Goal: Task Accomplishment & Management: Use online tool/utility

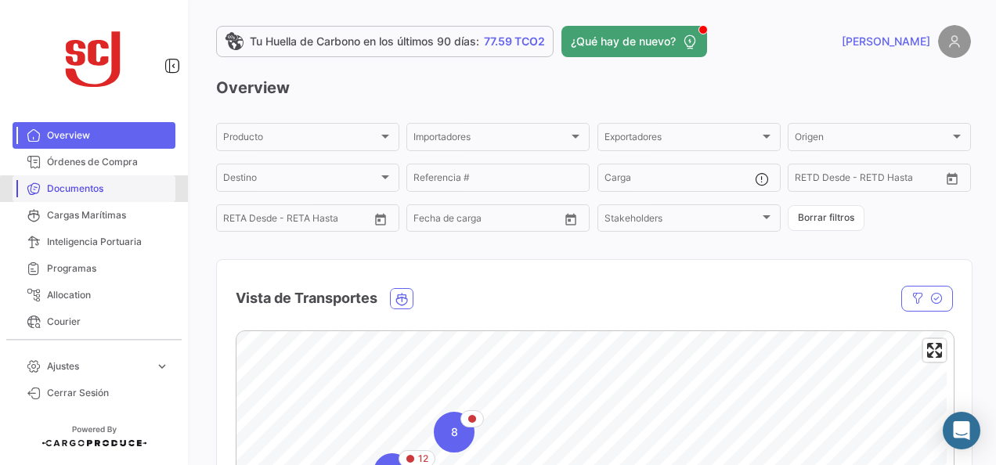
click at [128, 197] on link "Documentos" at bounding box center [94, 188] width 163 height 27
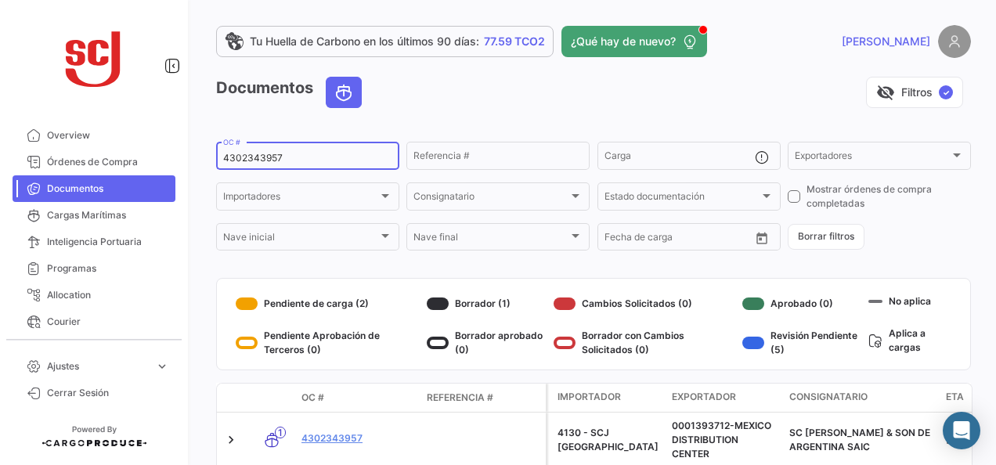
click at [270, 161] on input "4302343957" at bounding box center [307, 158] width 169 height 11
paste input "7269"
type input "4302347269"
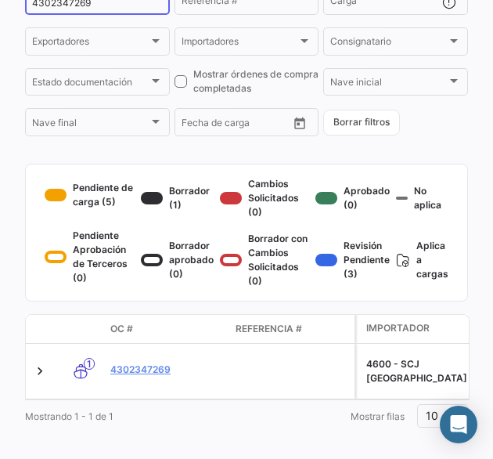
scroll to position [157, 0]
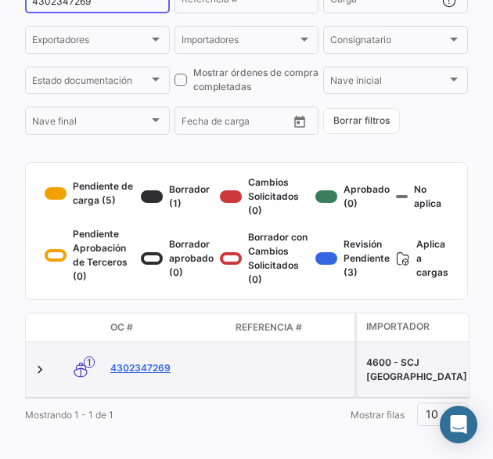
click at [139, 375] on link "4302347269" at bounding box center [166, 368] width 113 height 14
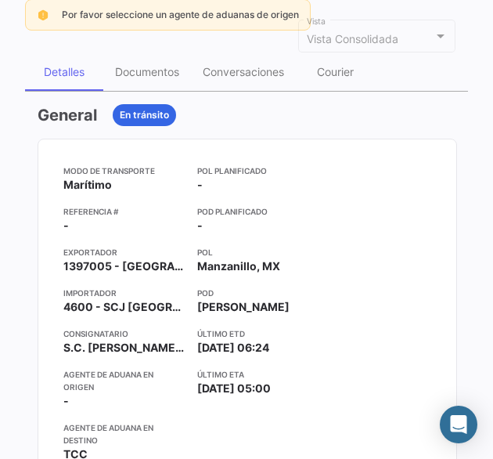
scroll to position [78, 0]
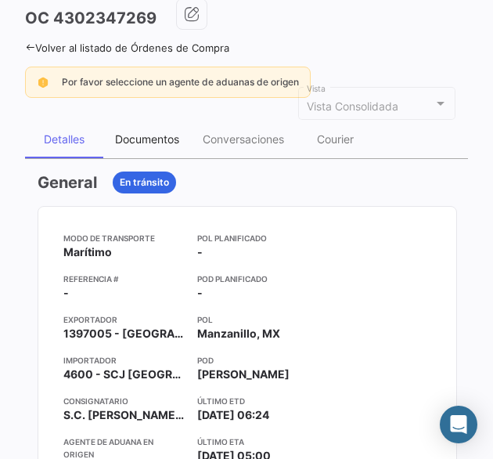
click at [174, 141] on div "Documentos" at bounding box center [147, 138] width 64 height 13
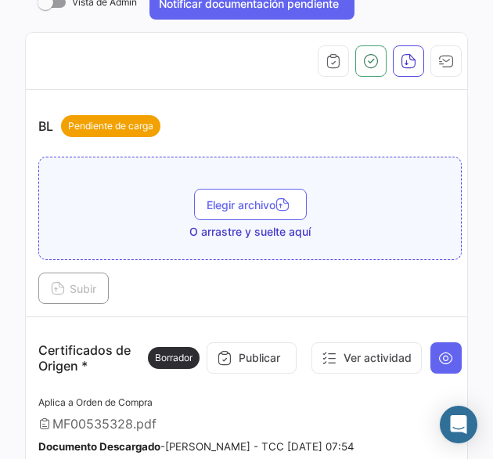
scroll to position [313, 0]
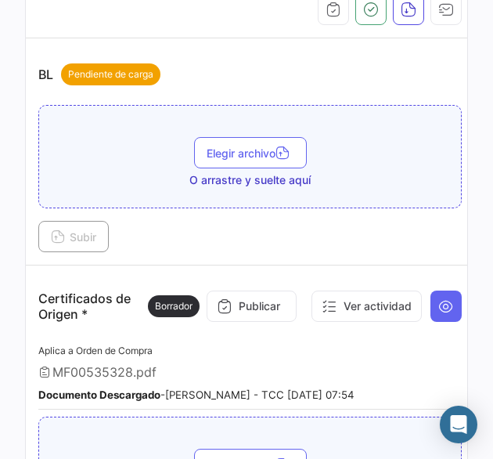
click at [213, 166] on div "Elegir archivo O arrastre y suelte aquí" at bounding box center [250, 162] width 406 height 51
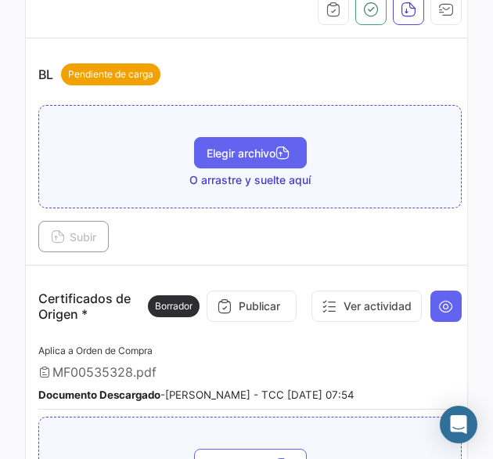
click at [225, 157] on button "Elegir archivo" at bounding box center [250, 152] width 113 height 31
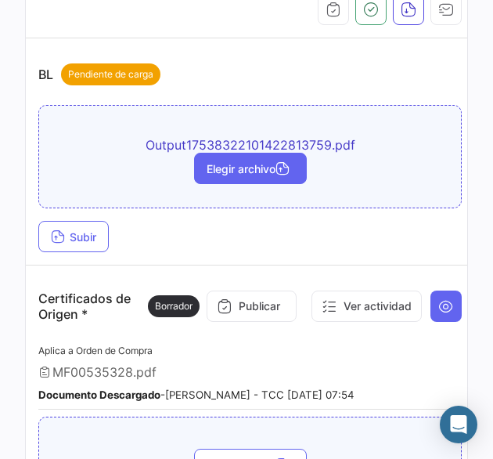
click at [246, 178] on button "Elegir archivo" at bounding box center [250, 168] width 113 height 31
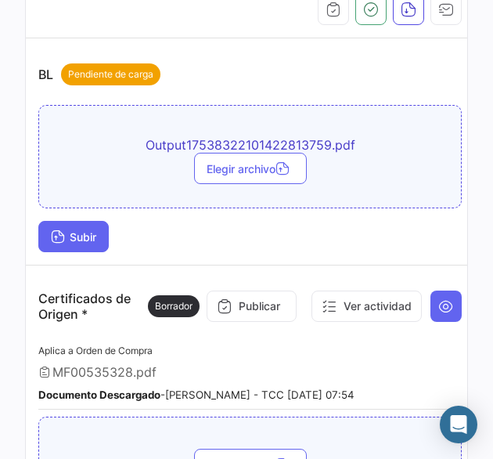
click at [81, 238] on span "Subir" at bounding box center [73, 236] width 45 height 13
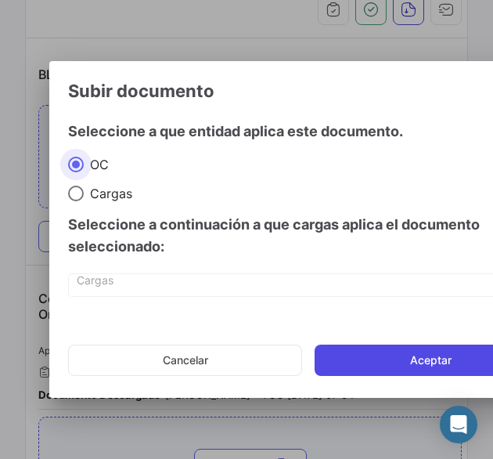
click at [404, 361] on button "Aceptar" at bounding box center [431, 359] width 232 height 31
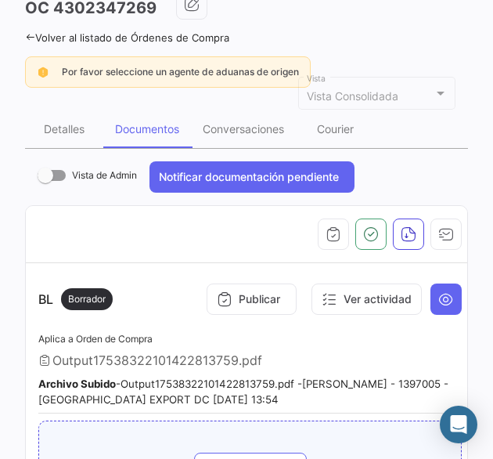
scroll to position [0, 0]
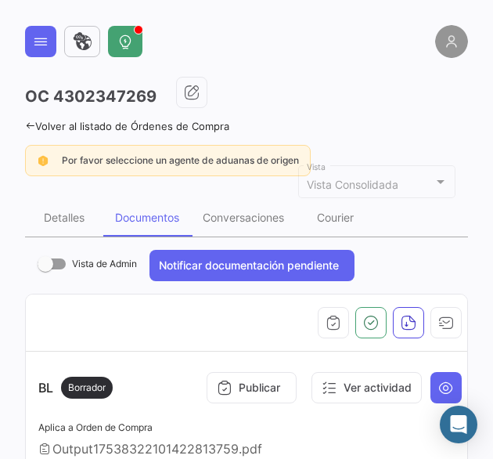
click at [33, 124] on icon at bounding box center [30, 126] width 10 height 10
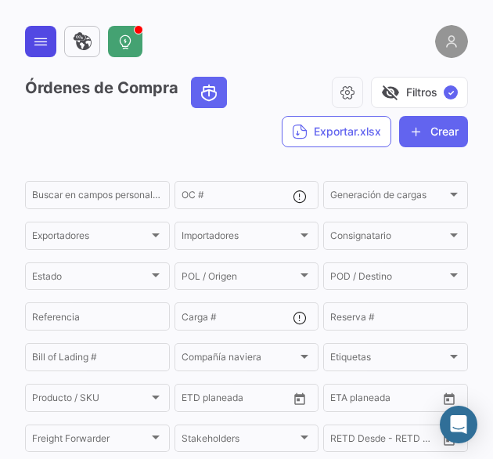
click at [23, 42] on div "Órdenes de Compra visibility_off Filtros ✓ Exportar.xlsx Crear Buscar en [PERSO…" at bounding box center [246, 229] width 493 height 459
click at [39, 49] on button at bounding box center [40, 41] width 31 height 31
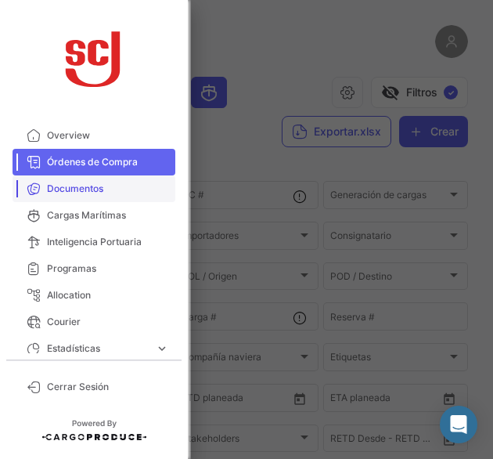
drag, startPoint x: 80, startPoint y: 190, endPoint x: 88, endPoint y: 186, distance: 9.5
click at [80, 190] on span "Documentos" at bounding box center [108, 189] width 122 height 14
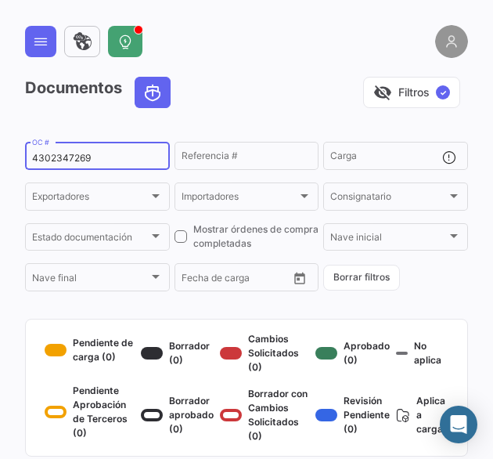
click at [80, 157] on input "4302347269" at bounding box center [97, 158] width 131 height 11
paste input "5648"
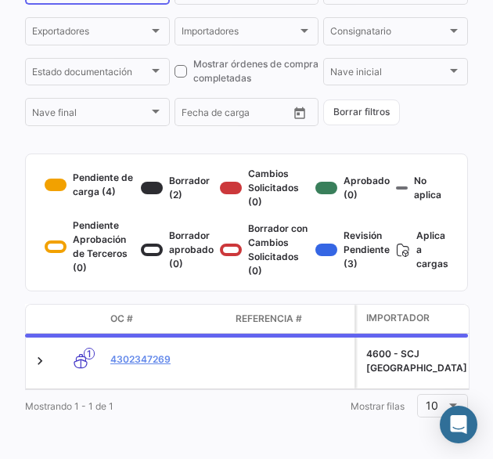
scroll to position [178, 0]
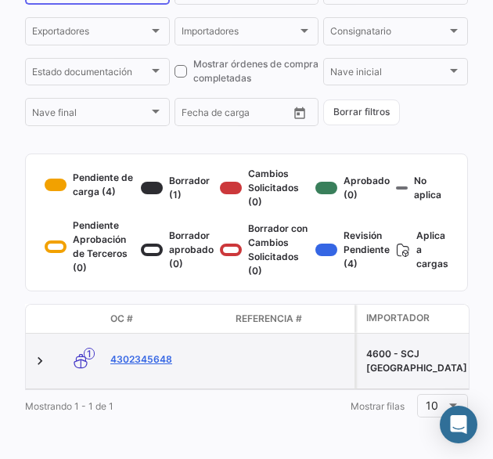
type input "4302345648"
click at [150, 355] on link "4302345648" at bounding box center [166, 359] width 113 height 14
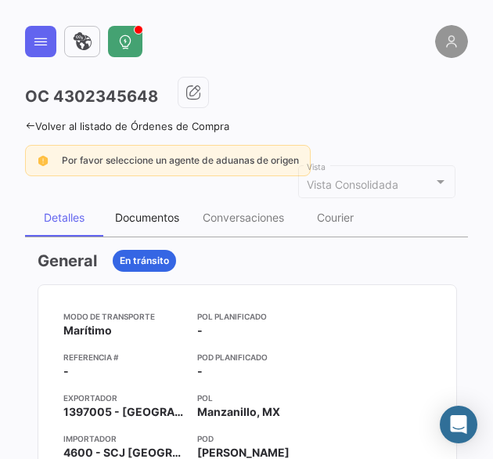
click at [146, 225] on div "Documentos" at bounding box center [147, 218] width 88 height 38
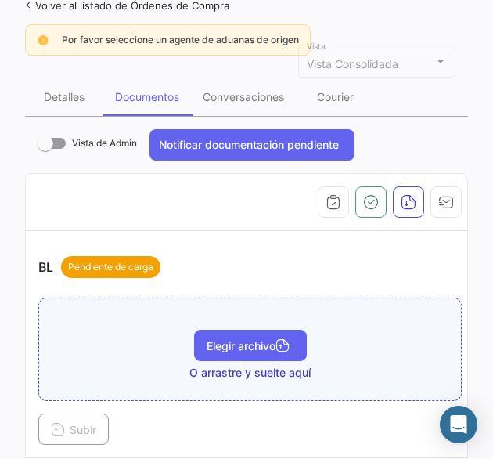
scroll to position [157, 0]
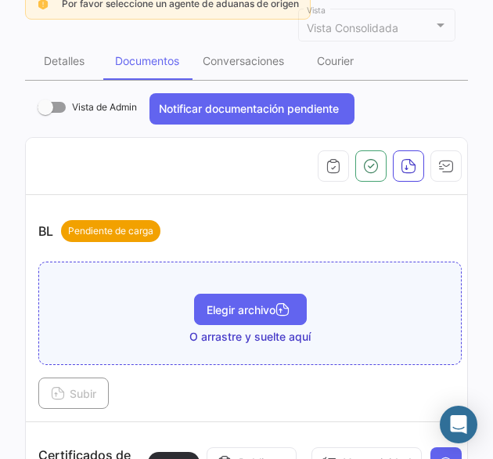
click at [252, 314] on button "Elegir archivo" at bounding box center [250, 308] width 113 height 31
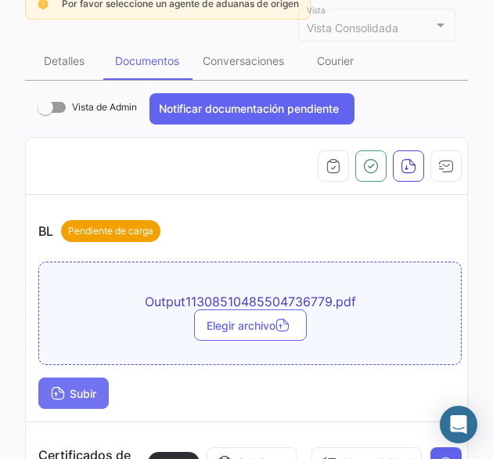
click at [99, 398] on button "Subir" at bounding box center [73, 392] width 70 height 31
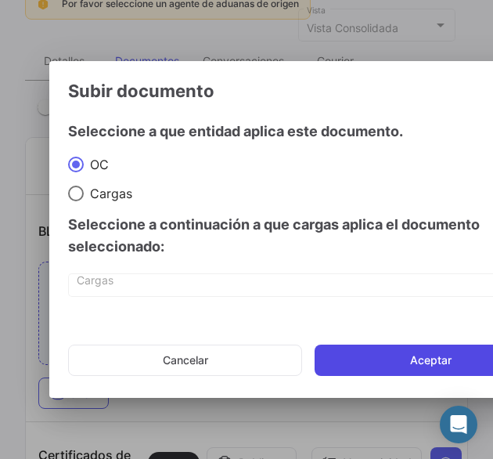
click at [373, 361] on button "Aceptar" at bounding box center [431, 359] width 232 height 31
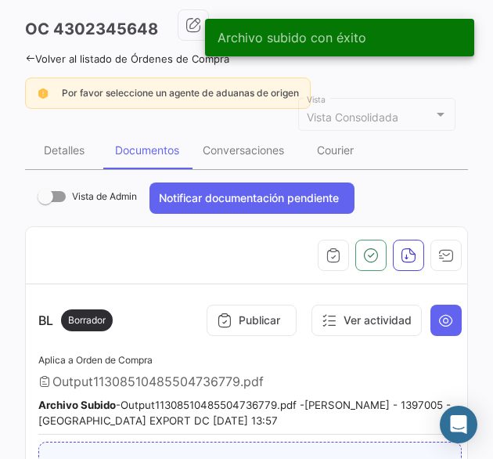
scroll to position [0, 0]
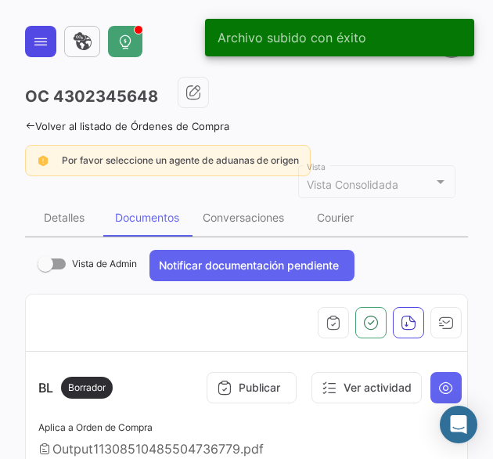
click at [37, 49] on button at bounding box center [40, 41] width 31 height 31
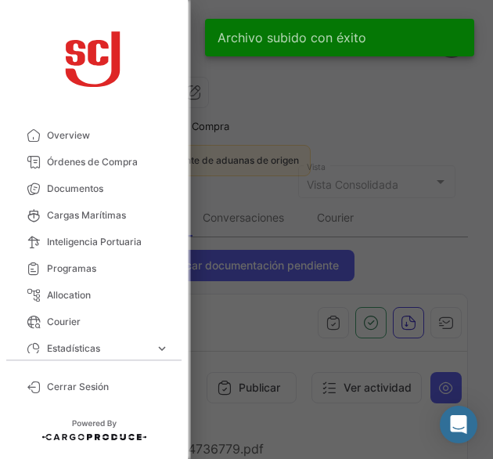
drag, startPoint x: 85, startPoint y: 193, endPoint x: 172, endPoint y: 187, distance: 87.1
click at [85, 193] on span "Documentos" at bounding box center [108, 189] width 122 height 14
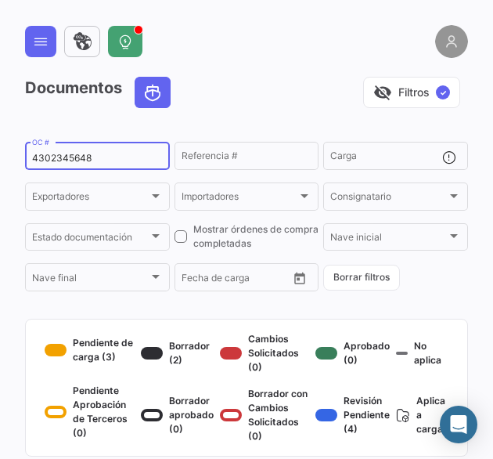
click at [84, 160] on input "4302345648" at bounding box center [97, 158] width 131 height 11
paste input "3707"
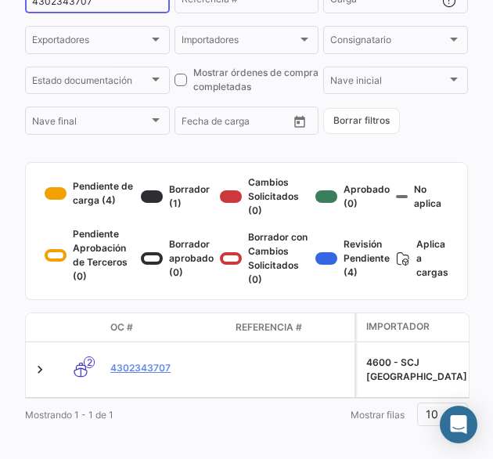
type input "4302343707"
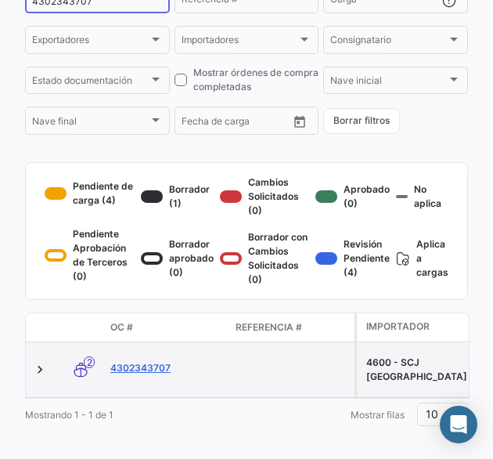
click at [152, 375] on link "4302343707" at bounding box center [166, 368] width 113 height 14
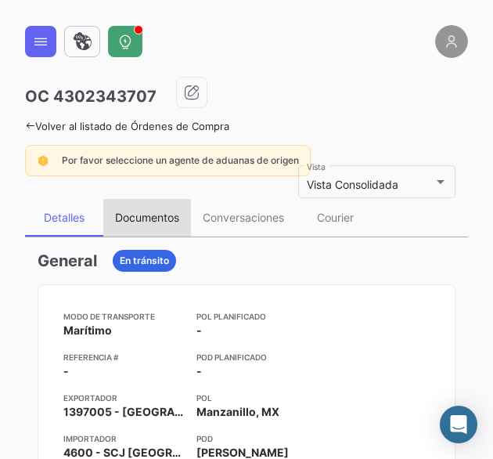
click at [167, 211] on div "Documentos" at bounding box center [147, 217] width 64 height 13
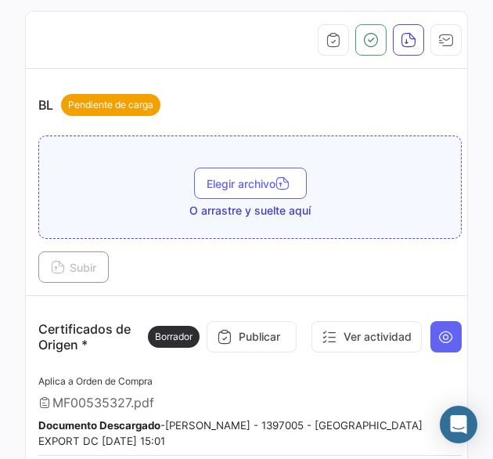
scroll to position [313, 0]
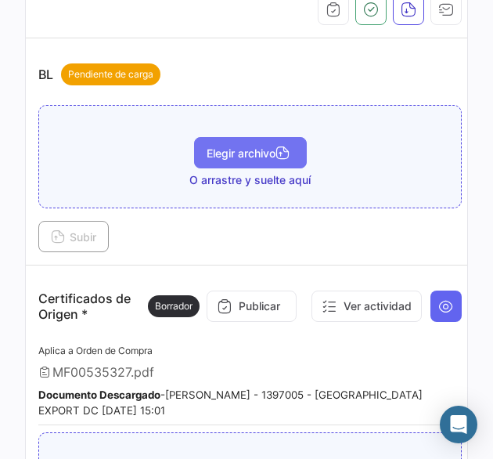
click at [257, 150] on span "Elegir archivo" at bounding box center [251, 152] width 88 height 13
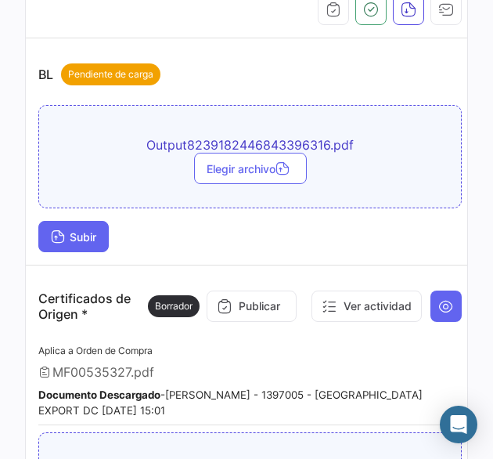
click at [79, 238] on span "Subir" at bounding box center [73, 236] width 45 height 13
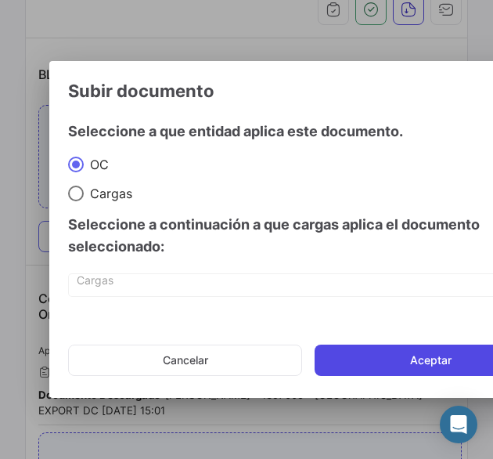
click at [385, 366] on button "Aceptar" at bounding box center [431, 359] width 232 height 31
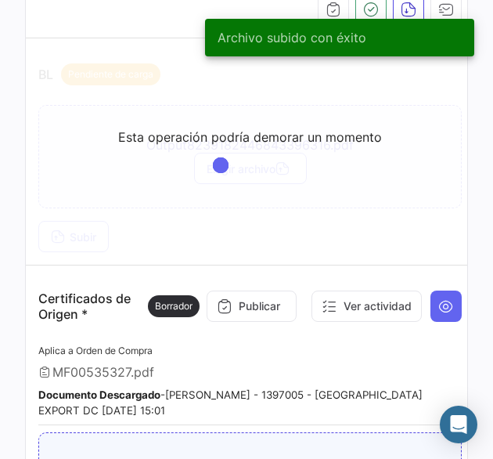
scroll to position [78, 0]
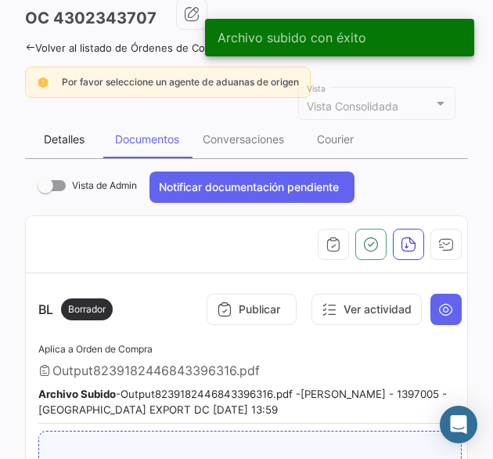
click at [53, 142] on div "Detalles" at bounding box center [64, 138] width 41 height 13
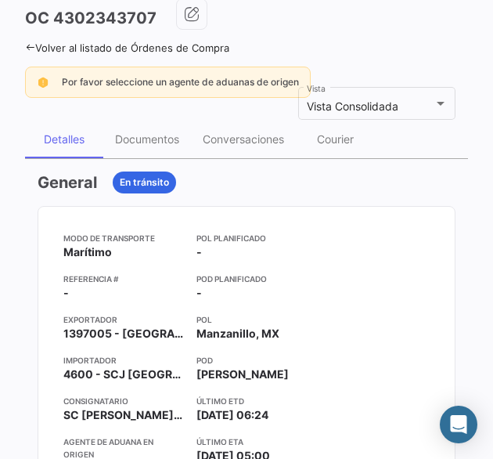
click at [28, 45] on icon at bounding box center [30, 47] width 10 height 10
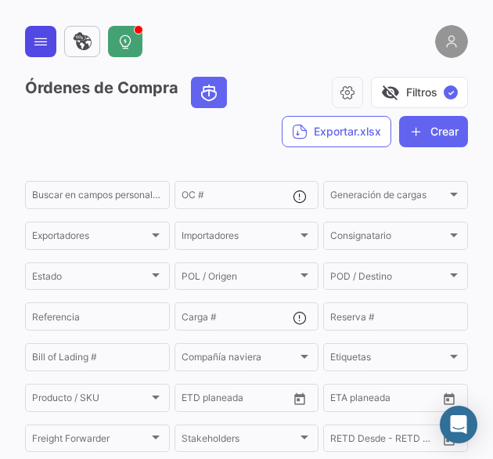
click at [38, 48] on icon at bounding box center [41, 42] width 16 height 16
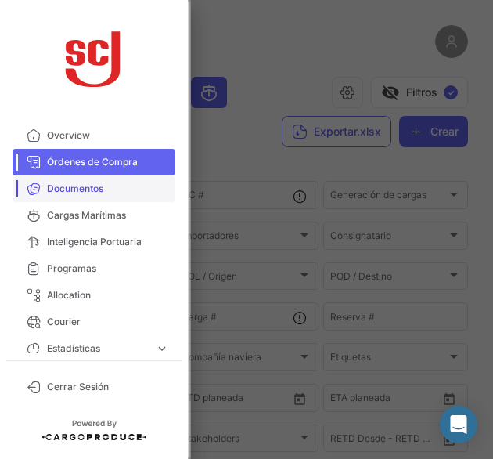
click at [74, 196] on link "Documentos" at bounding box center [94, 188] width 163 height 27
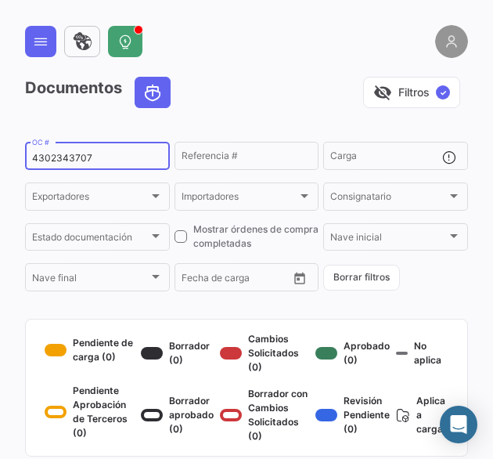
click at [69, 162] on input "4302343707" at bounding box center [97, 158] width 131 height 11
paste input "8"
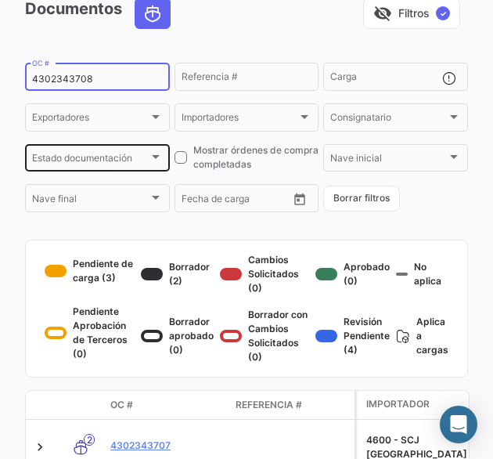
scroll to position [157, 0]
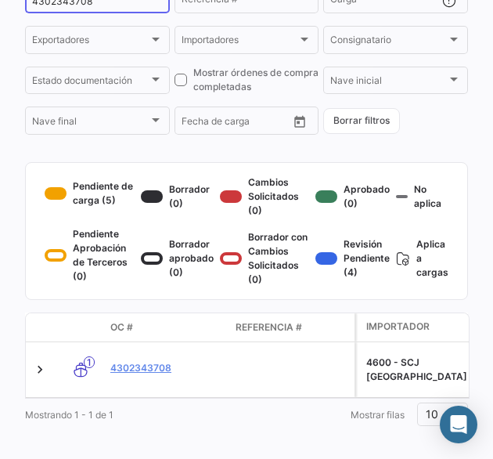
type input "4302343708"
click at [158, 373] on link "4302343708" at bounding box center [166, 368] width 113 height 14
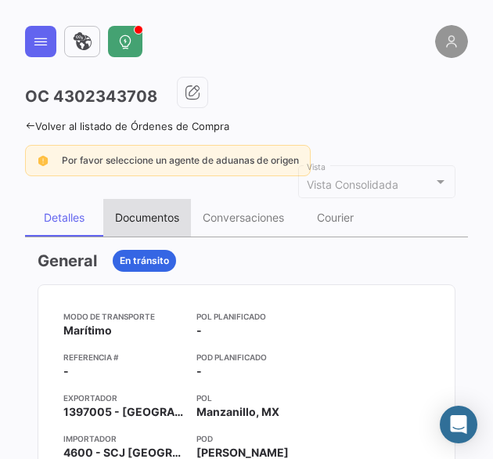
click at [167, 214] on div "Documentos" at bounding box center [147, 217] width 64 height 13
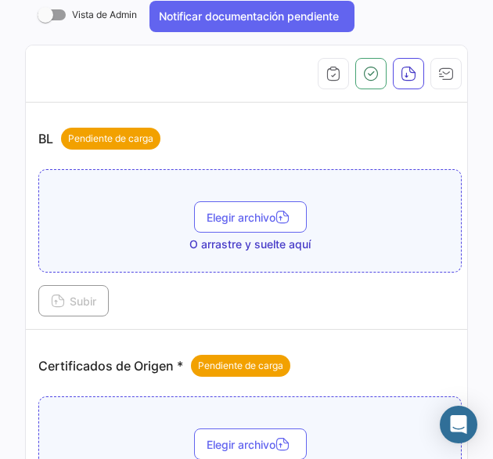
scroll to position [157, 0]
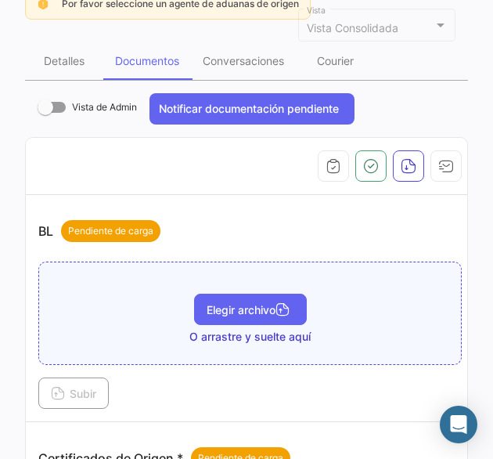
click at [276, 305] on icon "button" at bounding box center [282, 311] width 14 height 14
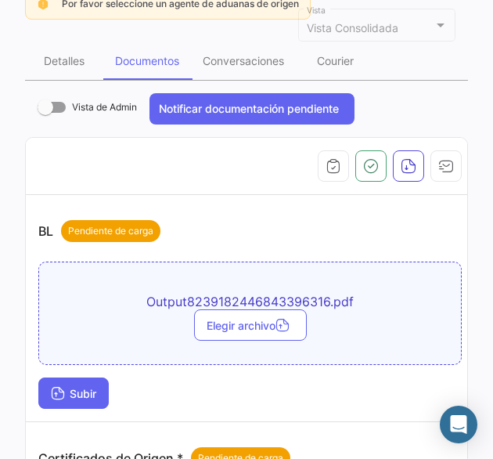
click at [65, 387] on span "Subir" at bounding box center [73, 393] width 45 height 13
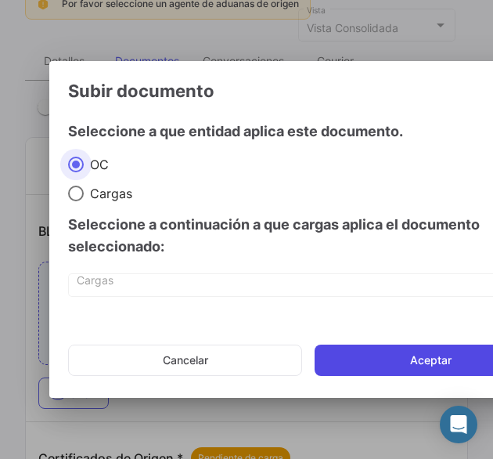
click at [355, 366] on button "Aceptar" at bounding box center [431, 359] width 232 height 31
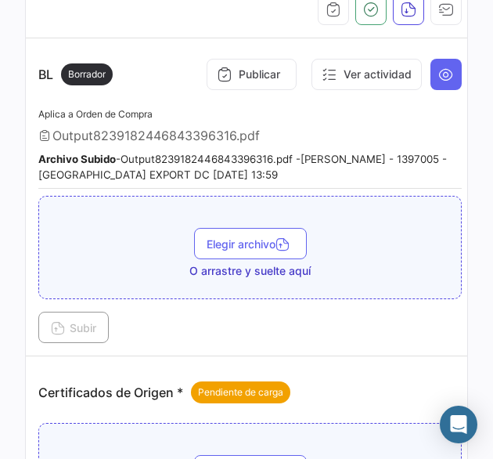
scroll to position [78, 0]
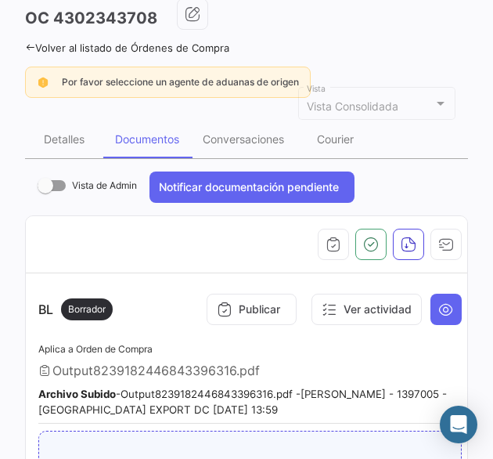
click at [30, 46] on icon at bounding box center [30, 47] width 10 height 10
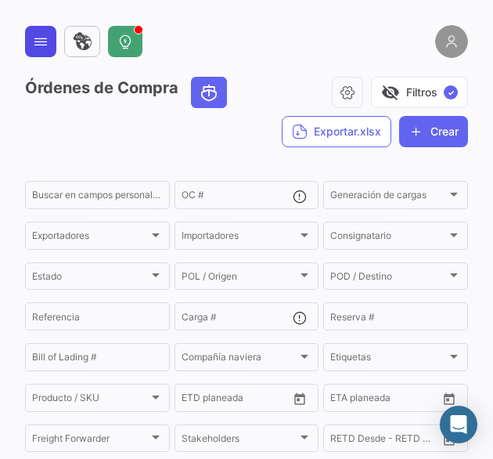
click at [45, 38] on icon at bounding box center [41, 42] width 16 height 16
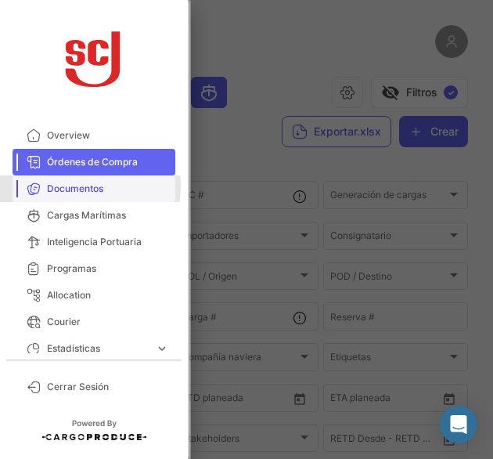
click at [72, 186] on span "Documentos" at bounding box center [108, 189] width 122 height 14
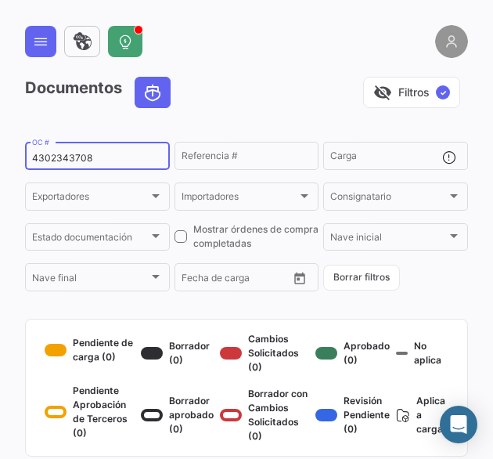
click at [67, 160] on input "4302343708" at bounding box center [97, 158] width 131 height 11
click at [67, 163] on input "4302343708" at bounding box center [97, 158] width 131 height 11
click at [39, 162] on input "4302343708" at bounding box center [97, 158] width 131 height 11
paste input "502832652"
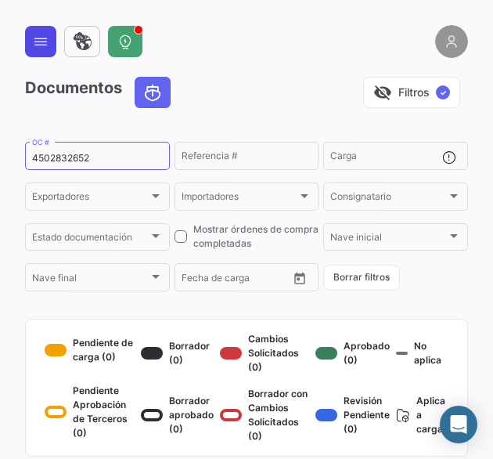
click at [30, 42] on button at bounding box center [40, 41] width 31 height 31
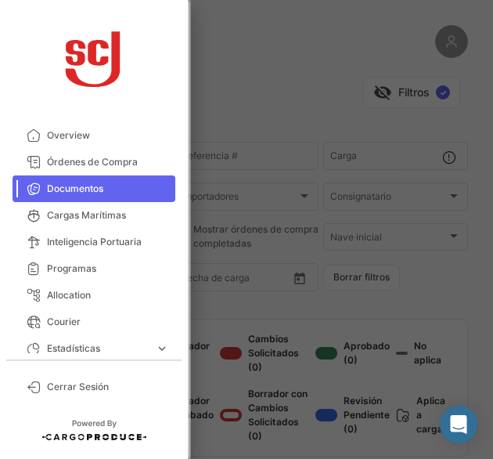
click at [81, 192] on span "Documentos" at bounding box center [108, 189] width 122 height 14
click at [70, 180] on link "Documentos" at bounding box center [94, 188] width 163 height 27
click at [93, 186] on span "Documentos" at bounding box center [108, 189] width 122 height 14
click at [284, 200] on div at bounding box center [246, 229] width 493 height 459
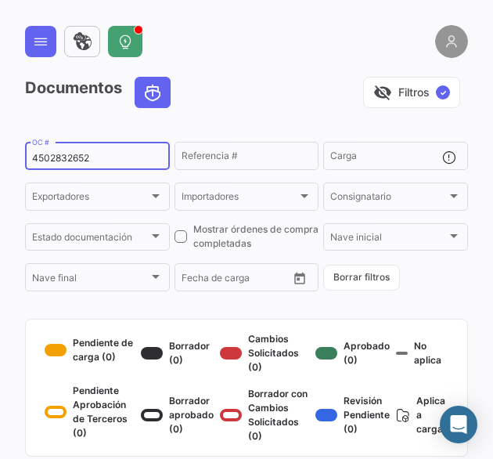
click at [76, 152] on div "4502832652 OC #" at bounding box center [97, 154] width 131 height 31
click at [77, 156] on input "4502832652" at bounding box center [97, 158] width 131 height 11
click at [77, 157] on input "4502832652" at bounding box center [97, 158] width 131 height 11
click at [80, 164] on div "4502832652 OC #" at bounding box center [97, 154] width 131 height 31
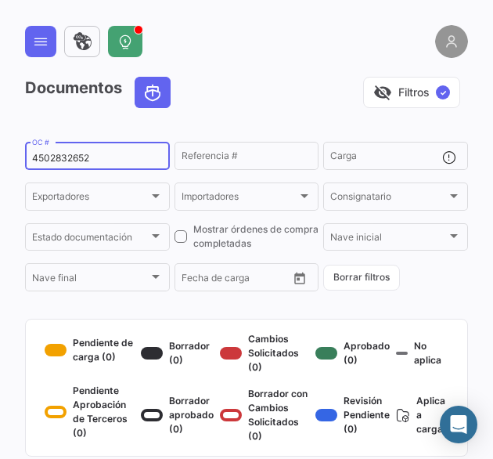
click at [83, 158] on input "4502832652" at bounding box center [97, 158] width 131 height 11
paste input "302347280"
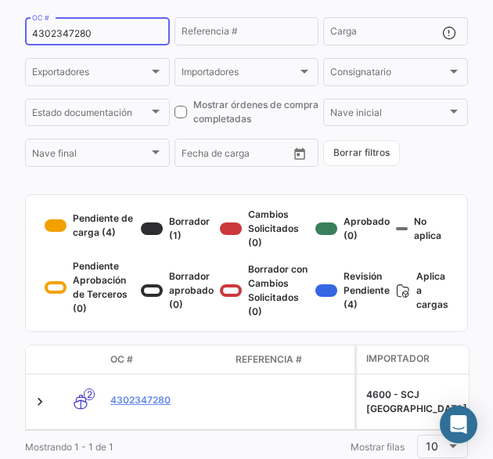
scroll to position [157, 0]
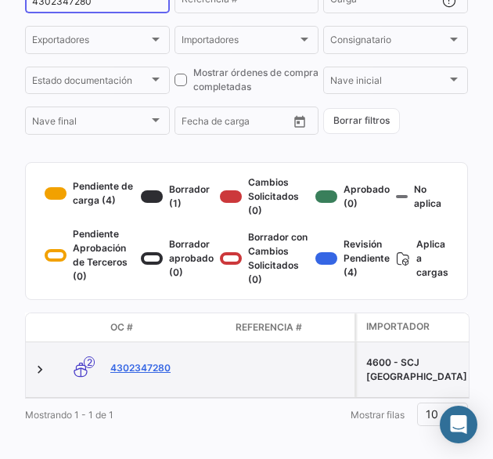
type input "4302347280"
click at [152, 375] on link "4302347280" at bounding box center [166, 368] width 113 height 14
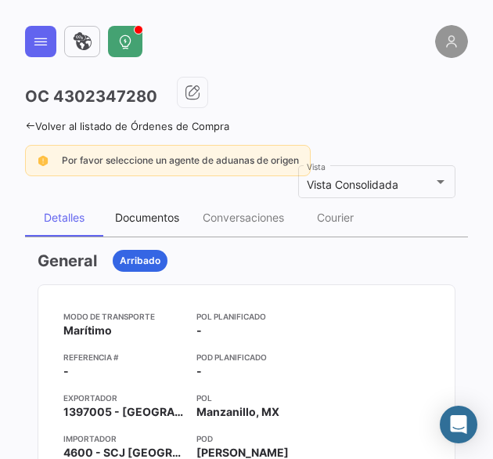
click at [161, 216] on div "Documentos" at bounding box center [147, 217] width 64 height 13
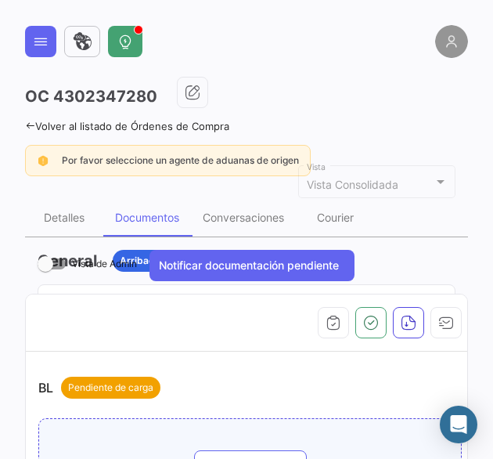
scroll to position [235, 0]
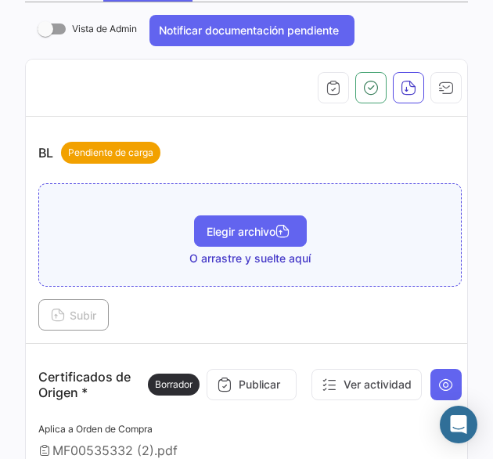
click at [229, 229] on span "Elegir archivo" at bounding box center [251, 231] width 88 height 13
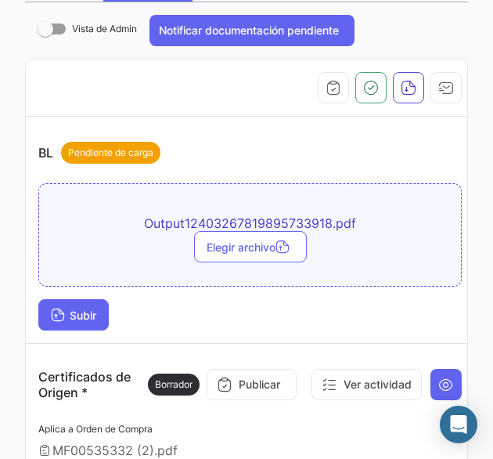
click at [62, 319] on icon at bounding box center [58, 316] width 14 height 14
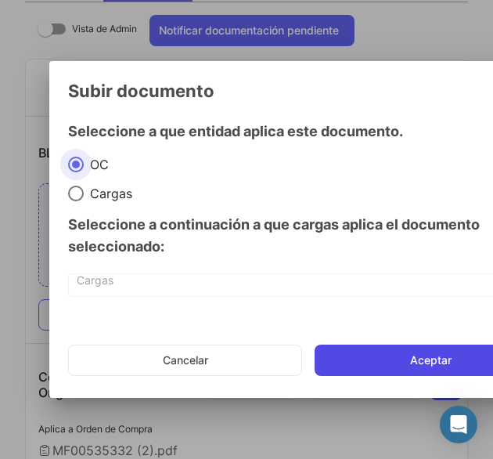
click at [367, 362] on button "Aceptar" at bounding box center [431, 359] width 232 height 31
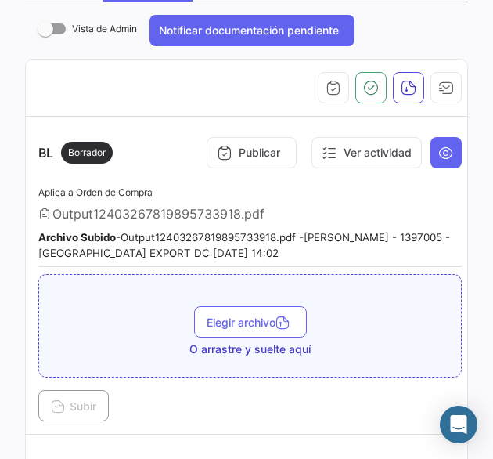
scroll to position [0, 0]
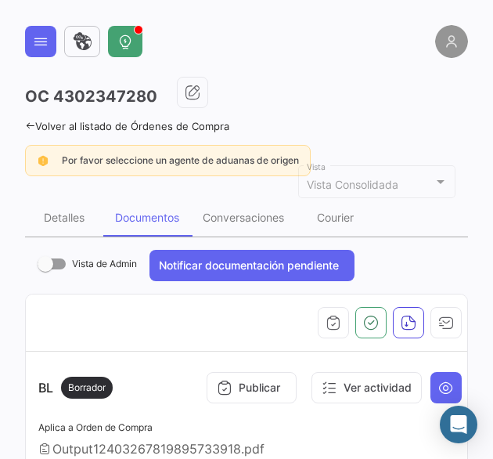
click at [28, 124] on icon at bounding box center [30, 126] width 10 height 10
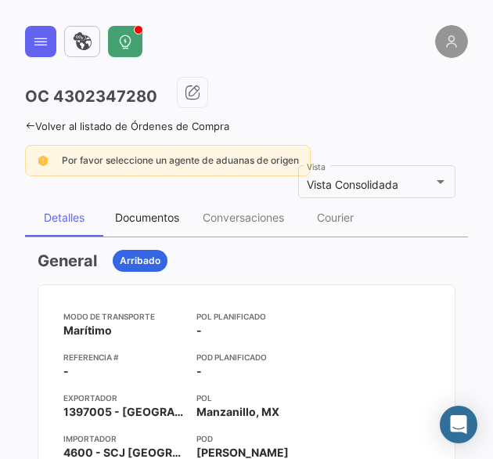
click at [140, 218] on div "Documentos" at bounding box center [147, 217] width 64 height 13
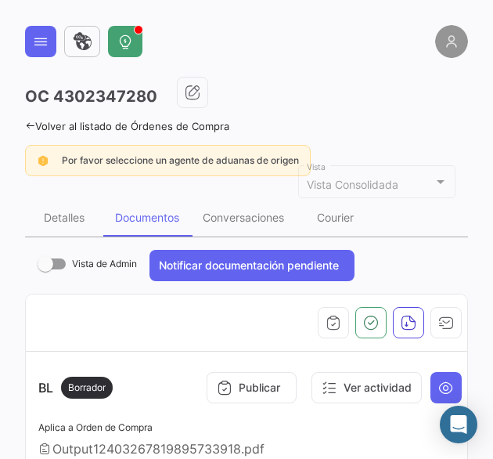
drag, startPoint x: 29, startPoint y: 43, endPoint x: 43, endPoint y: 59, distance: 21.6
click at [30, 43] on button at bounding box center [40, 41] width 31 height 31
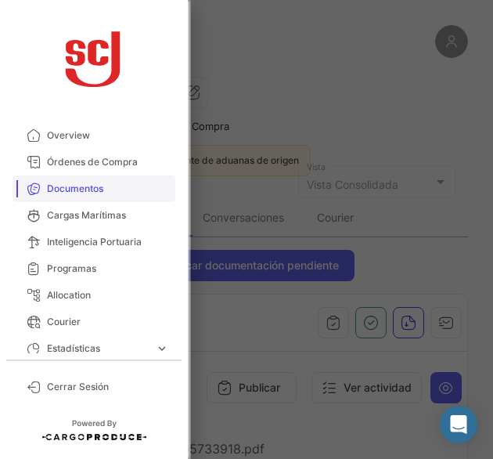
click at [95, 190] on span "Documentos" at bounding box center [108, 189] width 122 height 14
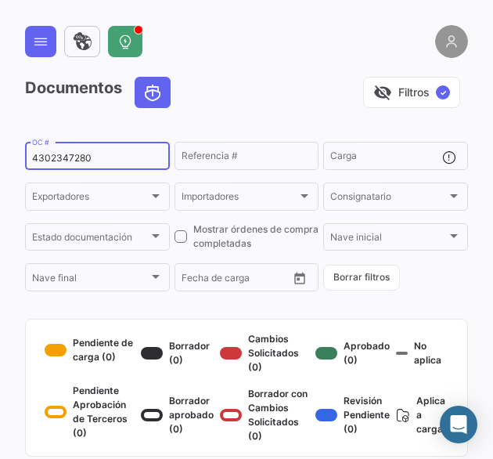
click at [59, 161] on input "4302347280" at bounding box center [97, 158] width 131 height 11
paste input "6"
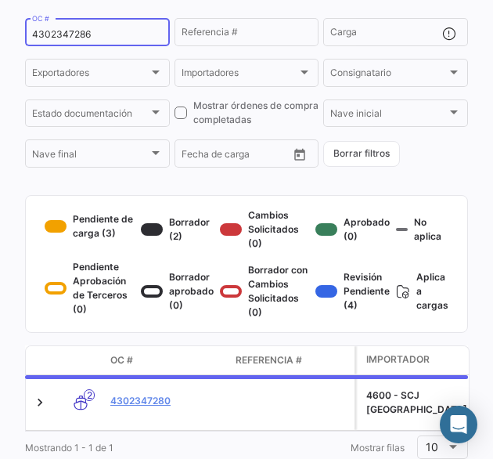
scroll to position [99, 0]
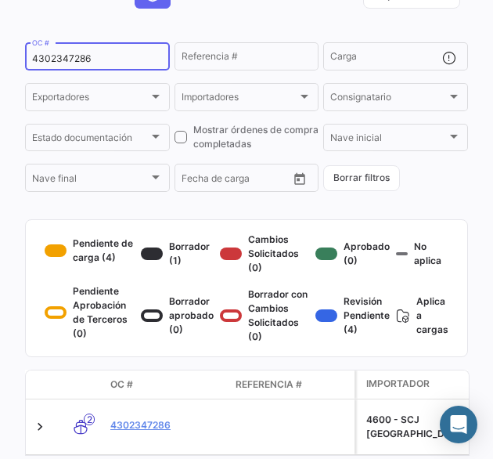
type input "4302347286"
click at [142, 432] on link "4302347286" at bounding box center [166, 425] width 113 height 14
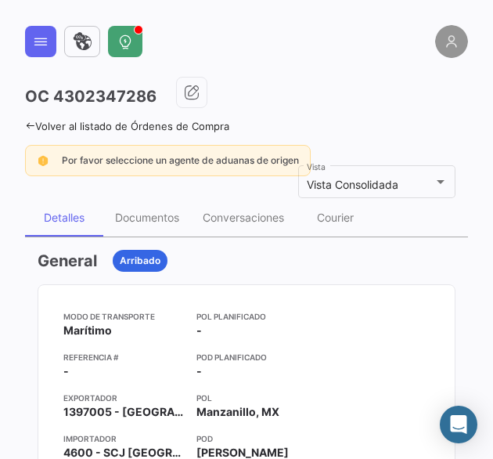
scroll to position [78, 0]
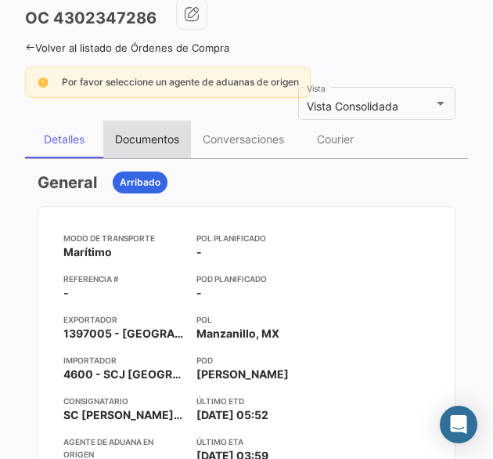
click at [163, 151] on div "Documentos" at bounding box center [147, 140] width 88 height 38
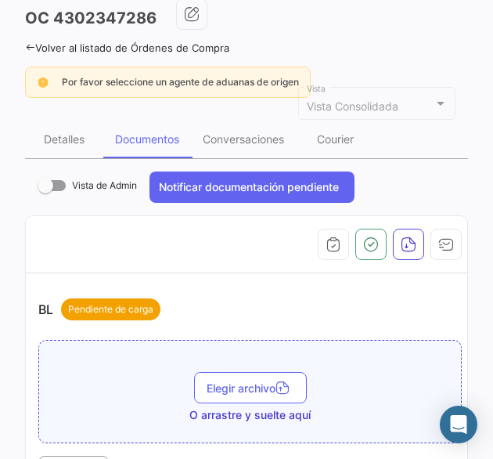
scroll to position [157, 0]
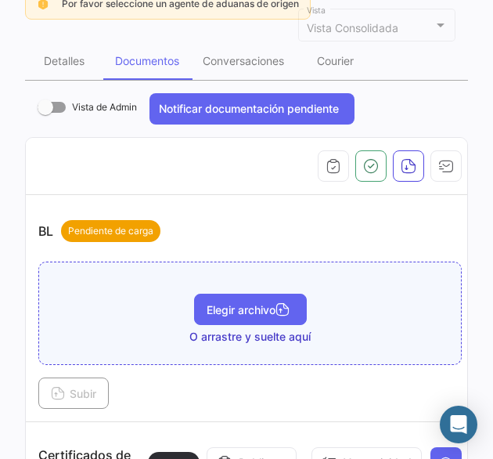
click at [231, 303] on span "Elegir archivo" at bounding box center [251, 309] width 88 height 13
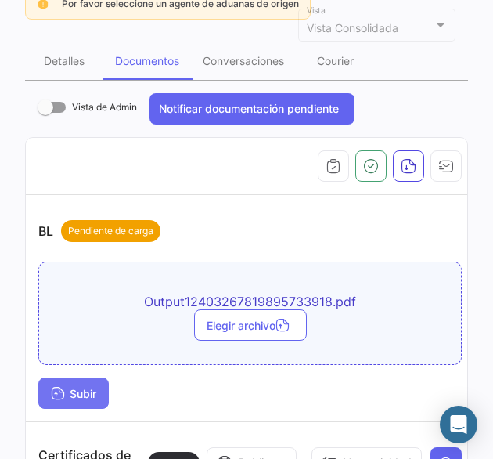
click at [102, 377] on button "Subir" at bounding box center [73, 392] width 70 height 31
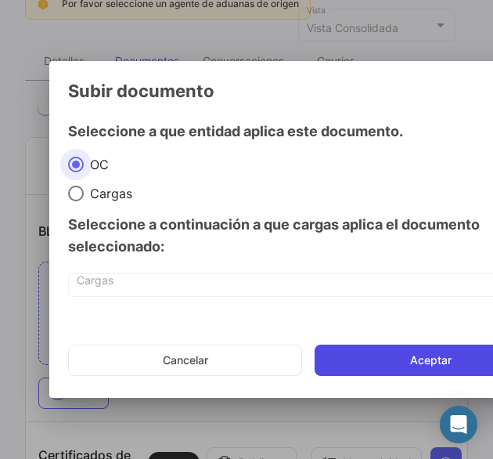
click at [425, 362] on button "Aceptar" at bounding box center [431, 359] width 232 height 31
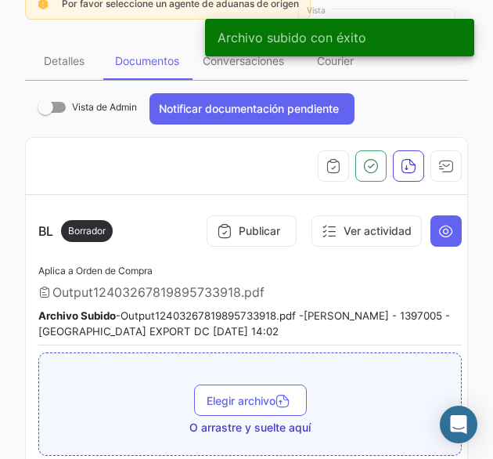
scroll to position [0, 0]
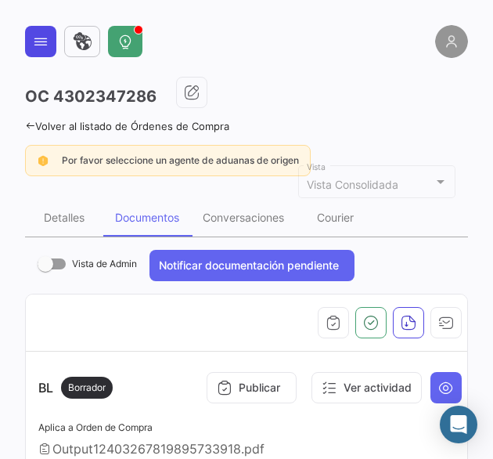
click at [49, 41] on button at bounding box center [40, 41] width 31 height 31
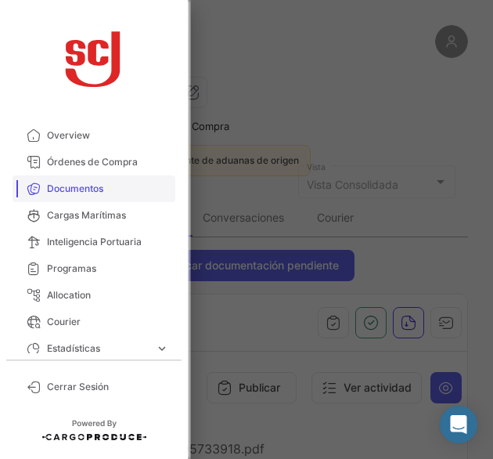
click at [111, 187] on span "Documentos" at bounding box center [108, 189] width 122 height 14
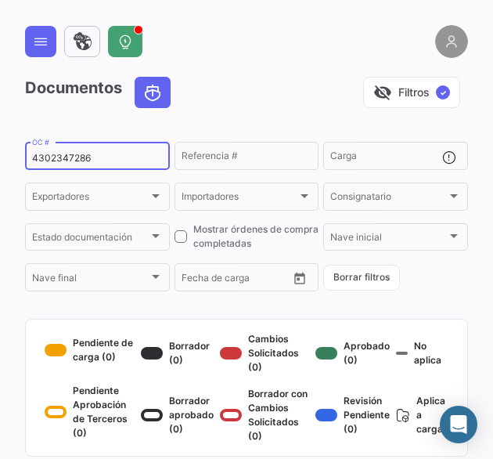
click at [67, 153] on input "4302347286" at bounding box center [97, 158] width 131 height 11
paste input "7"
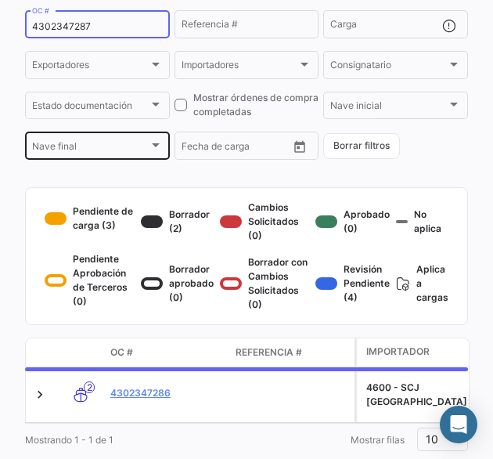
scroll to position [157, 0]
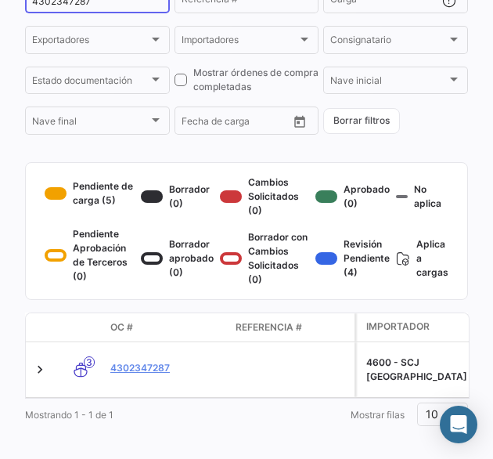
type input "4302347287"
click at [145, 375] on link "4302347287" at bounding box center [166, 368] width 113 height 14
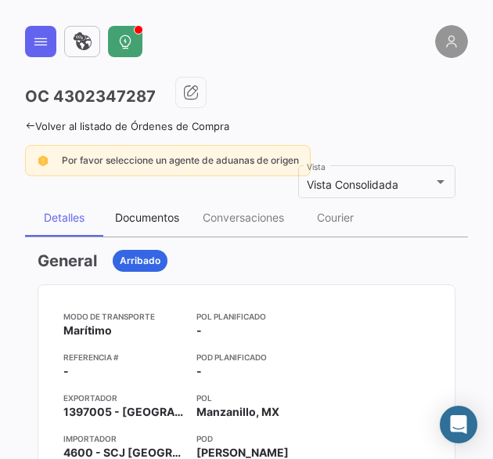
click at [138, 225] on div "Documentos" at bounding box center [147, 218] width 88 height 38
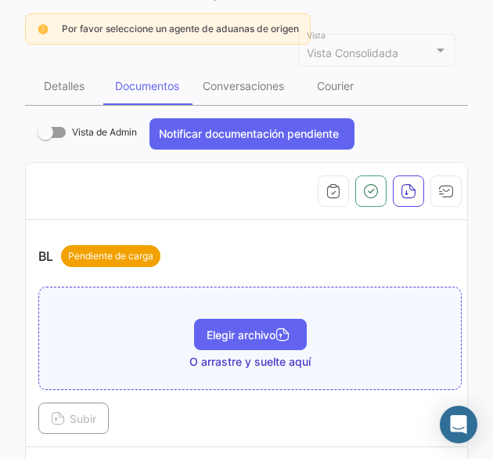
scroll to position [157, 0]
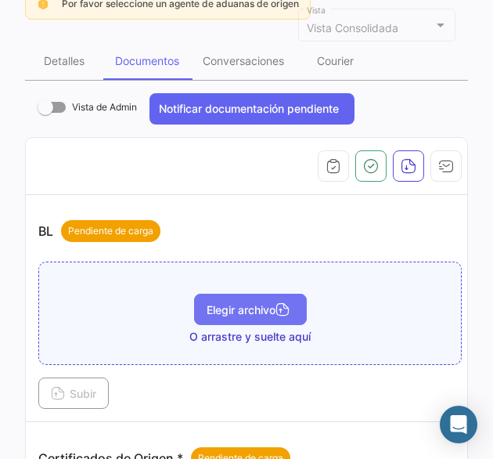
click at [227, 293] on button "Elegir archivo" at bounding box center [250, 308] width 113 height 31
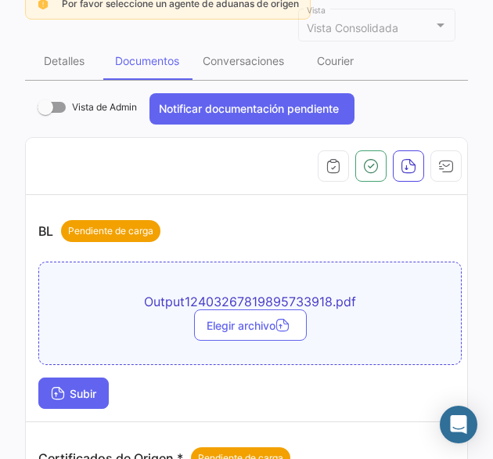
click at [85, 391] on span "Subir" at bounding box center [73, 393] width 45 height 13
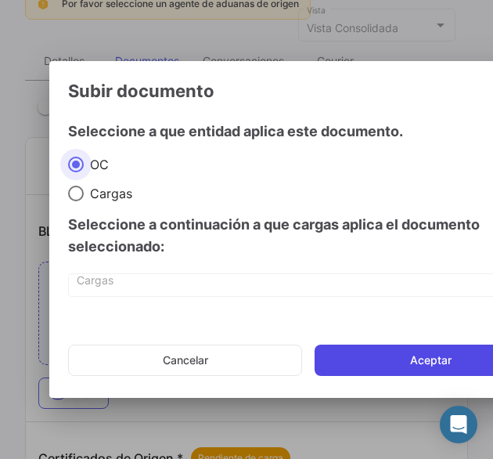
click at [385, 356] on button "Aceptar" at bounding box center [431, 359] width 232 height 31
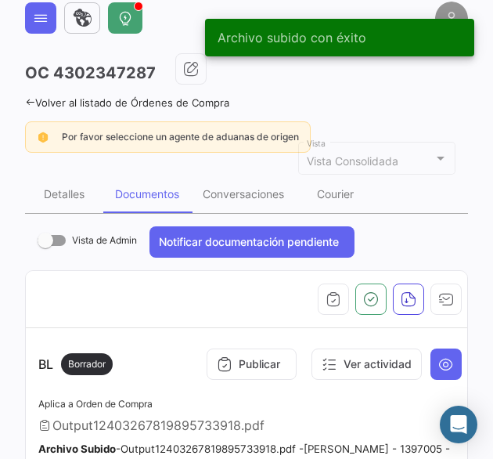
scroll to position [0, 0]
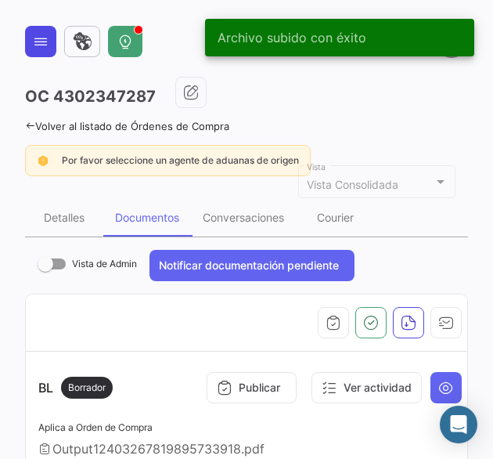
click at [27, 52] on button at bounding box center [40, 41] width 31 height 31
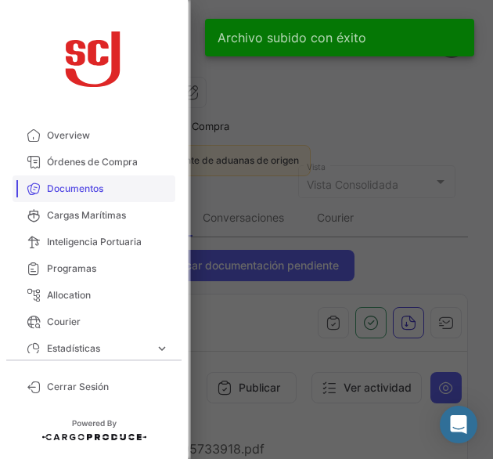
drag, startPoint x: 67, startPoint y: 187, endPoint x: 83, endPoint y: 187, distance: 16.4
click at [67, 187] on span "Documentos" at bounding box center [108, 189] width 122 height 14
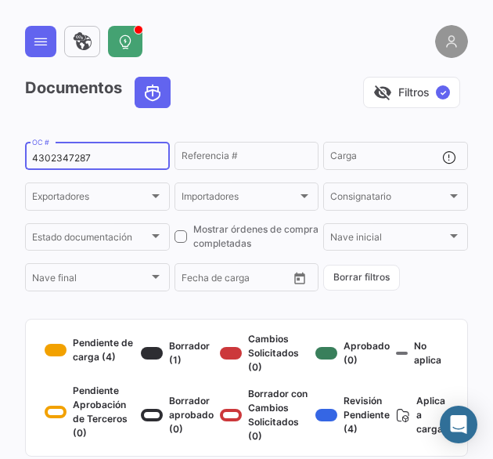
click at [61, 154] on input "4302347287" at bounding box center [97, 158] width 131 height 11
paste input "70"
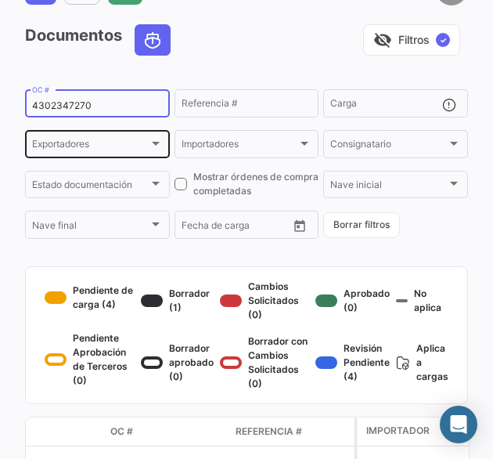
scroll to position [157, 0]
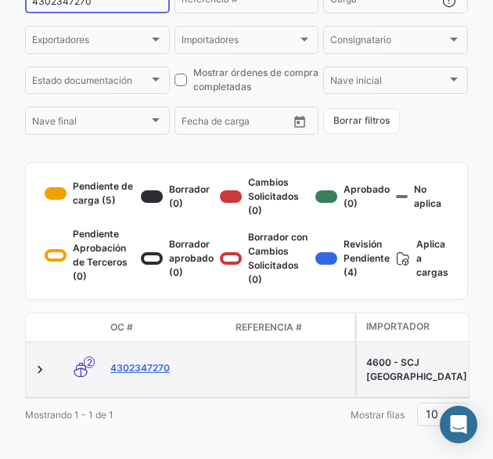
type input "4302347270"
click at [164, 372] on link "4302347270" at bounding box center [166, 368] width 113 height 14
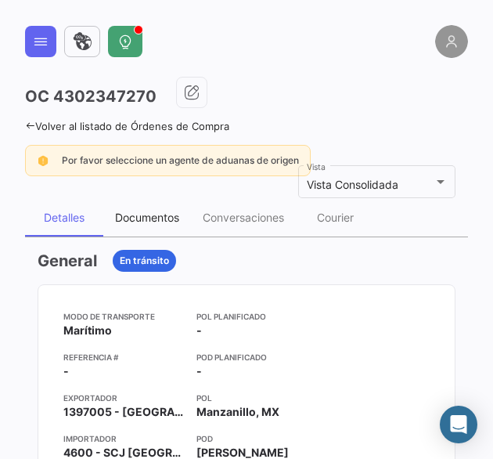
click at [157, 230] on div "Documentos" at bounding box center [147, 218] width 88 height 38
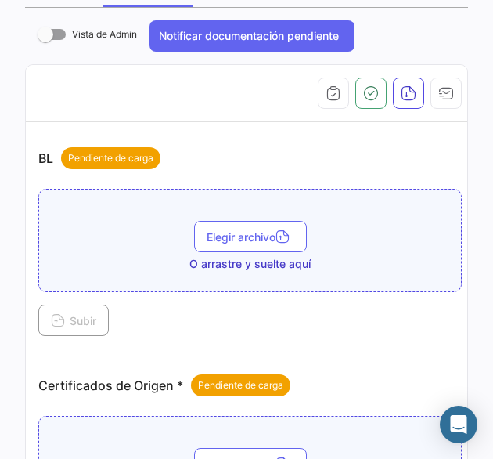
scroll to position [235, 0]
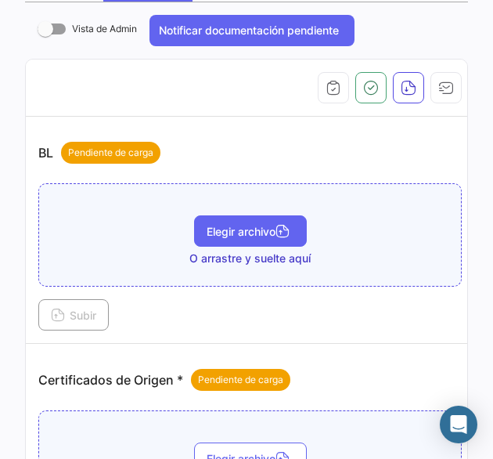
click at [255, 232] on span "Elegir archivo" at bounding box center [251, 231] width 88 height 13
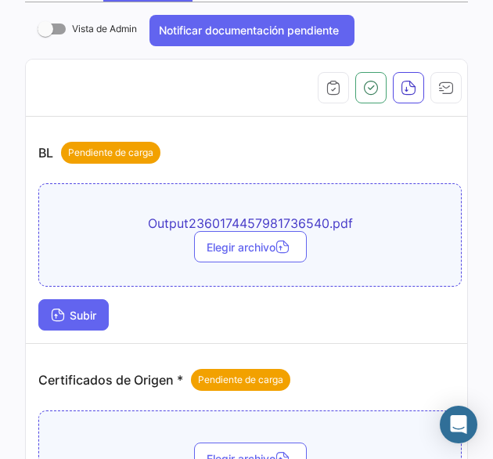
click at [74, 308] on span "Subir" at bounding box center [73, 314] width 45 height 13
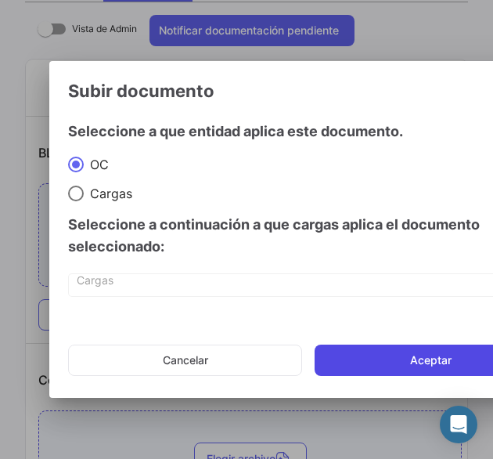
click at [435, 364] on button "Aceptar" at bounding box center [431, 359] width 232 height 31
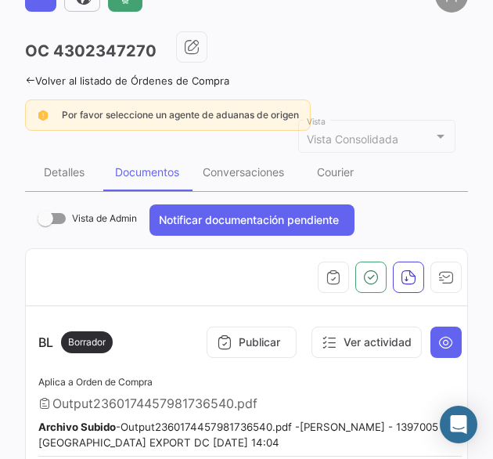
scroll to position [0, 0]
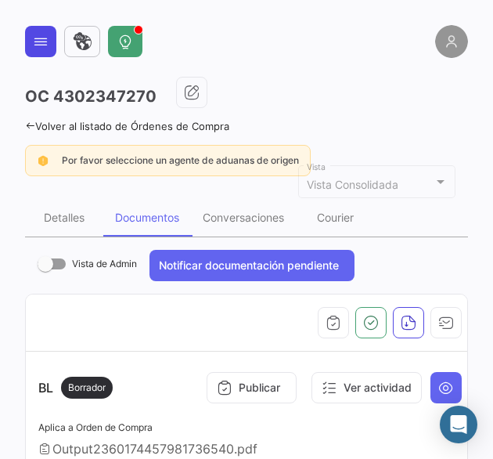
click at [31, 43] on button at bounding box center [40, 41] width 31 height 31
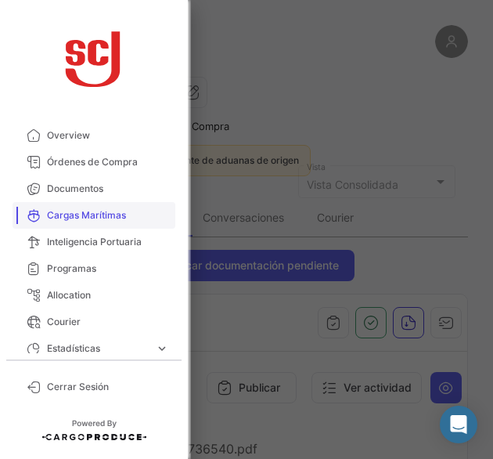
click at [74, 202] on link "Cargas Marítimas" at bounding box center [94, 215] width 163 height 27
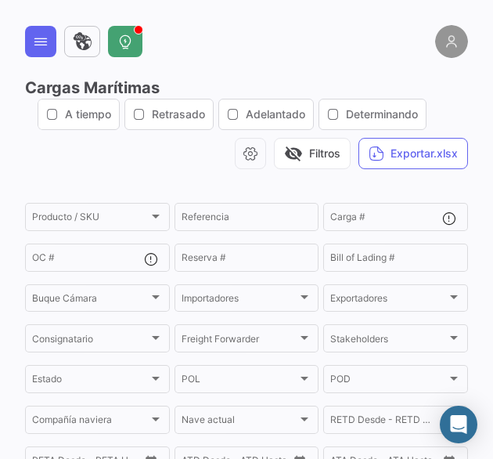
click at [36, 54] on button at bounding box center [40, 41] width 31 height 31
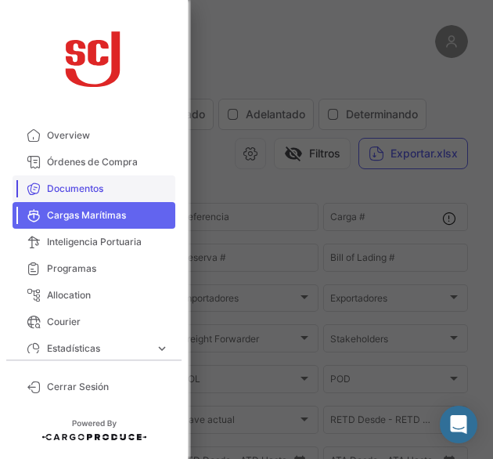
click at [70, 187] on span "Documentos" at bounding box center [108, 189] width 122 height 14
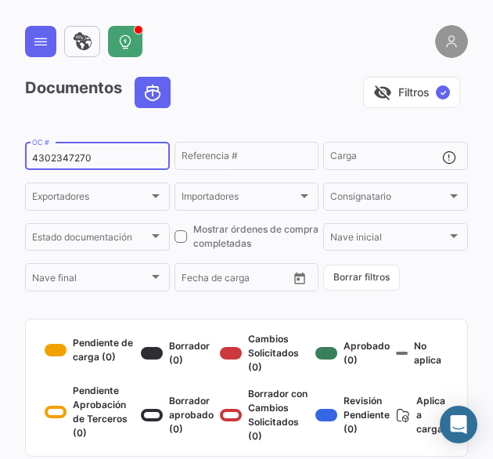
click at [77, 167] on div "4302347270 OC #" at bounding box center [97, 154] width 131 height 31
click at [77, 162] on input "4302347270" at bounding box center [97, 158] width 131 height 11
paste input "1"
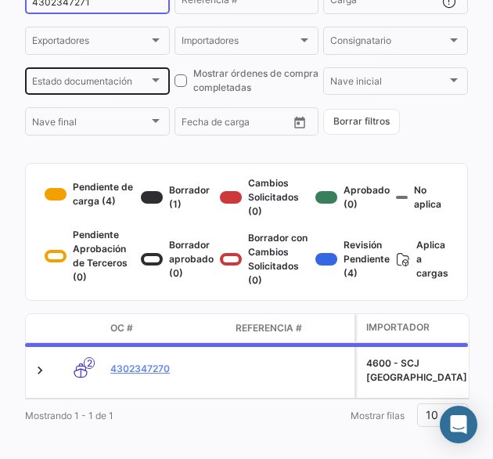
scroll to position [157, 0]
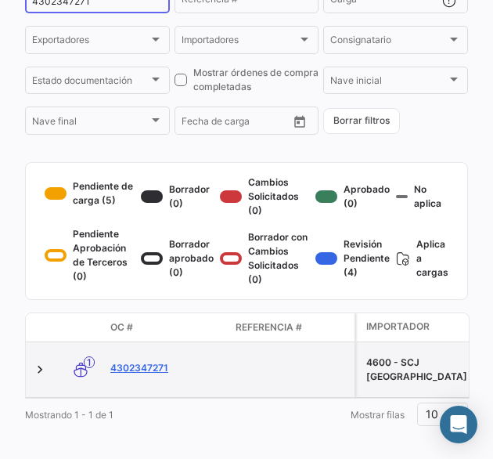
type input "4302347271"
click at [117, 374] on link "4302347271" at bounding box center [166, 368] width 113 height 14
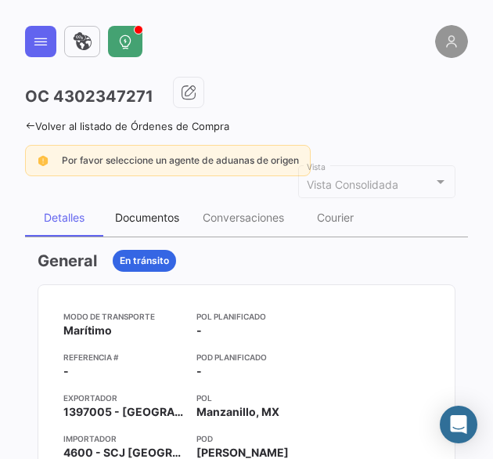
click at [149, 213] on div "Documentos" at bounding box center [147, 217] width 64 height 13
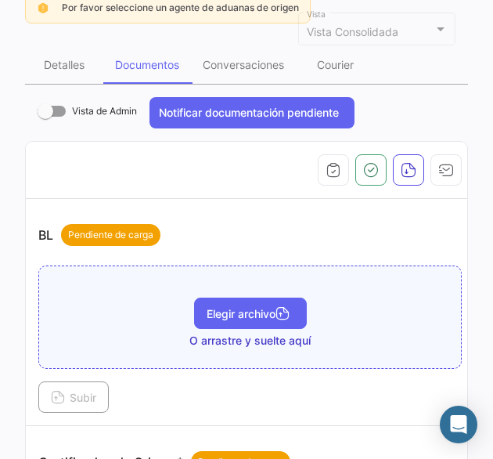
scroll to position [157, 0]
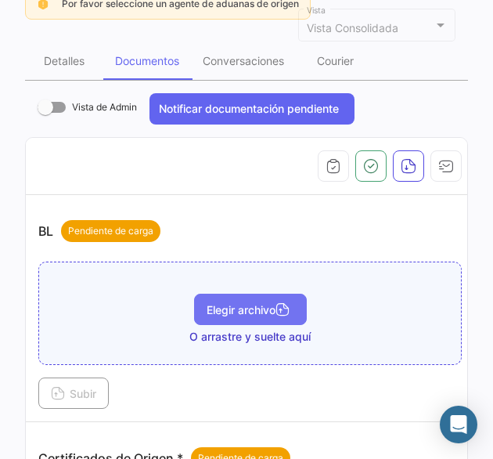
click at [246, 303] on span "Elegir archivo" at bounding box center [251, 309] width 88 height 13
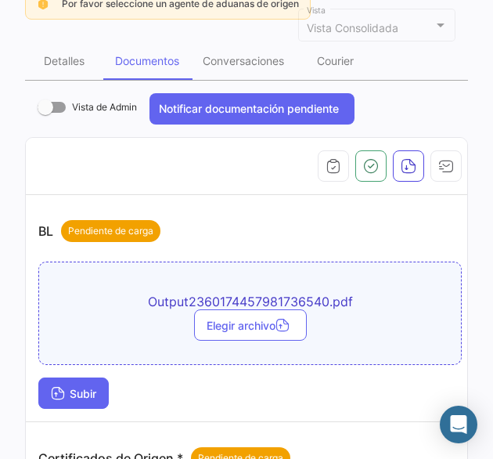
click at [70, 392] on span "Subir" at bounding box center [73, 393] width 45 height 13
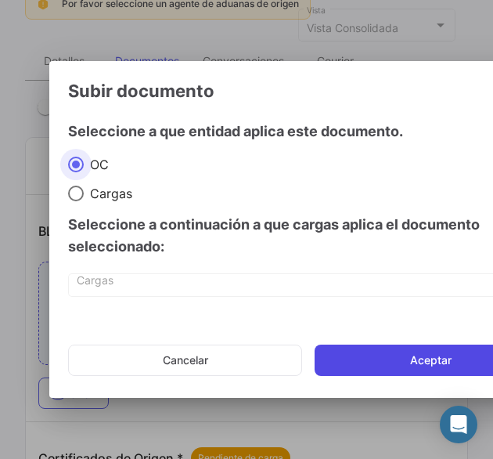
click at [377, 369] on button "Aceptar" at bounding box center [431, 359] width 232 height 31
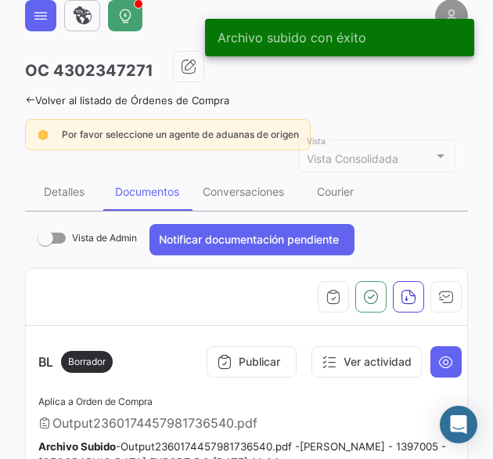
scroll to position [0, 0]
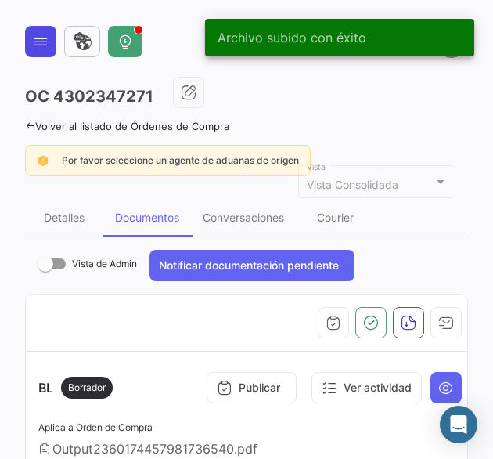
click at [38, 45] on icon at bounding box center [41, 42] width 16 height 16
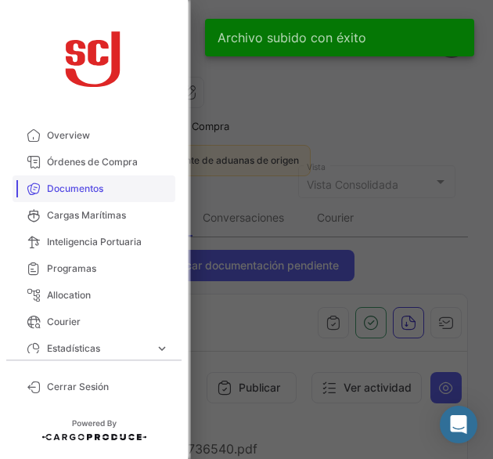
click at [88, 196] on link "Documentos" at bounding box center [94, 188] width 163 height 27
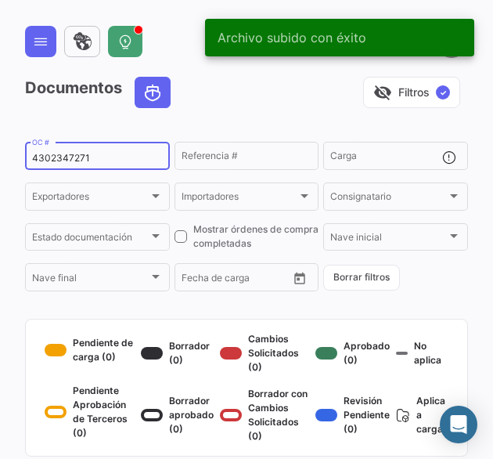
click at [77, 166] on div "4302347271 OC #" at bounding box center [97, 154] width 131 height 31
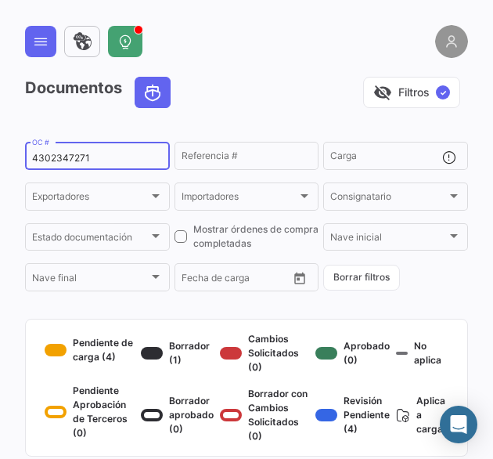
click at [64, 157] on input "4302347271" at bounding box center [97, 158] width 131 height 11
click at [67, 159] on input "4302347271" at bounding box center [97, 158] width 131 height 11
paste input
click at [54, 163] on input "4302347" at bounding box center [97, 158] width 131 height 11
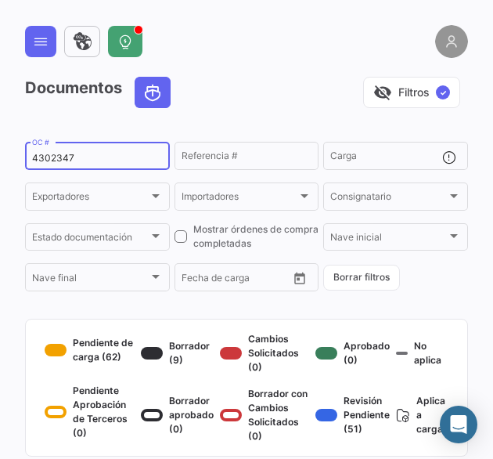
click at [54, 163] on input "4302347" at bounding box center [97, 158] width 131 height 11
paste input "272"
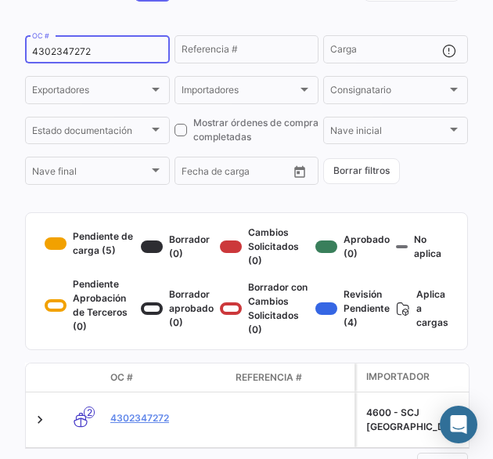
scroll to position [157, 0]
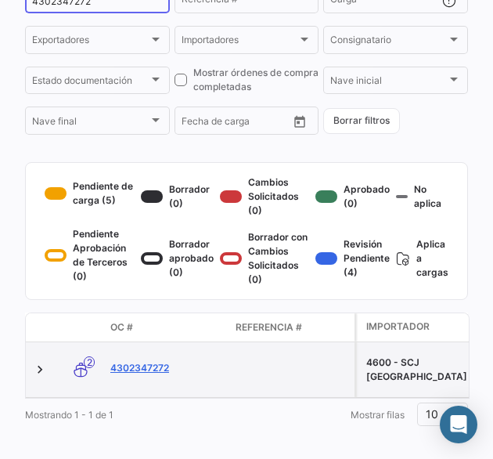
type input "4302347272"
click at [119, 375] on link "4302347272" at bounding box center [166, 368] width 113 height 14
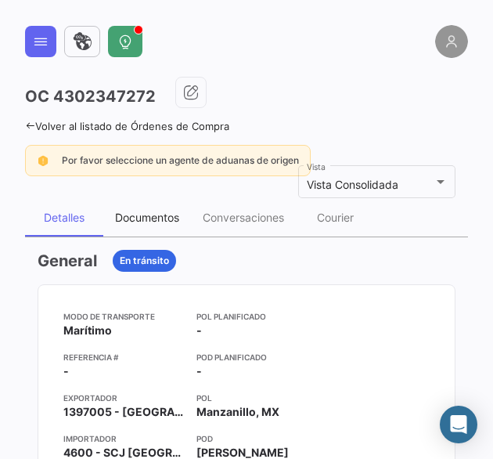
click at [179, 219] on div "Documentos" at bounding box center [147, 217] width 64 height 13
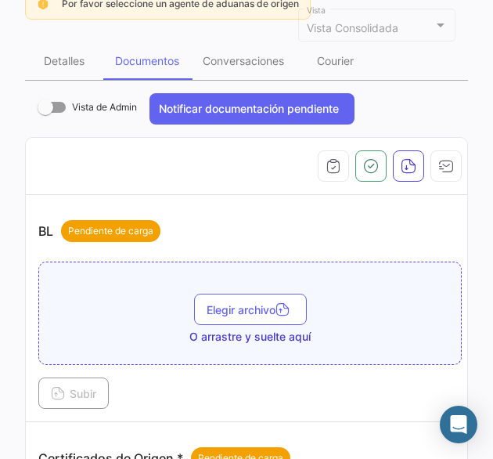
scroll to position [235, 0]
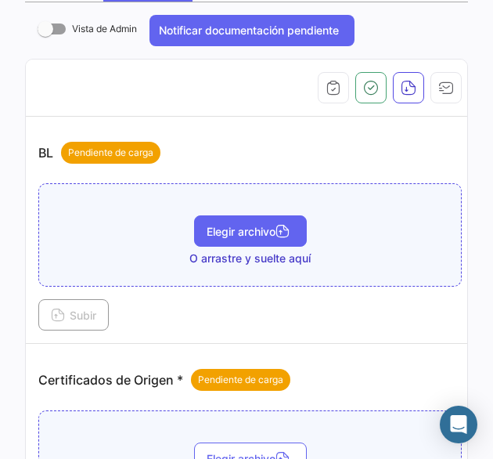
click at [265, 234] on span "Elegir archivo" at bounding box center [251, 231] width 88 height 13
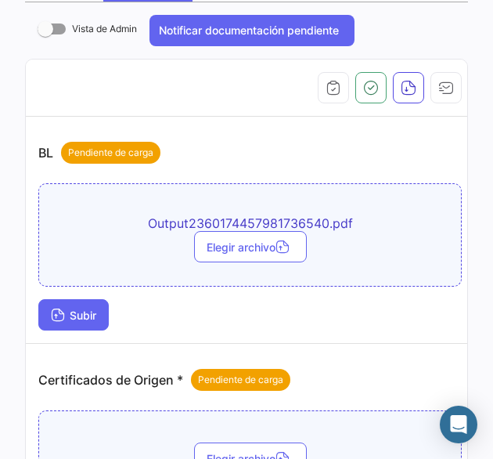
click at [74, 304] on button "Subir" at bounding box center [73, 314] width 70 height 31
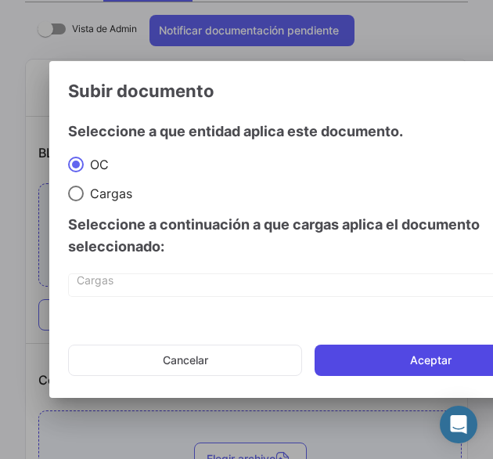
click at [373, 361] on button "Aceptar" at bounding box center [431, 359] width 232 height 31
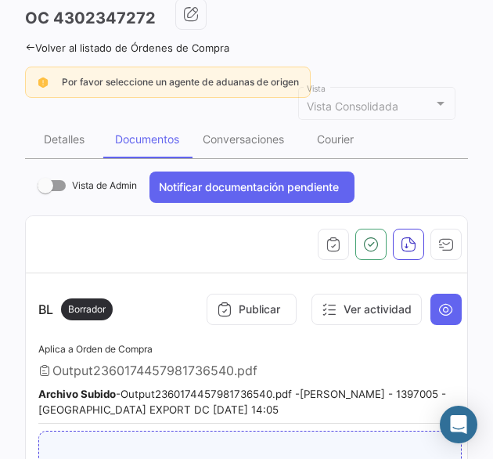
scroll to position [0, 0]
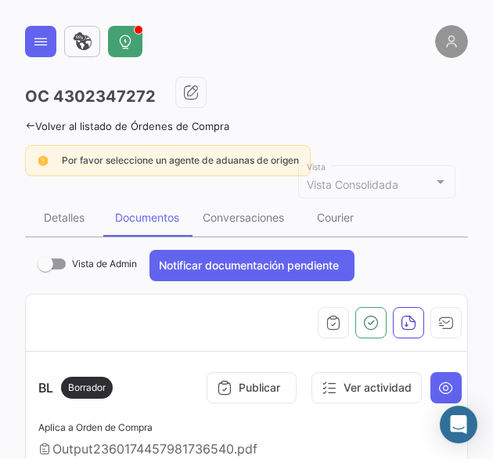
click at [34, 35] on icon at bounding box center [41, 42] width 16 height 16
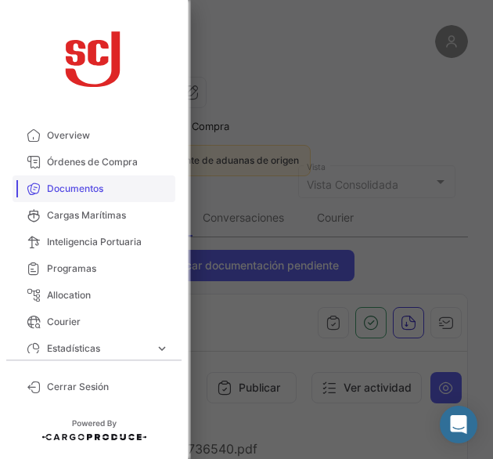
click at [74, 187] on span "Documentos" at bounding box center [108, 189] width 122 height 14
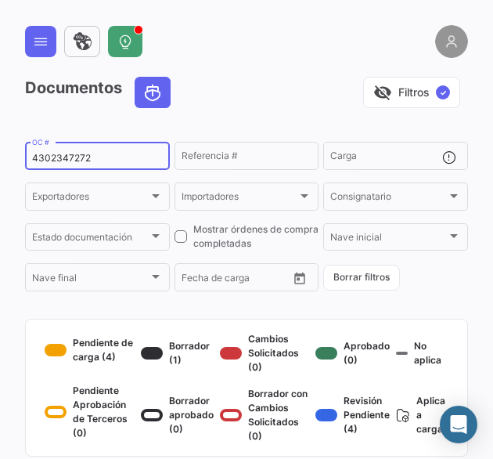
click at [67, 159] on input "4302347272" at bounding box center [97, 158] width 131 height 11
paste input "5"
type input "4302347275"
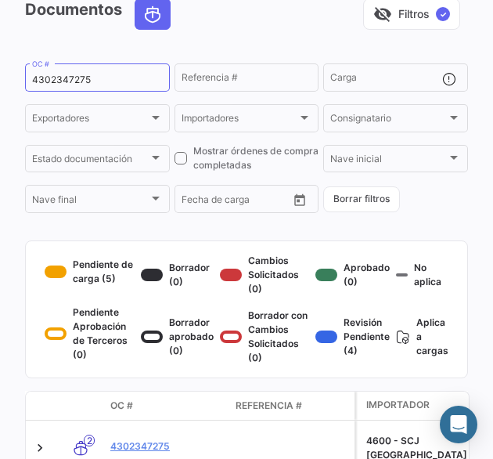
scroll to position [178, 0]
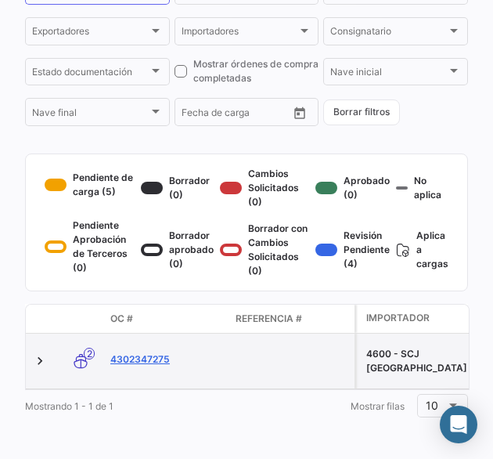
click at [149, 357] on link "4302347275" at bounding box center [166, 359] width 113 height 14
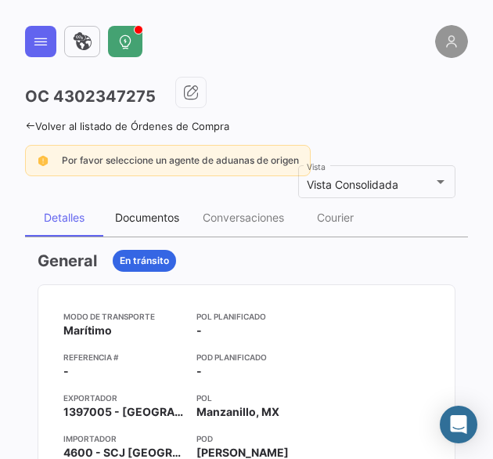
click at [145, 207] on div "Documentos" at bounding box center [147, 218] width 88 height 38
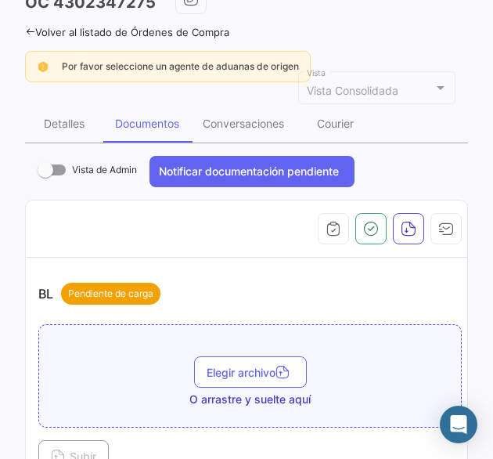
scroll to position [235, 0]
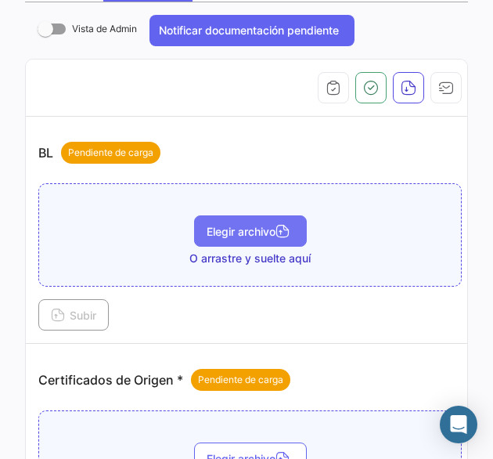
click at [246, 225] on span "Elegir archivo" at bounding box center [251, 231] width 88 height 13
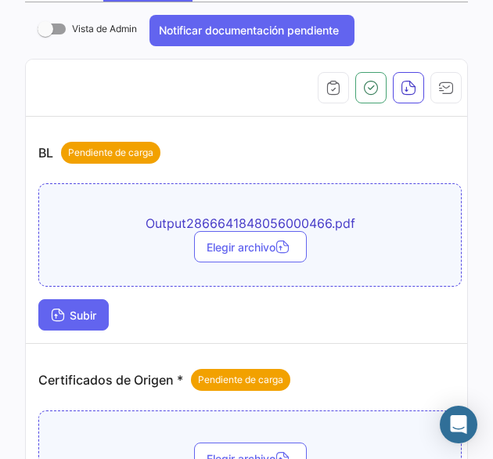
click at [89, 321] on button "Subir" at bounding box center [73, 314] width 70 height 31
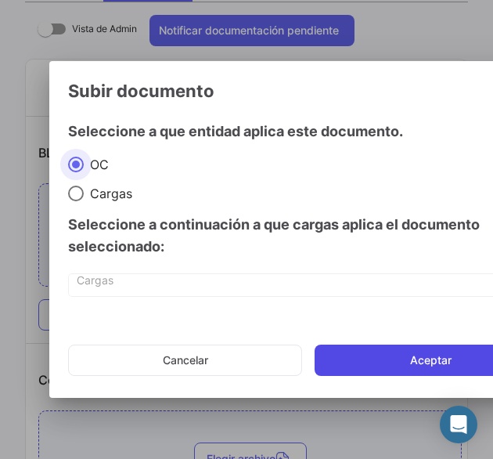
click at [373, 370] on button "Aceptar" at bounding box center [431, 359] width 232 height 31
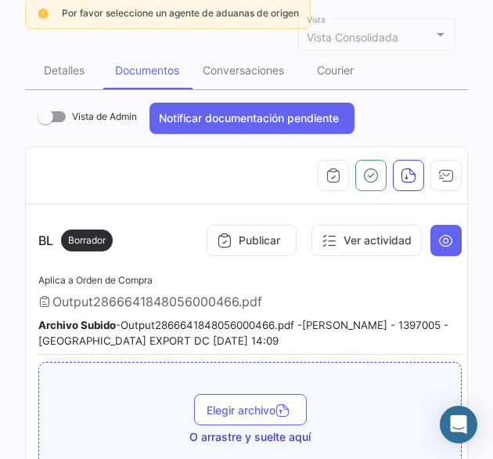
scroll to position [0, 0]
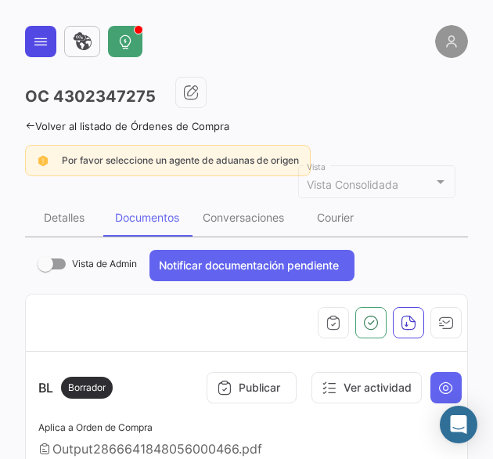
click at [39, 52] on button at bounding box center [40, 41] width 31 height 31
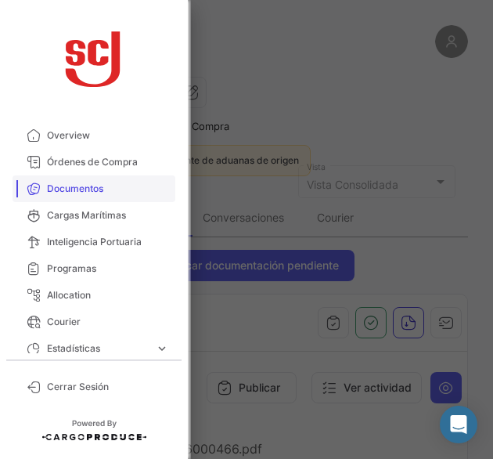
click at [61, 189] on span "Documentos" at bounding box center [108, 189] width 122 height 14
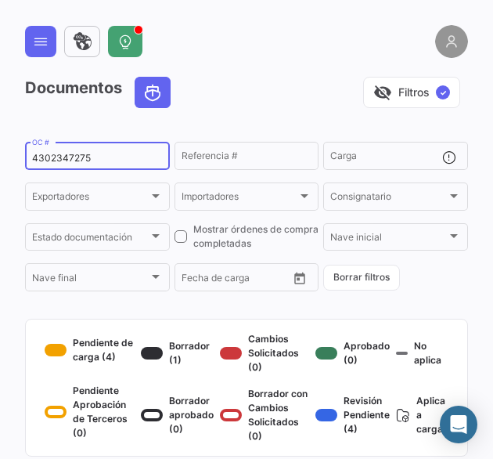
click at [78, 162] on input "4302347275" at bounding box center [97, 158] width 131 height 11
paste input "6"
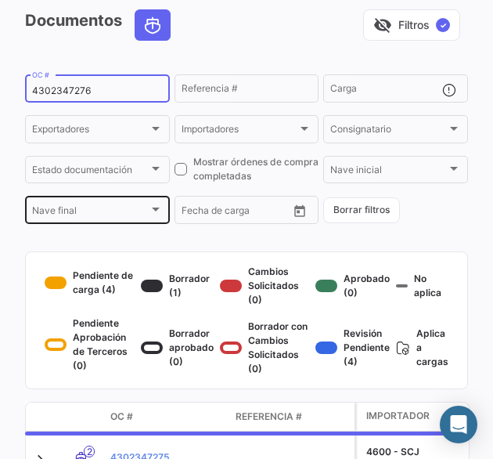
scroll to position [157, 0]
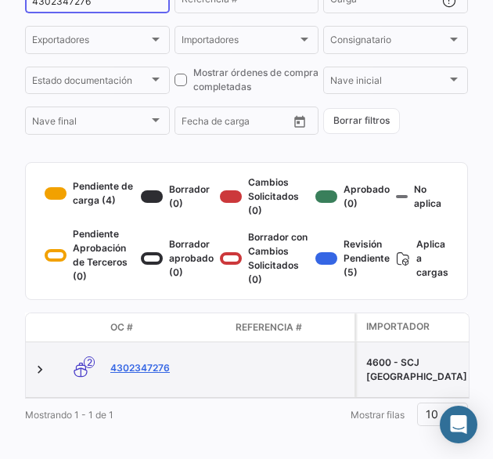
type input "4302347276"
click at [143, 375] on link "4302347276" at bounding box center [166, 368] width 113 height 14
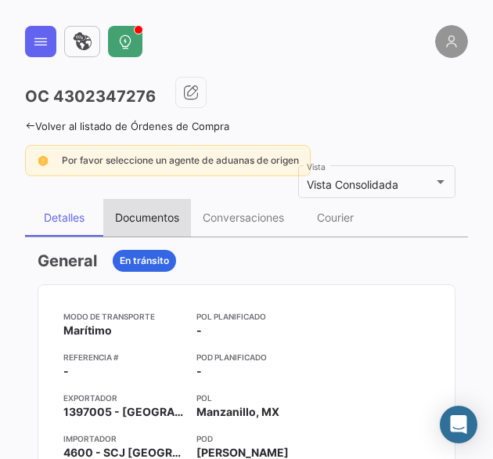
click at [153, 216] on div "Documentos" at bounding box center [147, 217] width 64 height 13
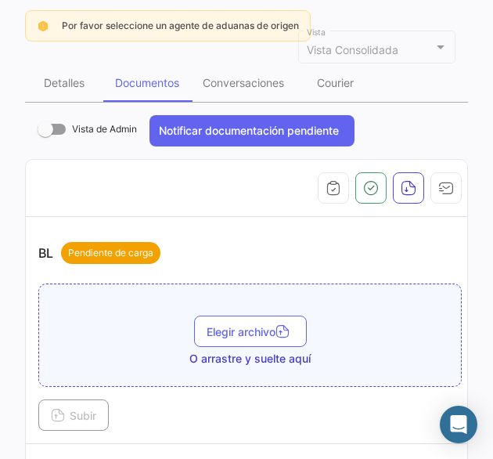
scroll to position [235, 0]
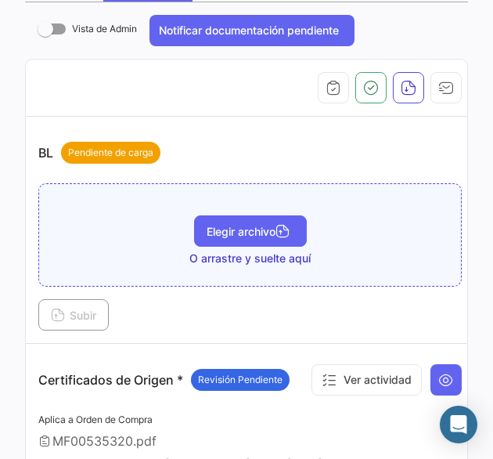
click at [252, 218] on button "Elegir archivo" at bounding box center [250, 230] width 113 height 31
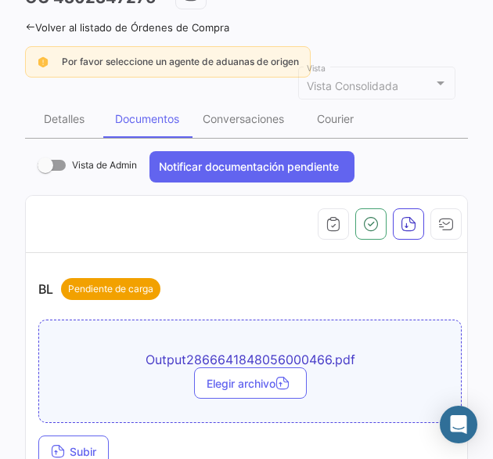
scroll to position [313, 0]
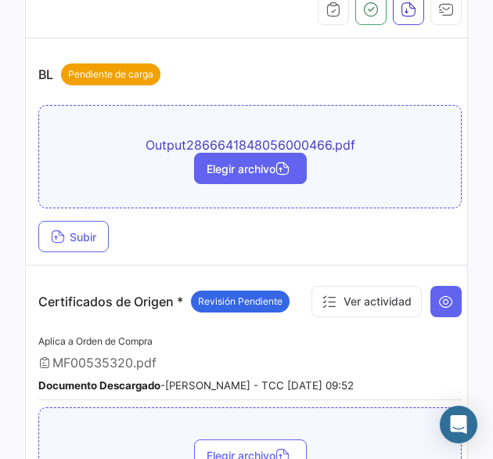
click at [249, 165] on span "Elegir archivo" at bounding box center [251, 168] width 88 height 13
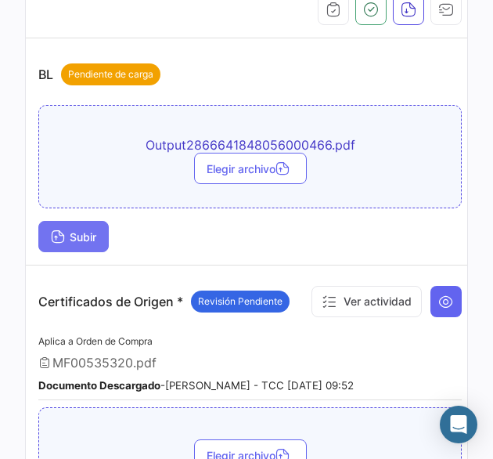
click at [93, 223] on button "Subir" at bounding box center [73, 236] width 70 height 31
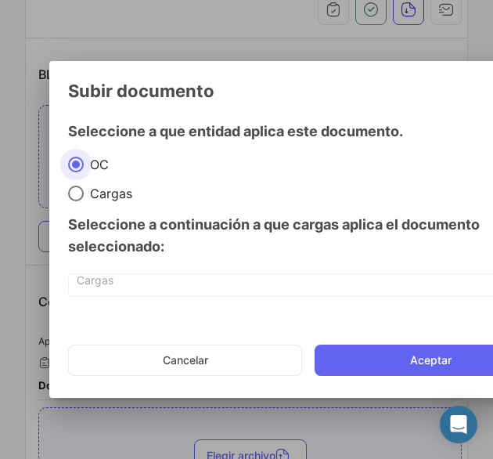
drag, startPoint x: 369, startPoint y: 351, endPoint x: 330, endPoint y: 341, distance: 40.2
click at [371, 349] on button "Aceptar" at bounding box center [431, 359] width 232 height 31
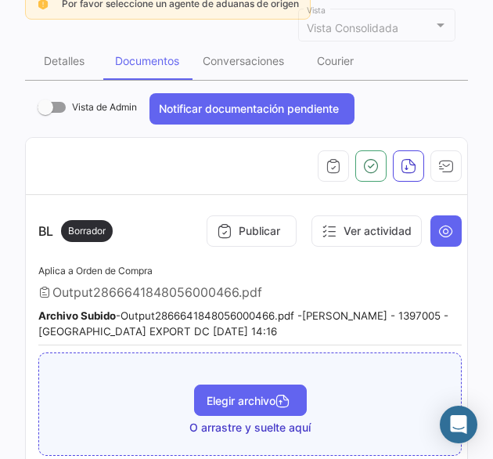
scroll to position [235, 0]
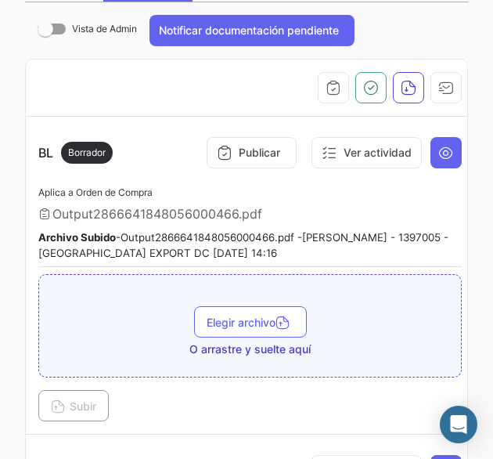
click at [211, 216] on span "Output2866641848056000466.pdf" at bounding box center [157, 214] width 210 height 16
click at [274, 193] on div "Aplica a Orden de Compra Output2866641848056000466.pdf Archivo Subido - Output2…" at bounding box center [249, 225] width 423 height 85
click at [153, 206] on span "Output2866641848056000466.pdf" at bounding box center [157, 214] width 210 height 16
click at [438, 149] on icon at bounding box center [446, 153] width 16 height 16
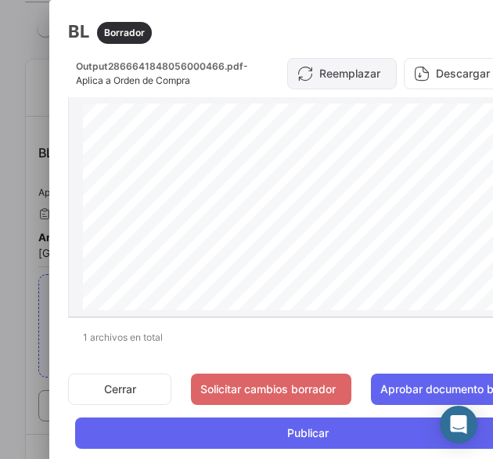
click at [354, 77] on button "Reemplazar" at bounding box center [342, 73] width 110 height 31
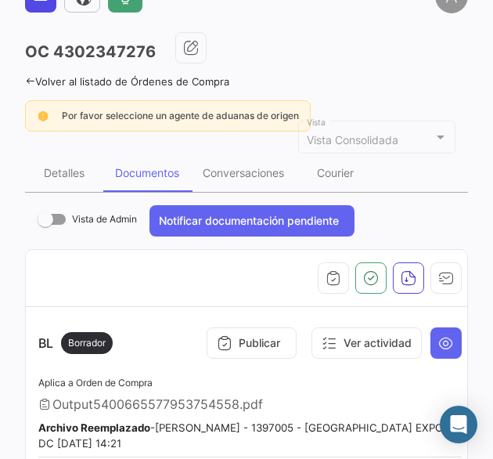
scroll to position [0, 0]
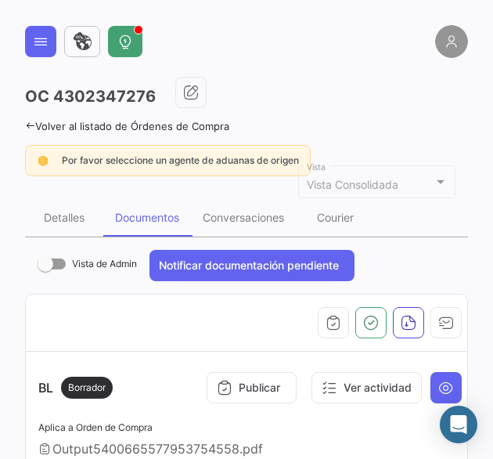
click at [31, 37] on button at bounding box center [40, 41] width 31 height 31
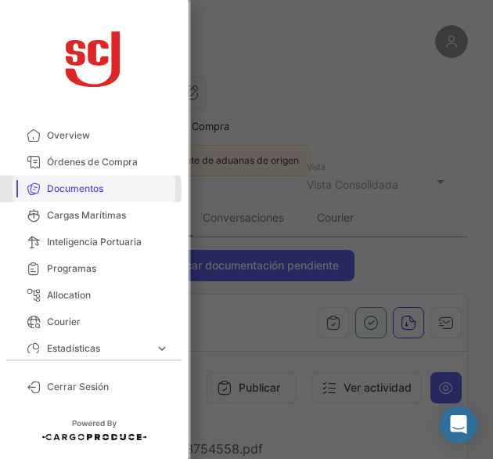
click at [89, 190] on span "Documentos" at bounding box center [108, 189] width 122 height 14
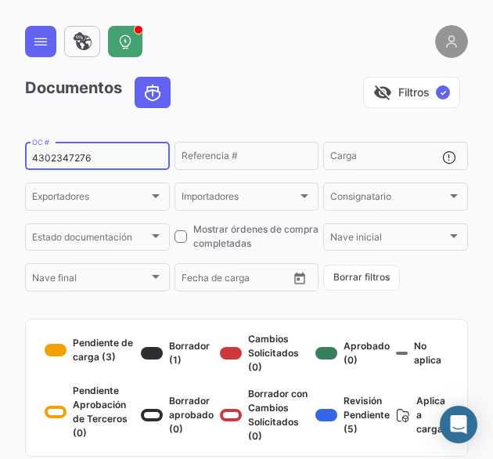
click at [51, 164] on div "4302347276 OC #" at bounding box center [97, 154] width 131 height 31
click at [59, 160] on input "4302347276" at bounding box center [97, 158] width 131 height 11
paste input "623"
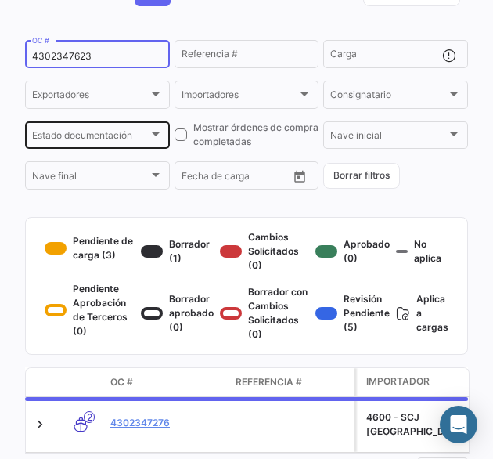
scroll to position [178, 0]
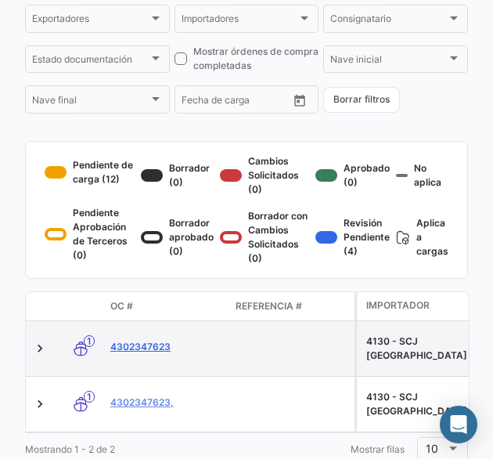
type input "4302347623"
click at [164, 354] on link "4302347623" at bounding box center [166, 347] width 113 height 14
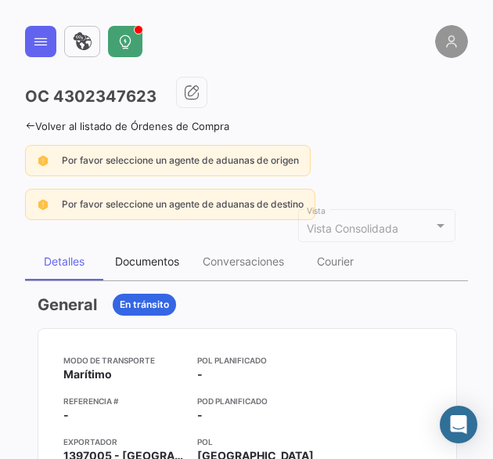
click at [163, 268] on div "Documentos" at bounding box center [147, 262] width 88 height 38
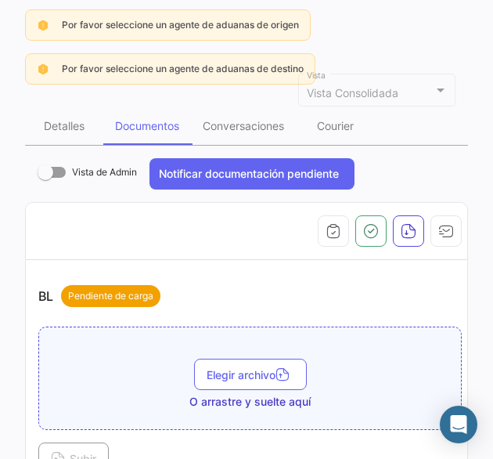
scroll to position [235, 0]
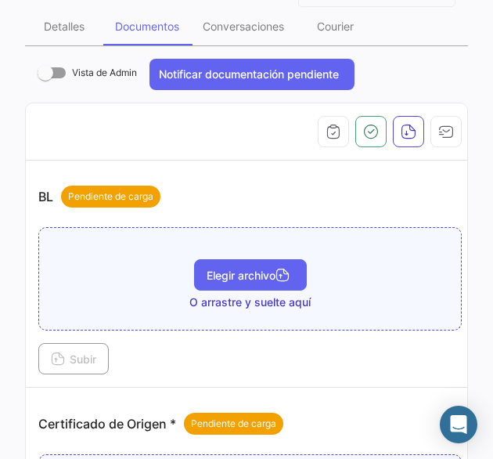
click at [222, 284] on button "Elegir archivo" at bounding box center [250, 274] width 113 height 31
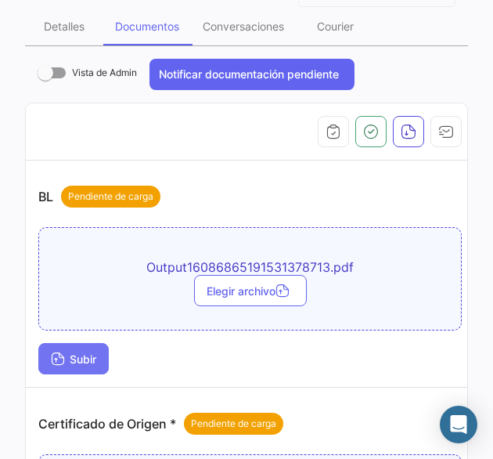
click at [102, 358] on button "Subir" at bounding box center [73, 358] width 70 height 31
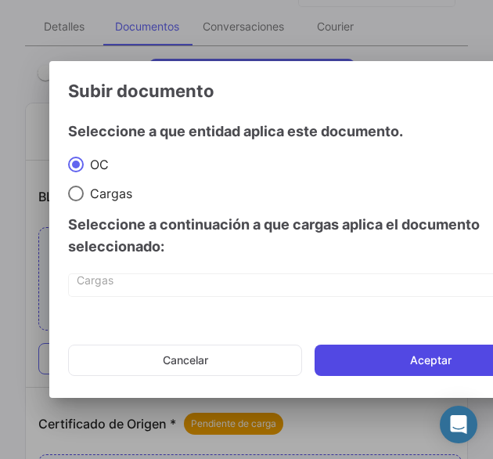
click at [325, 358] on button "Aceptar" at bounding box center [431, 359] width 232 height 31
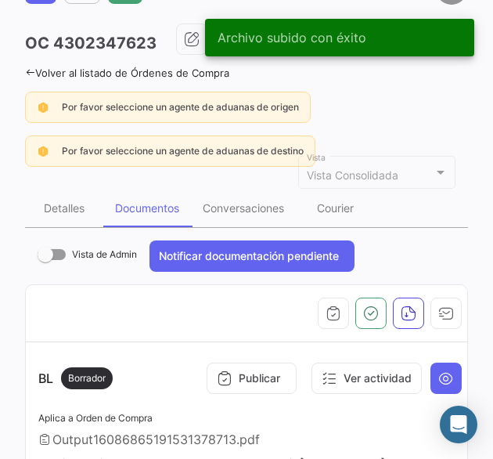
scroll to position [0, 0]
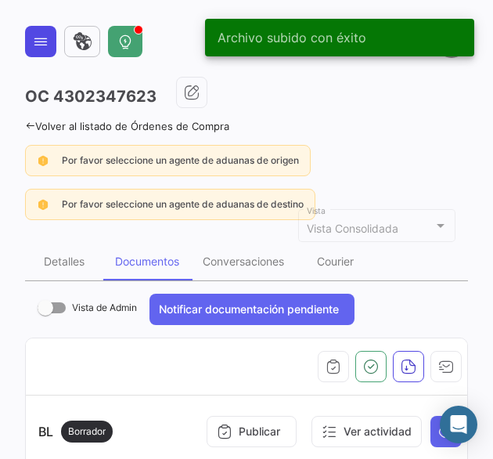
click at [38, 42] on icon at bounding box center [41, 42] width 16 height 16
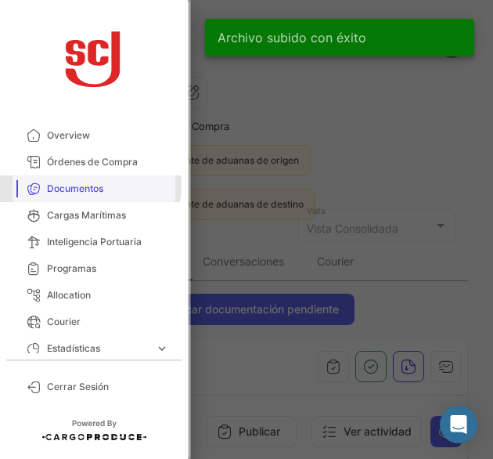
click at [78, 185] on span "Documentos" at bounding box center [108, 189] width 122 height 14
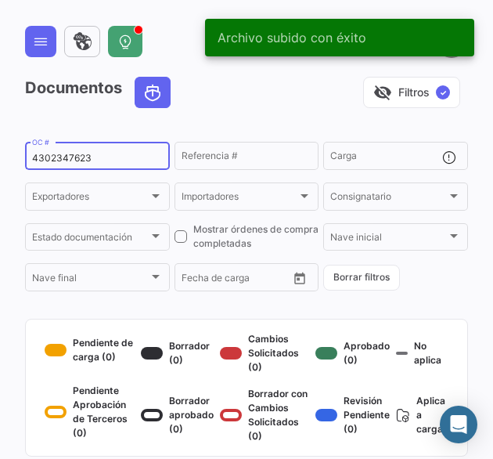
click at [73, 162] on input "4302347623" at bounding box center [97, 158] width 131 height 11
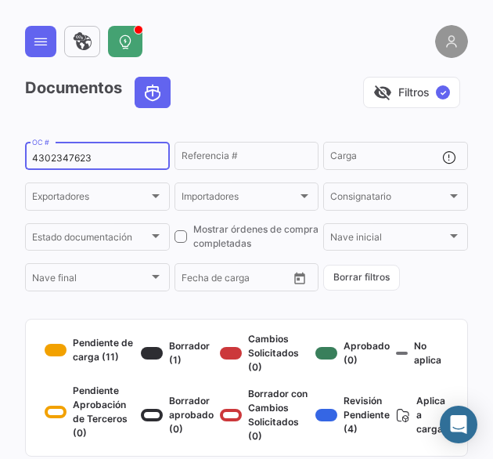
paste input "4"
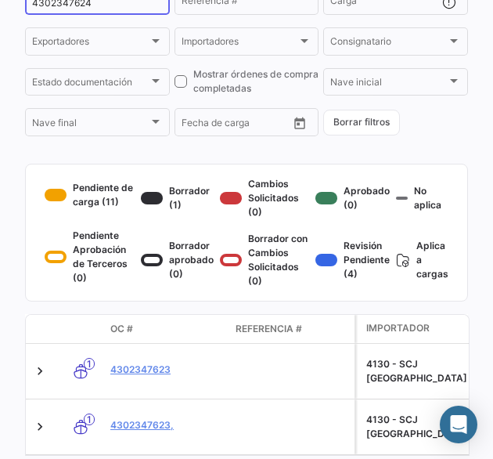
scroll to position [157, 0]
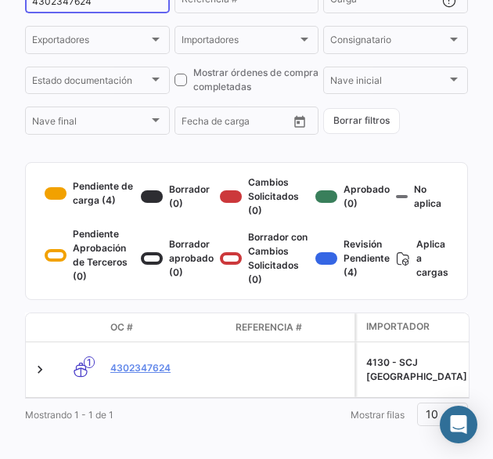
type input "4302347624"
click at [171, 375] on link "4302347624" at bounding box center [166, 368] width 113 height 14
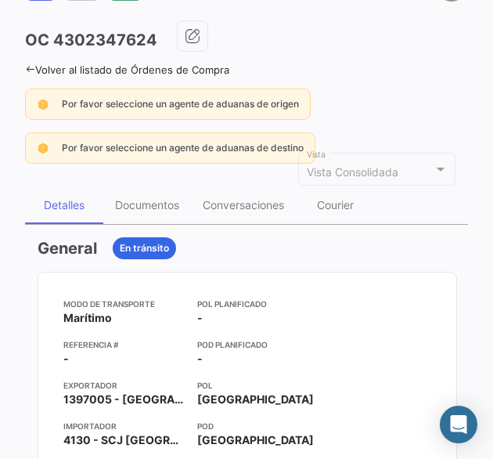
scroll to position [78, 0]
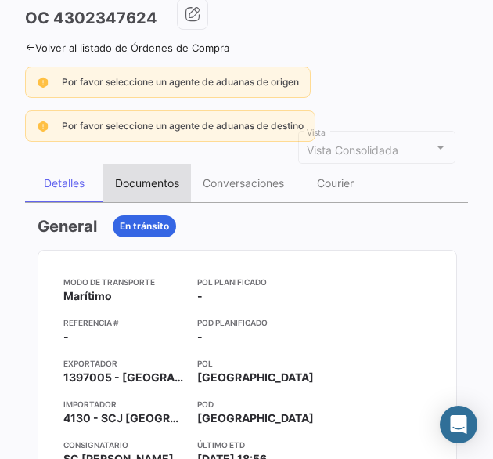
click at [146, 193] on div "Documentos" at bounding box center [147, 183] width 88 height 38
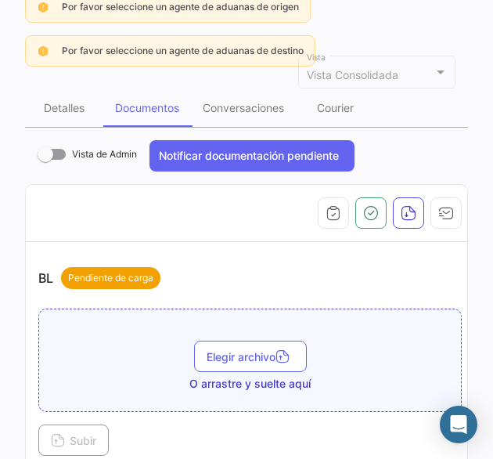
scroll to position [235, 0]
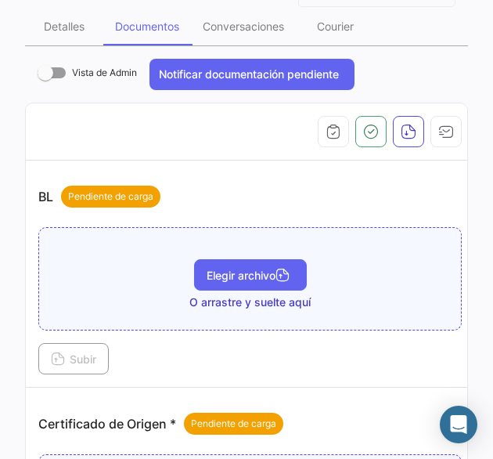
click at [222, 286] on button "Elegir archivo" at bounding box center [250, 274] width 113 height 31
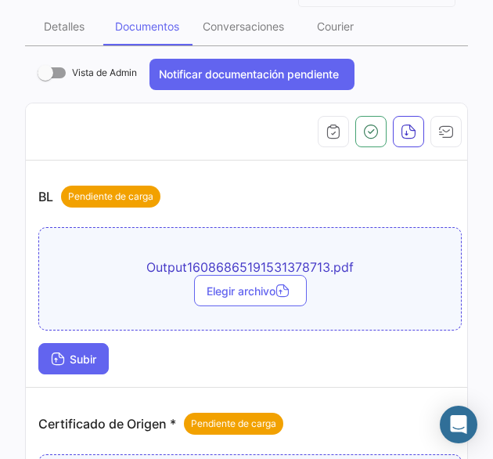
click at [50, 369] on button "Subir" at bounding box center [73, 358] width 70 height 31
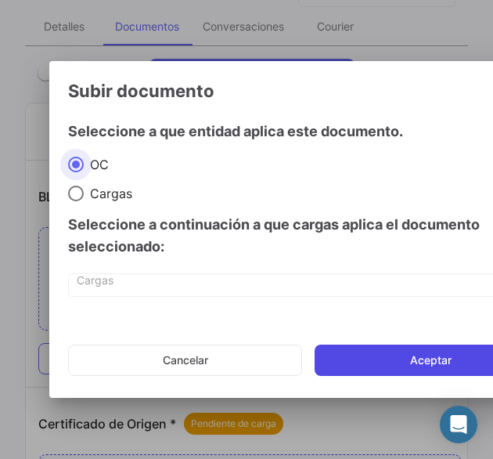
click at [318, 364] on button "Aceptar" at bounding box center [431, 359] width 232 height 31
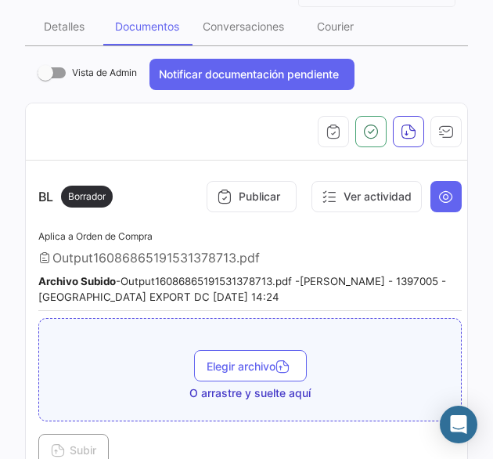
scroll to position [0, 0]
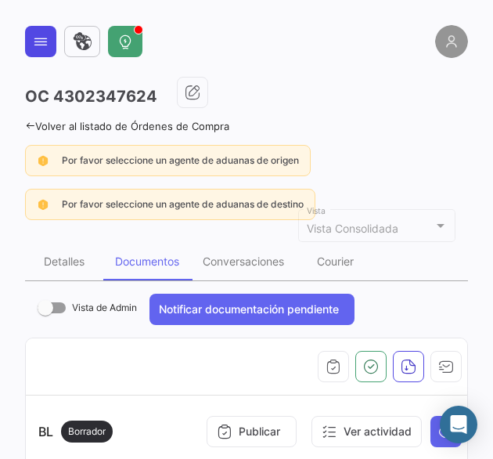
click at [33, 39] on icon at bounding box center [41, 42] width 16 height 16
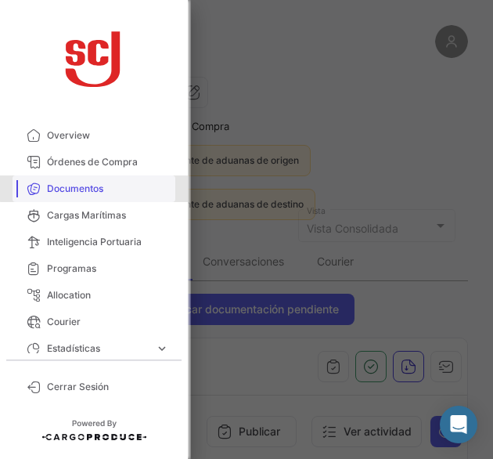
click at [108, 178] on link "Documentos" at bounding box center [94, 188] width 163 height 27
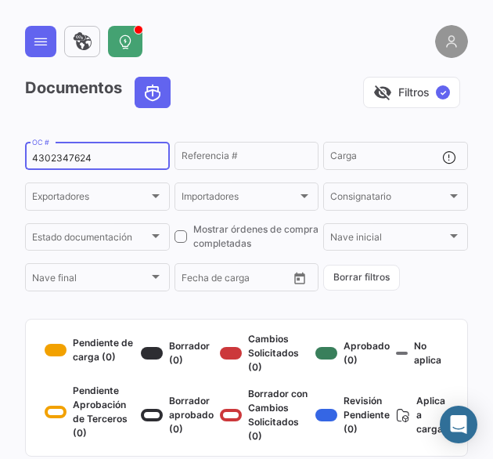
click at [86, 163] on input "4302347624" at bounding box center [97, 158] width 131 height 11
paste input "742"
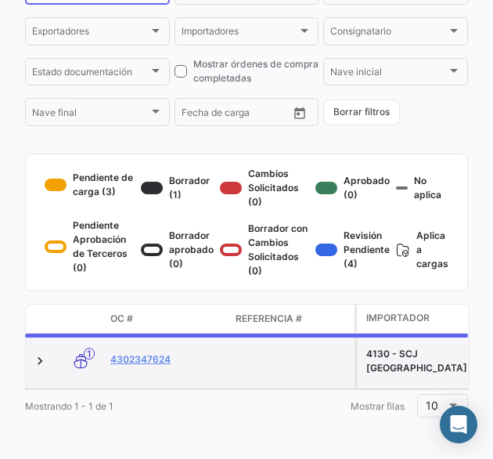
scroll to position [178, 0]
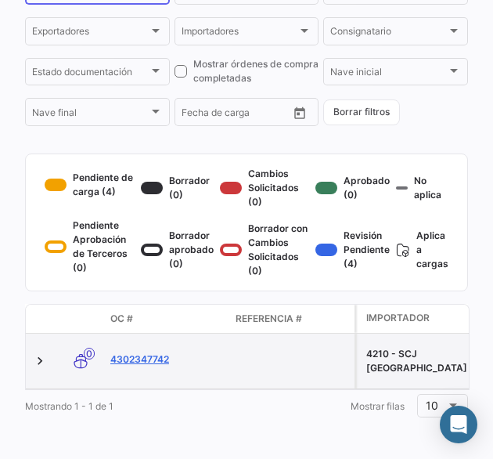
type input "4302347742"
click at [157, 356] on link "4302347742" at bounding box center [166, 359] width 113 height 14
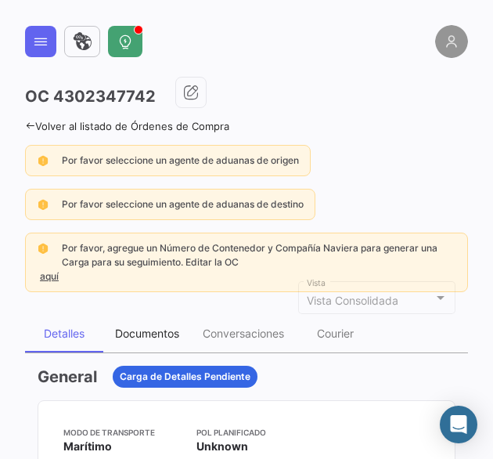
click at [160, 333] on div "Documentos" at bounding box center [147, 332] width 64 height 13
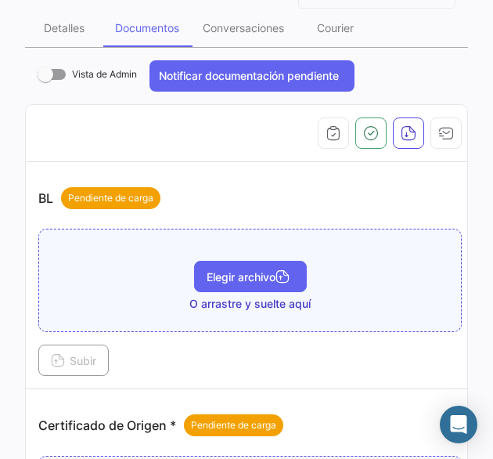
scroll to position [313, 0]
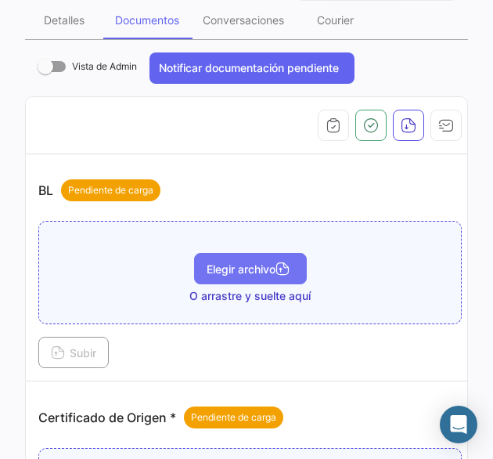
click at [243, 262] on span "Elegir archivo" at bounding box center [251, 268] width 88 height 13
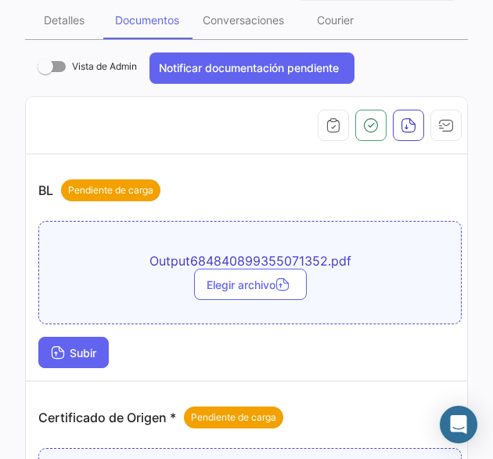
click at [94, 347] on span "Subir" at bounding box center [73, 352] width 45 height 13
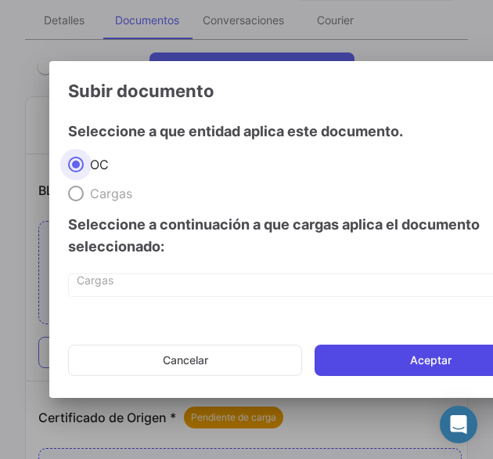
click at [401, 351] on button "Aceptar" at bounding box center [431, 359] width 232 height 31
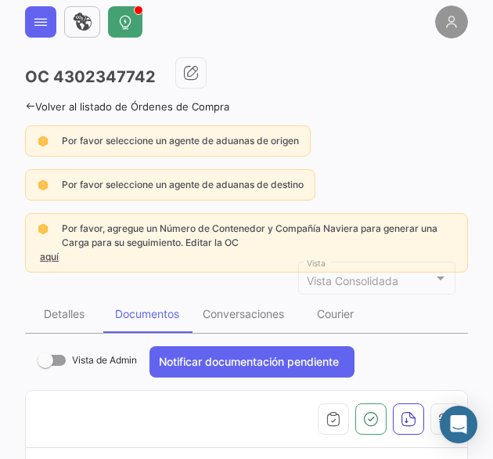
scroll to position [0, 0]
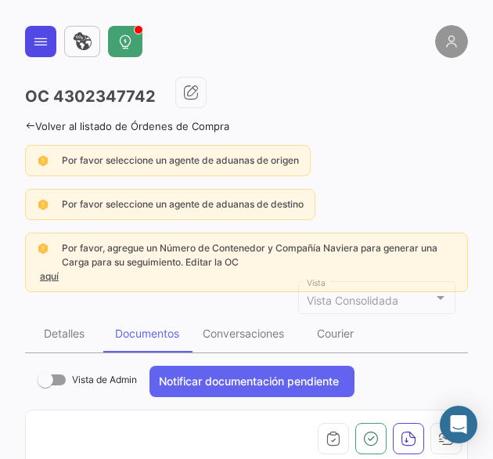
click at [45, 46] on icon at bounding box center [41, 42] width 16 height 16
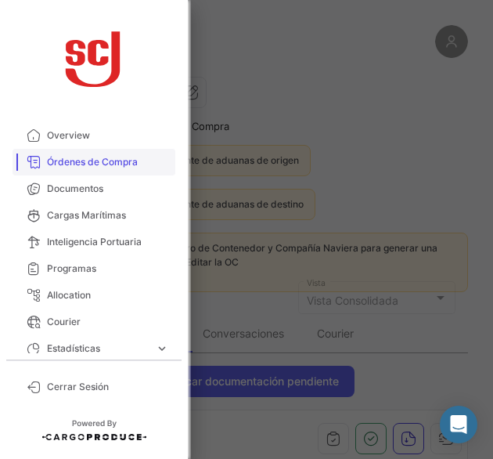
drag, startPoint x: 113, startPoint y: 192, endPoint x: 119, endPoint y: 164, distance: 28.7
click at [113, 192] on span "Documentos" at bounding box center [108, 189] width 122 height 14
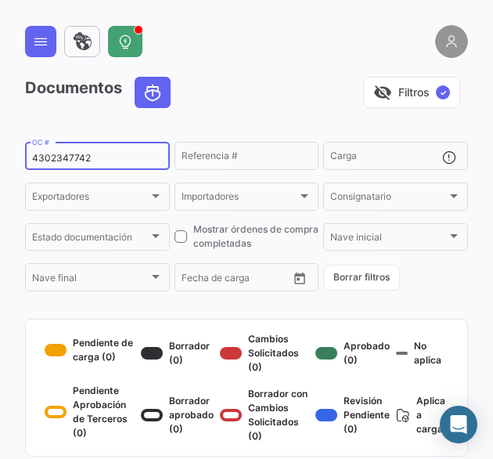
drag, startPoint x: 58, startPoint y: 155, endPoint x: 66, endPoint y: 154, distance: 7.9
click at [59, 154] on input "4302347742" at bounding box center [97, 158] width 131 height 11
click at [68, 154] on input "4302347742" at bounding box center [97, 158] width 131 height 11
paste input "5711"
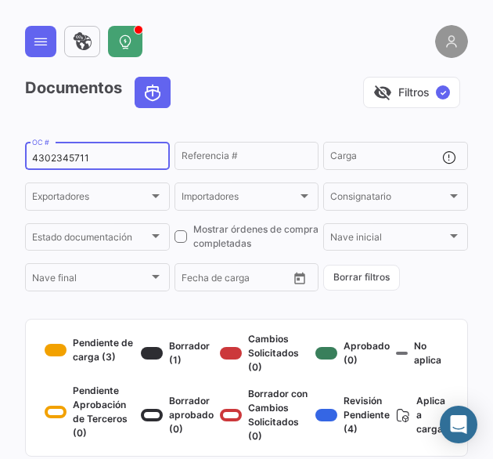
drag, startPoint x: 77, startPoint y: 154, endPoint x: 86, endPoint y: 156, distance: 9.5
click at [86, 156] on input "4302345711" at bounding box center [97, 158] width 131 height 11
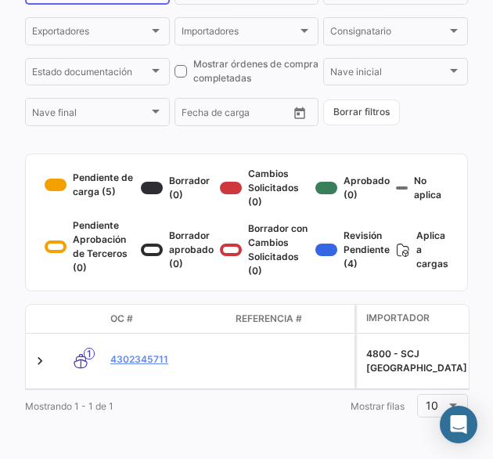
scroll to position [178, 0]
type input "4302345711"
click at [158, 352] on link "4302345711" at bounding box center [166, 359] width 113 height 14
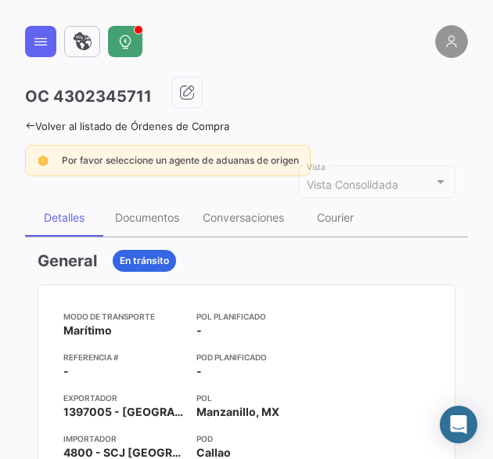
scroll to position [78, 0]
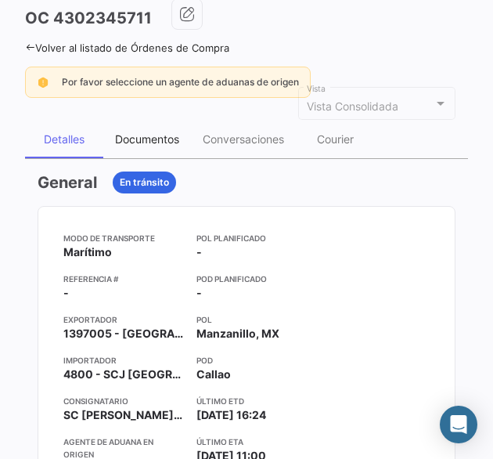
click at [141, 143] on div "Documentos" at bounding box center [147, 138] width 64 height 13
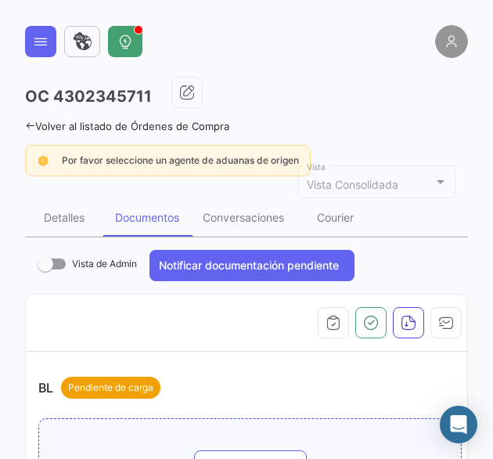
scroll to position [235, 0]
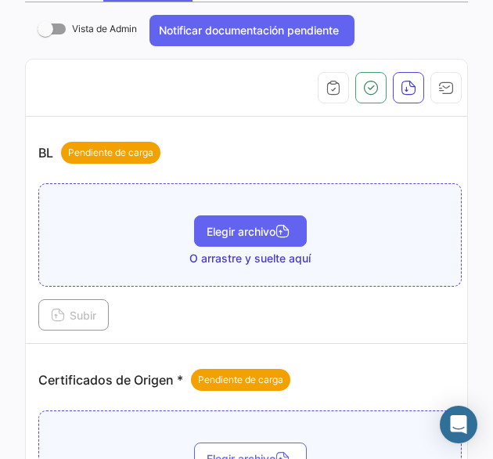
click at [235, 233] on span "Elegir archivo" at bounding box center [251, 231] width 88 height 13
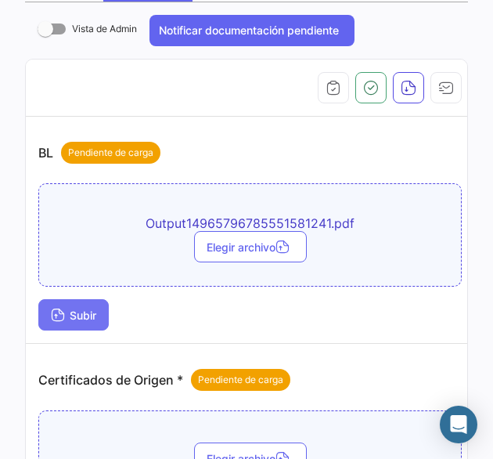
click at [83, 310] on span "Subir" at bounding box center [73, 314] width 45 height 13
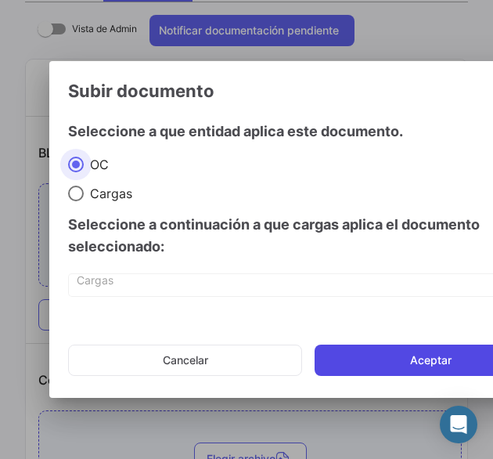
click at [371, 365] on button "Aceptar" at bounding box center [431, 359] width 232 height 31
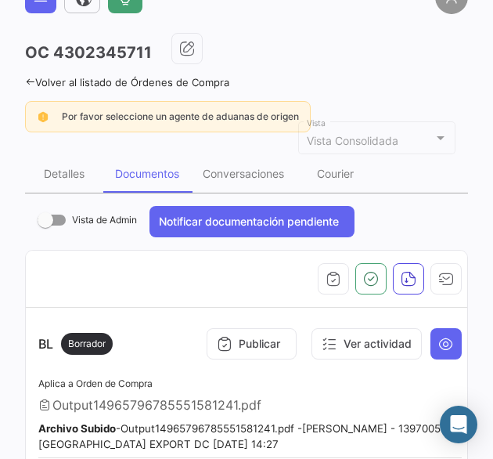
scroll to position [0, 0]
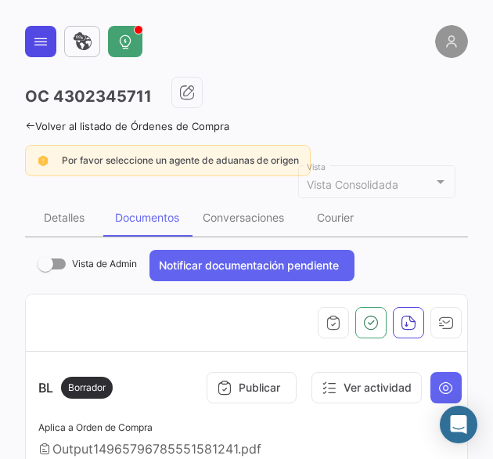
click at [44, 45] on icon at bounding box center [41, 42] width 16 height 16
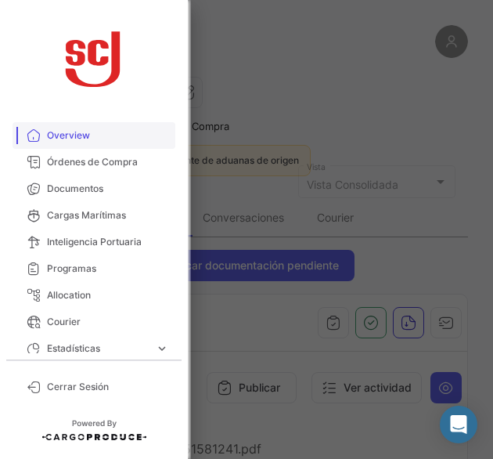
drag, startPoint x: 92, startPoint y: 186, endPoint x: 97, endPoint y: 136, distance: 50.4
click at [92, 186] on span "Documentos" at bounding box center [108, 189] width 122 height 14
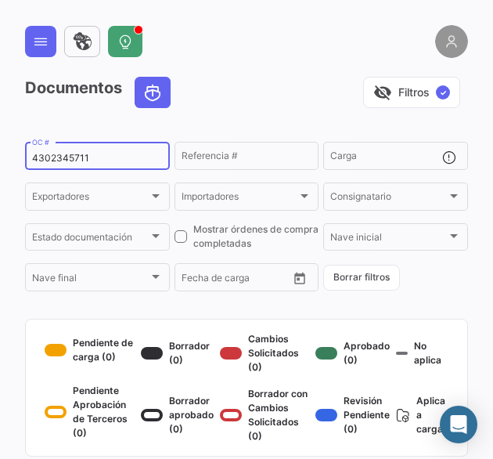
click at [77, 157] on input "4302345711" at bounding box center [97, 158] width 131 height 11
paste input "8490011209989"
click at [52, 162] on input "48490011209989" at bounding box center [97, 158] width 131 height 11
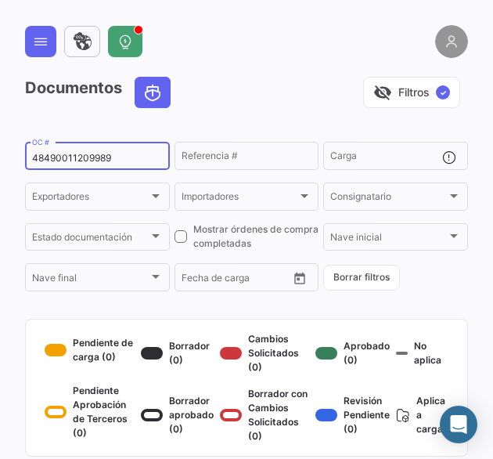
paste input "302346892"
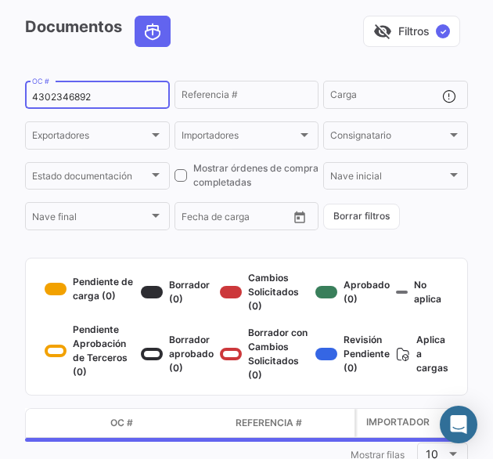
scroll to position [124, 0]
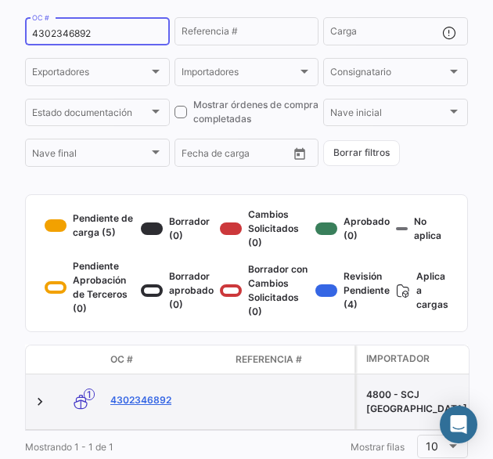
type input "4302346892"
click at [154, 405] on link "4302346892" at bounding box center [166, 400] width 113 height 14
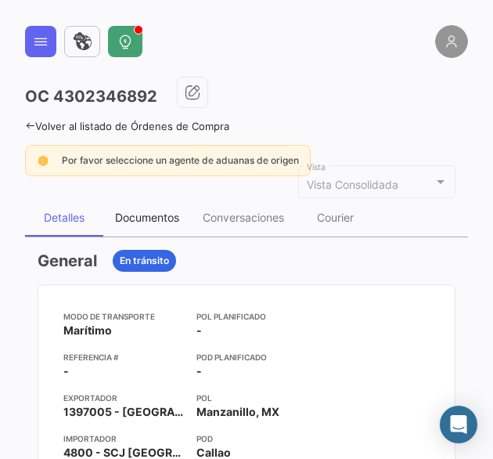
click at [142, 226] on div "Documentos" at bounding box center [147, 218] width 88 height 38
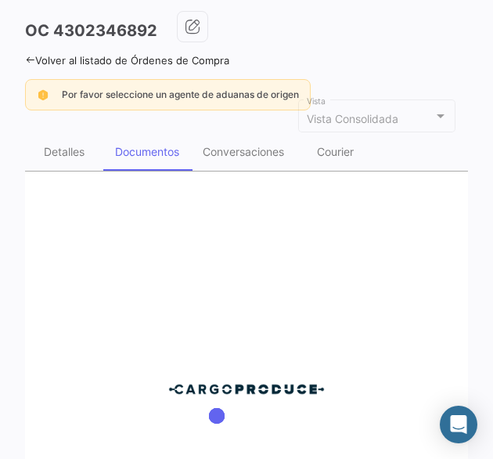
scroll to position [157, 0]
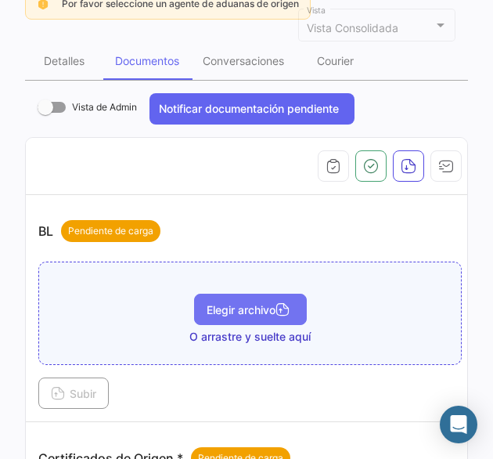
click at [234, 293] on button "Elegir archivo" at bounding box center [250, 308] width 113 height 31
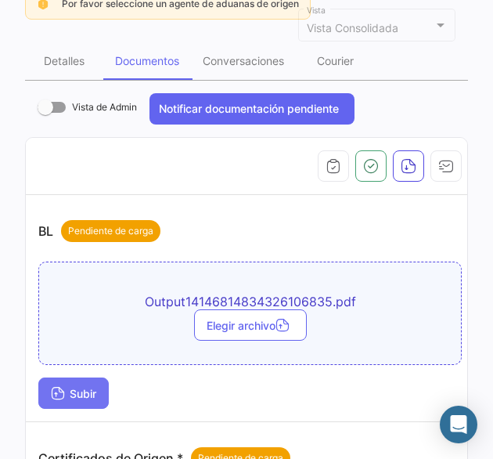
click at [81, 387] on span "Subir" at bounding box center [73, 393] width 45 height 13
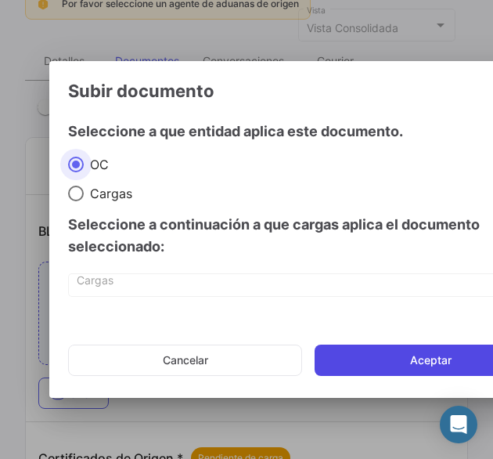
click at [365, 356] on button "Aceptar" at bounding box center [431, 359] width 232 height 31
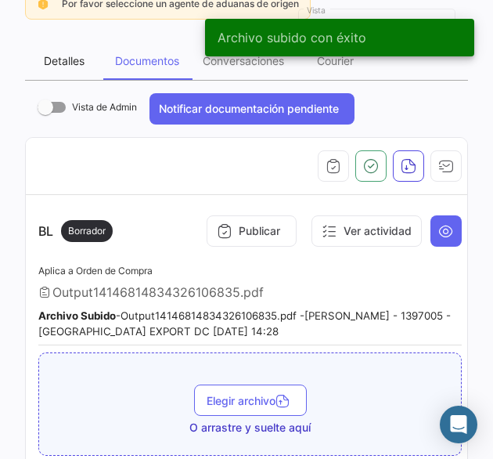
click at [44, 57] on div "Detalles" at bounding box center [64, 60] width 41 height 13
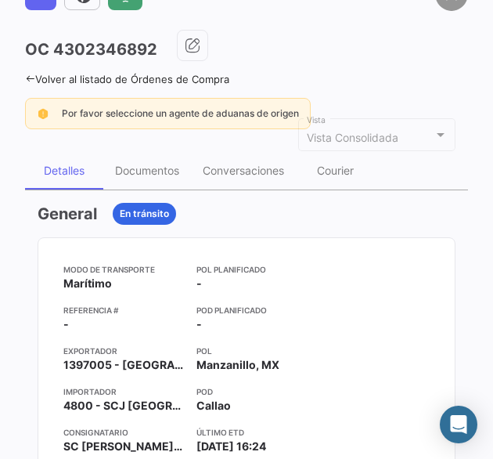
scroll to position [0, 0]
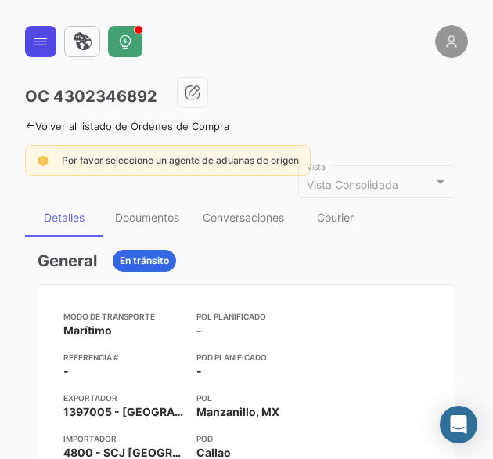
click at [52, 56] on button at bounding box center [40, 41] width 31 height 31
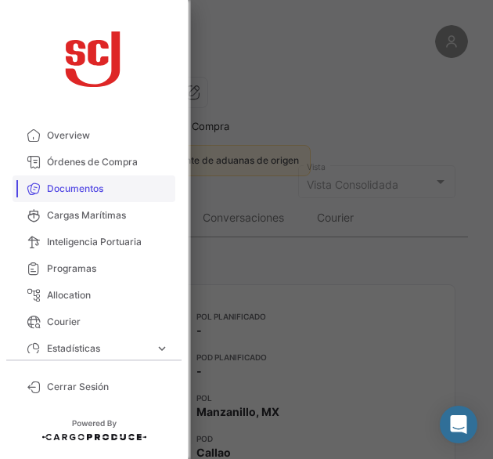
click at [77, 198] on link "Documentos" at bounding box center [94, 188] width 163 height 27
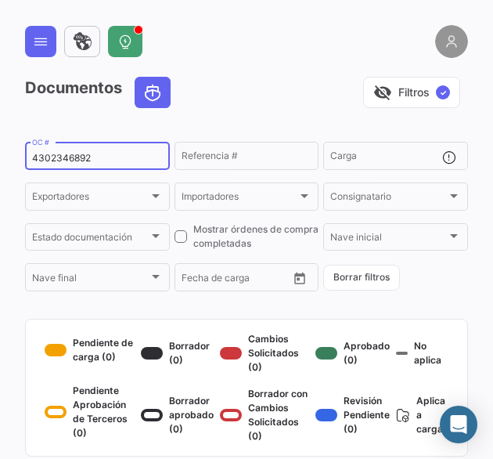
click at [78, 157] on input "4302346892" at bounding box center [97, 158] width 131 height 11
paste input "502857998"
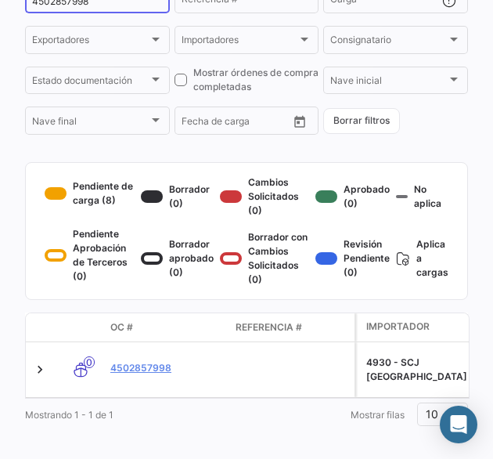
type input "4502857998"
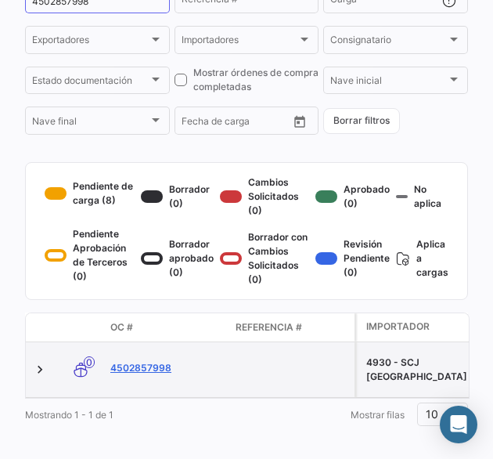
click at [155, 375] on link "4502857998" at bounding box center [166, 368] width 113 height 14
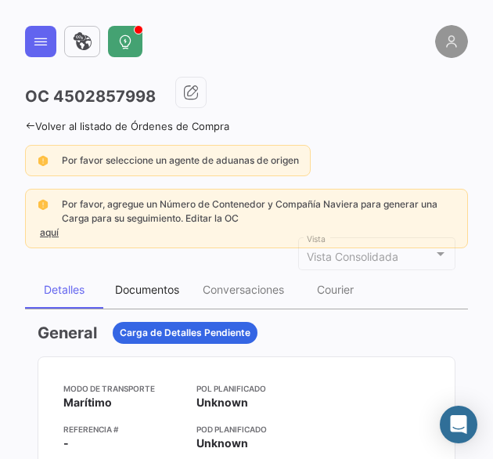
click at [146, 297] on div "Documentos" at bounding box center [147, 290] width 88 height 38
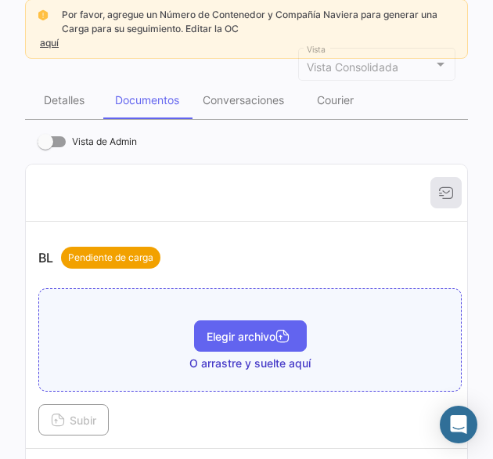
scroll to position [235, 0]
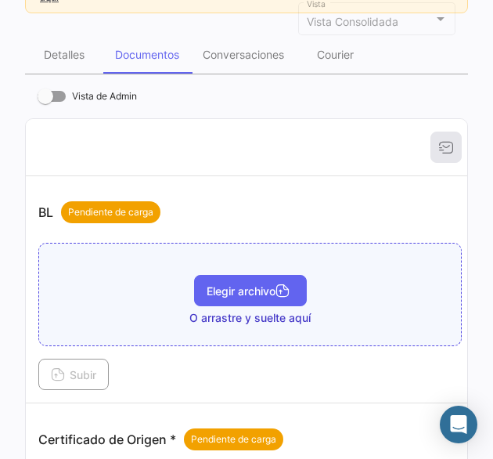
click at [233, 288] on span "Elegir archivo" at bounding box center [251, 290] width 88 height 13
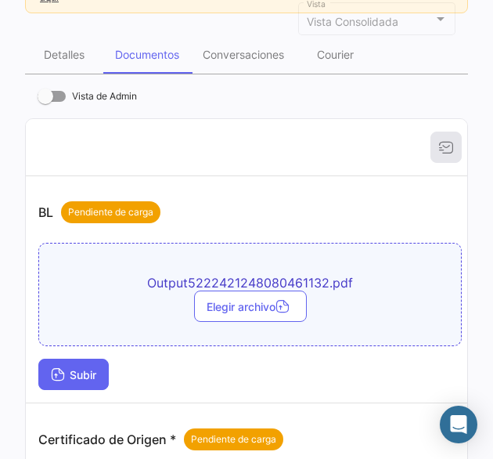
click at [77, 361] on button "Subir" at bounding box center [73, 373] width 70 height 31
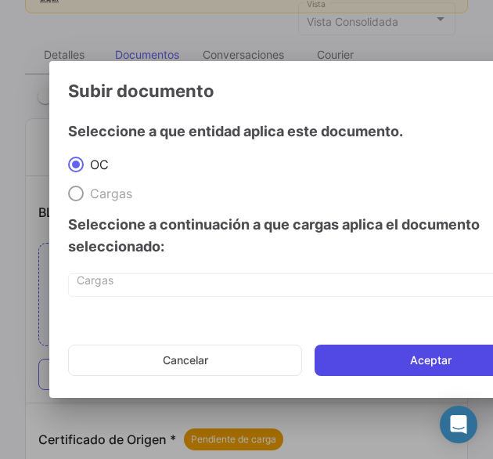
click at [405, 369] on button "Aceptar" at bounding box center [431, 359] width 232 height 31
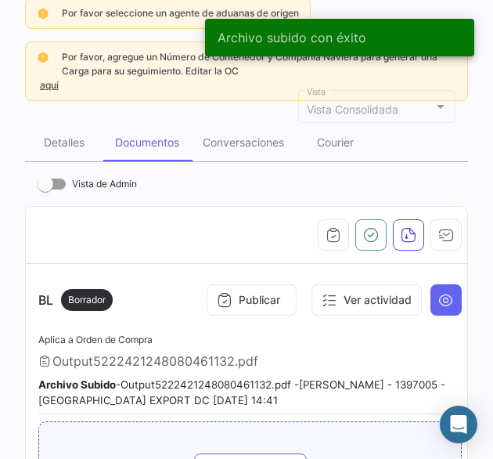
scroll to position [0, 0]
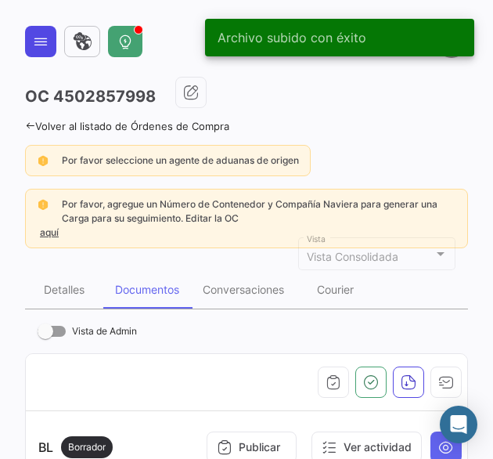
click at [31, 47] on button at bounding box center [40, 41] width 31 height 31
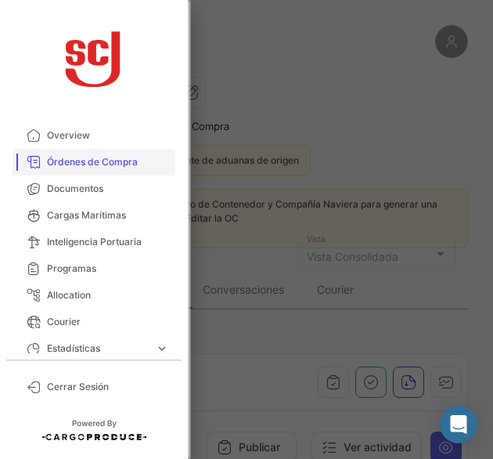
drag, startPoint x: 90, startPoint y: 184, endPoint x: 106, endPoint y: 173, distance: 19.8
click at [90, 184] on span "Documentos" at bounding box center [108, 189] width 122 height 14
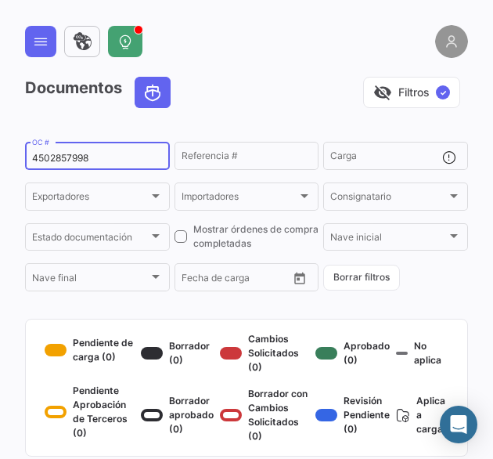
click at [76, 160] on input "4502857998" at bounding box center [97, 158] width 131 height 11
paste input "6042"
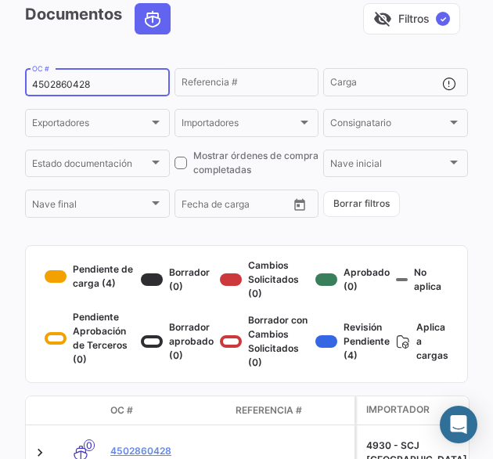
scroll to position [157, 0]
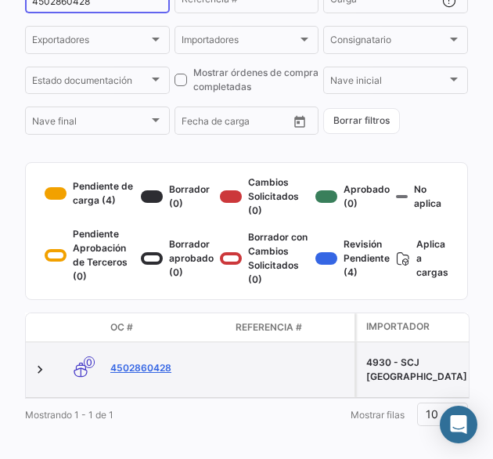
type input "4502860428"
click at [144, 375] on link "4502860428" at bounding box center [166, 368] width 113 height 14
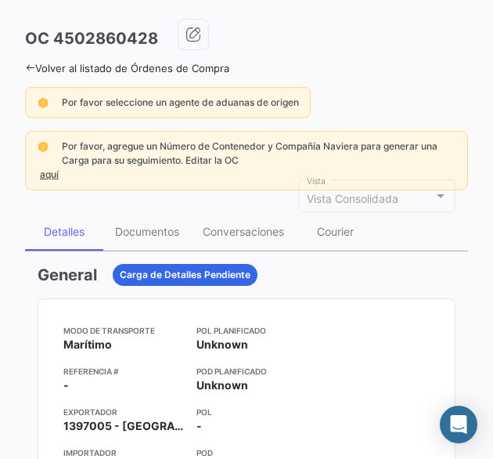
scroll to position [235, 0]
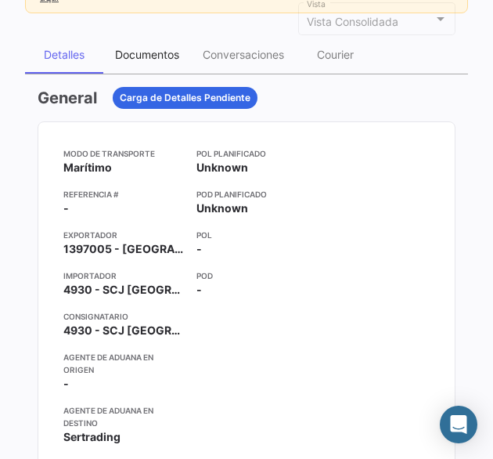
click at [144, 59] on div "Documentos" at bounding box center [147, 55] width 88 height 38
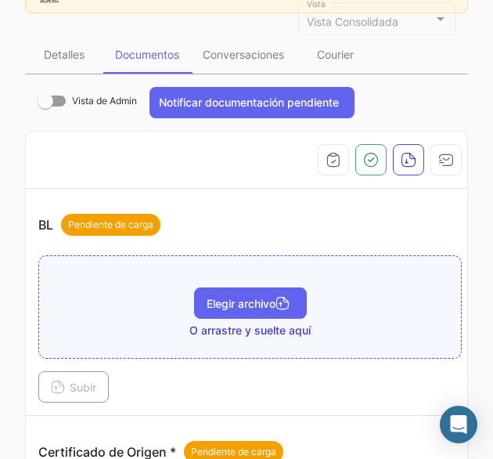
click at [229, 303] on span "Elegir archivo" at bounding box center [251, 303] width 88 height 13
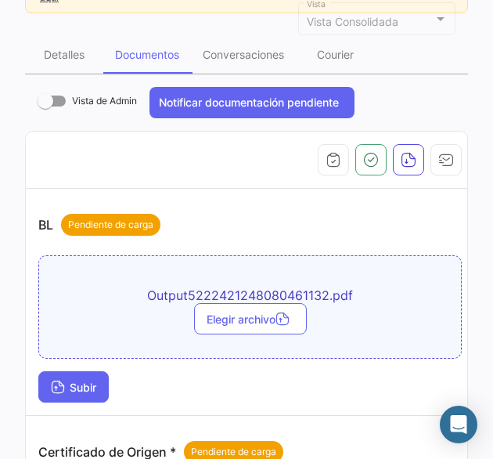
click at [59, 372] on button "Subir" at bounding box center [73, 386] width 70 height 31
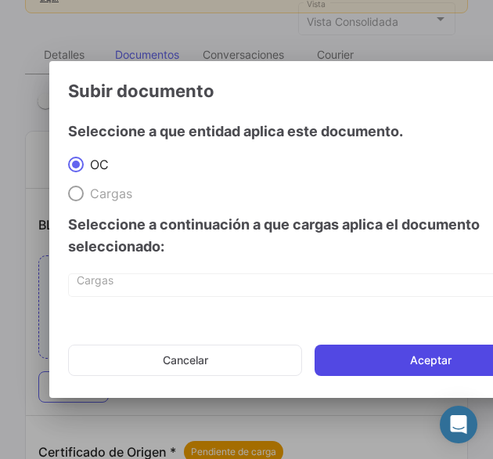
click at [382, 361] on button "Aceptar" at bounding box center [431, 359] width 232 height 31
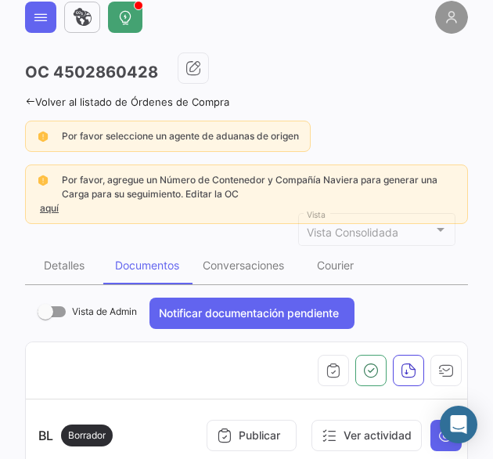
scroll to position [0, 0]
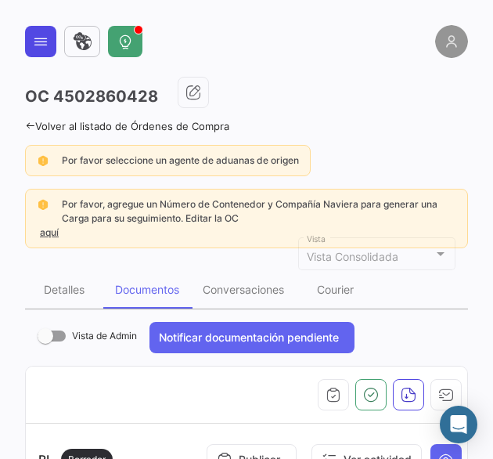
click at [40, 38] on icon at bounding box center [41, 42] width 16 height 16
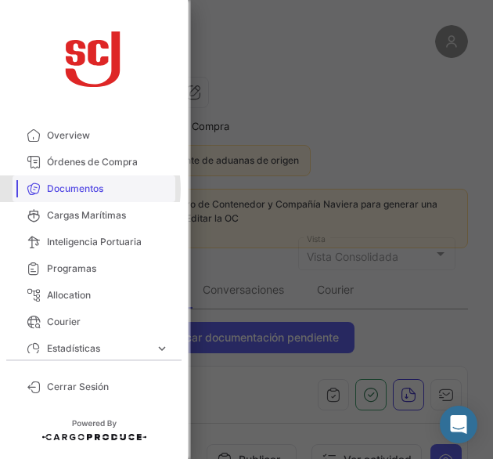
click at [74, 189] on span "Documentos" at bounding box center [108, 189] width 122 height 14
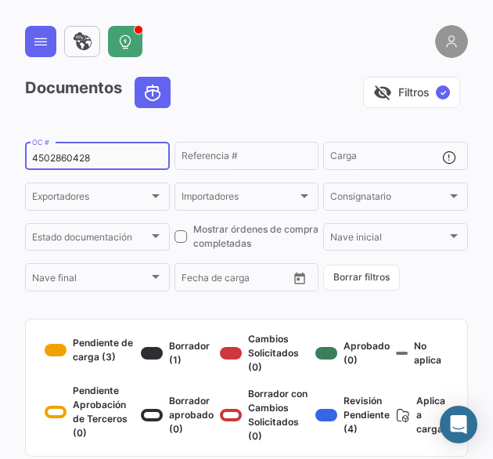
click at [70, 163] on input "4502860428" at bounding box center [97, 158] width 131 height 11
click at [70, 164] on input "4502860428" at bounding box center [97, 158] width 131 height 11
paste input "3023374"
click at [59, 160] on input "43023374" at bounding box center [97, 158] width 131 height 11
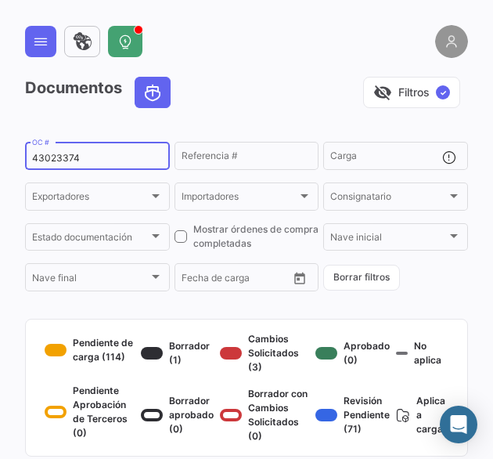
paste input "30"
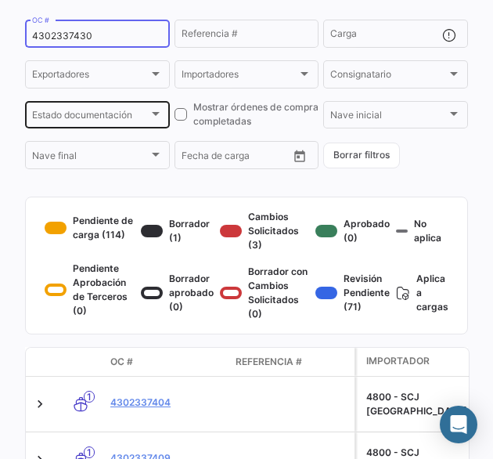
scroll to position [157, 0]
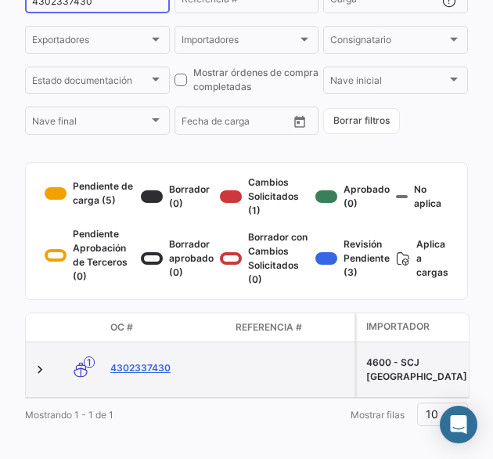
type input "4302337430"
click at [161, 375] on link "4302337430" at bounding box center [166, 368] width 113 height 14
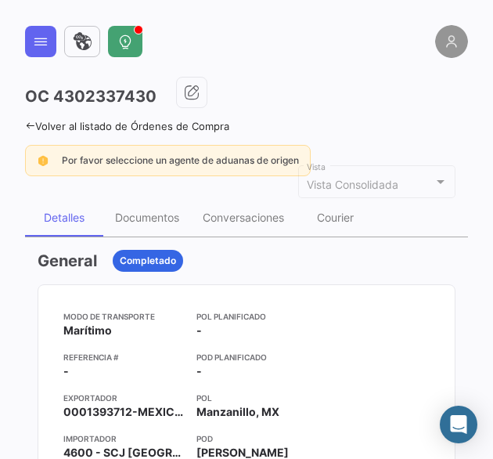
scroll to position [157, 0]
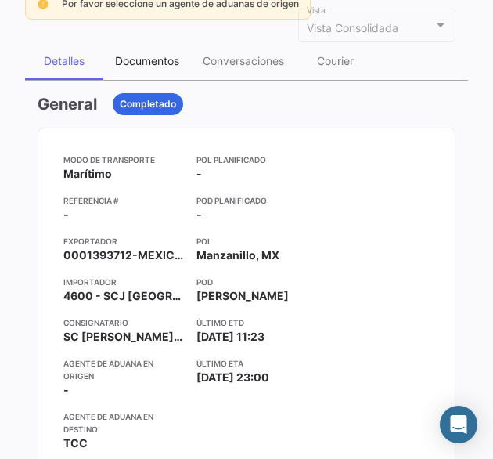
click at [171, 59] on div "Documentos" at bounding box center [147, 60] width 64 height 13
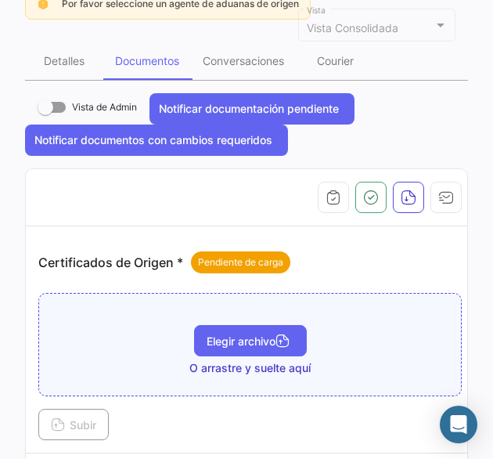
click at [225, 337] on span "Elegir archivo" at bounding box center [251, 340] width 88 height 13
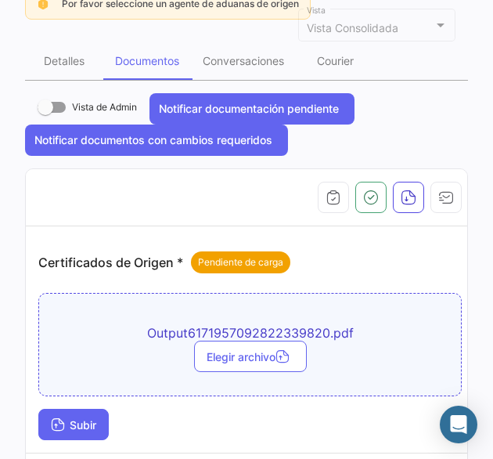
click at [96, 422] on span "Subir" at bounding box center [73, 424] width 45 height 13
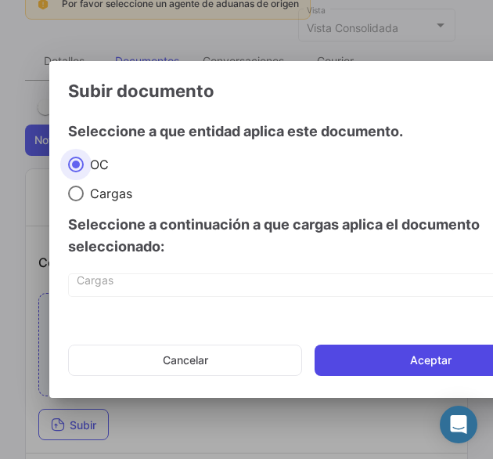
click at [372, 354] on button "Aceptar" at bounding box center [431, 359] width 232 height 31
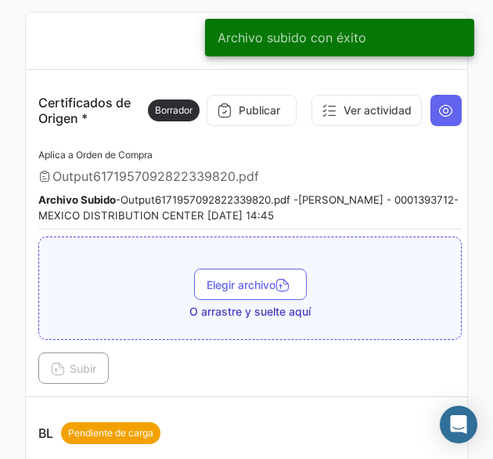
scroll to position [235, 0]
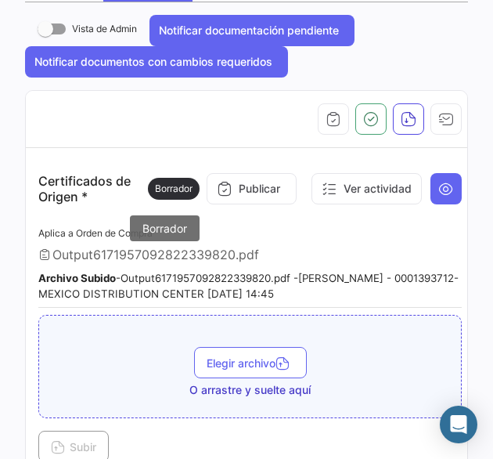
click at [172, 192] on span "Borrador" at bounding box center [174, 189] width 38 height 14
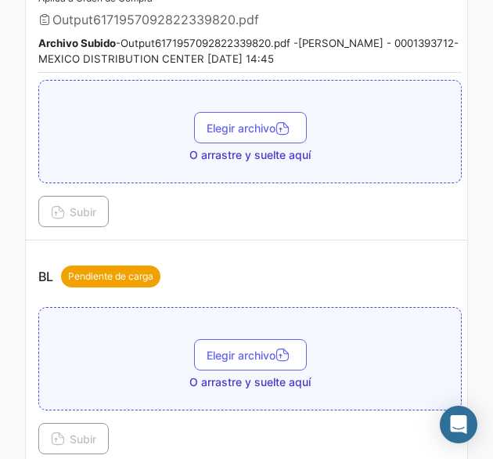
scroll to position [313, 0]
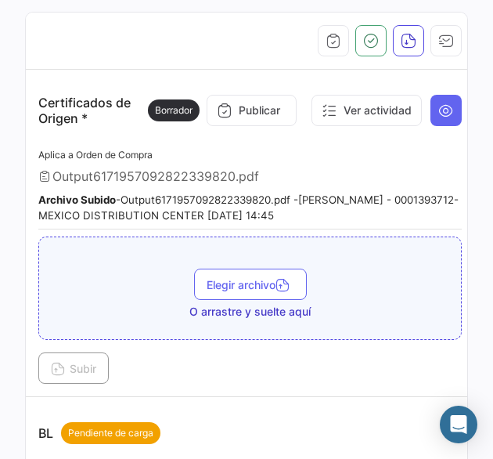
click at [198, 179] on span "Output6171957092822339820.pdf" at bounding box center [155, 176] width 207 height 16
click at [204, 168] on span "Output6171957092822339820.pdf" at bounding box center [155, 176] width 207 height 16
click at [196, 205] on small "Archivo Subido - Output6171957092822339820.pdf - [PERSON_NAME] - 0001393712-MEX…" at bounding box center [248, 207] width 420 height 28
drag, startPoint x: 196, startPoint y: 205, endPoint x: 137, endPoint y: 176, distance: 66.2
click at [137, 176] on span "Output6171957092822339820.pdf" at bounding box center [155, 176] width 207 height 16
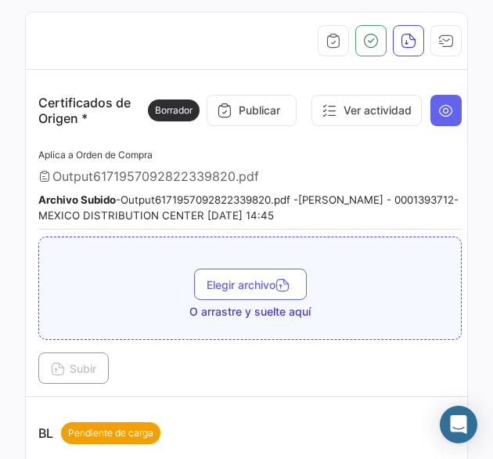
click at [56, 194] on b "Archivo Subido" at bounding box center [76, 199] width 77 height 13
click at [99, 139] on app-document-grouped "Certificados de Origen * Borrador Publicar Ver actividad Aplica a Orden de Comp…" at bounding box center [249, 232] width 423 height 301
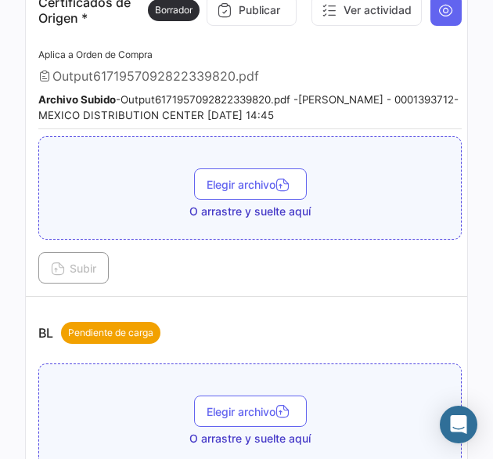
scroll to position [391, 0]
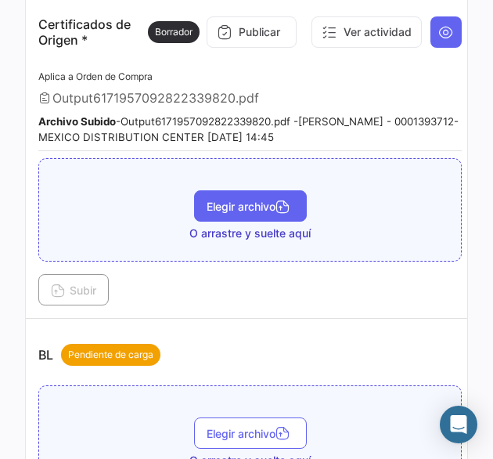
click at [244, 200] on span "Elegir archivo" at bounding box center [251, 206] width 88 height 13
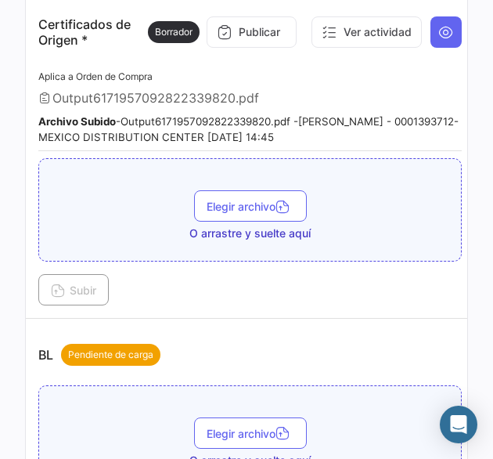
drag, startPoint x: 282, startPoint y: 83, endPoint x: 192, endPoint y: 104, distance: 92.4
click at [271, 90] on div "Aplica a Orden de Compra Output6171957092822339820.pdf Archivo Subido - Output6…" at bounding box center [249, 109] width 423 height 85
click at [172, 104] on div "Aplica a Orden de Compra Output6171957092822339820.pdf Archivo Subido - Output6…" at bounding box center [249, 109] width 423 height 85
click at [54, 90] on span "Output6171957092822339820.pdf" at bounding box center [155, 98] width 207 height 16
click at [77, 115] on b "Archivo Subido" at bounding box center [76, 121] width 77 height 13
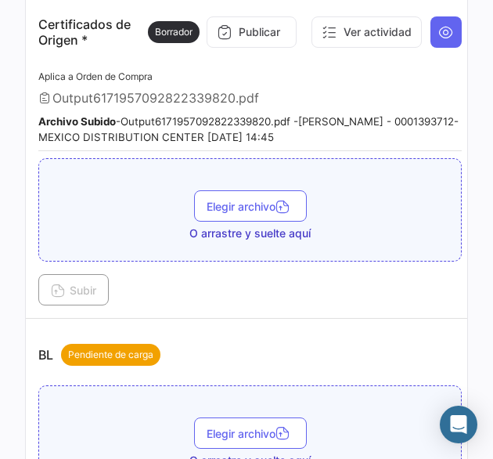
drag, startPoint x: 135, startPoint y: 125, endPoint x: 149, endPoint y: 125, distance: 14.9
click at [149, 125] on small "Archivo Subido - Output6171957092822339820.pdf - [PERSON_NAME] - 0001393712-MEX…" at bounding box center [248, 129] width 420 height 28
drag, startPoint x: 149, startPoint y: 125, endPoint x: 206, endPoint y: 129, distance: 56.5
click at [206, 129] on small "Archivo Subido - Output6171957092822339820.pdf - [PERSON_NAME] - 0001393712-MEX…" at bounding box center [248, 129] width 420 height 28
drag, startPoint x: 206, startPoint y: 129, endPoint x: 236, endPoint y: 134, distance: 30.9
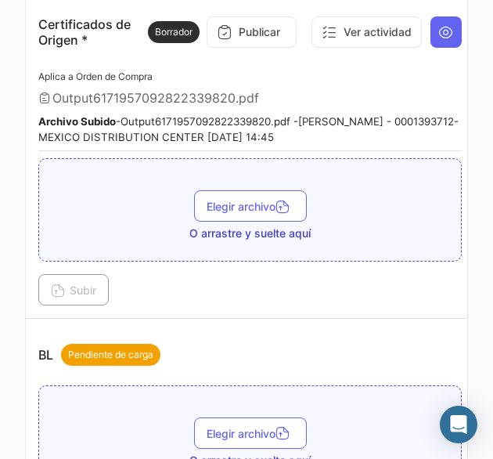
click at [236, 134] on small "Archivo Subido - Output6171957092822339820.pdf - [PERSON_NAME] - 0001393712-MEX…" at bounding box center [248, 129] width 420 height 28
click at [264, 139] on div "Aplica a Orden de Compra Output6171957092822339820.pdf Archivo Subido - Output6…" at bounding box center [249, 109] width 423 height 85
click at [153, 107] on div "Aplica a Orden de Compra Output6171957092822339820.pdf Archivo Subido - Output6…" at bounding box center [249, 109] width 423 height 85
click at [438, 29] on icon at bounding box center [446, 32] width 16 height 16
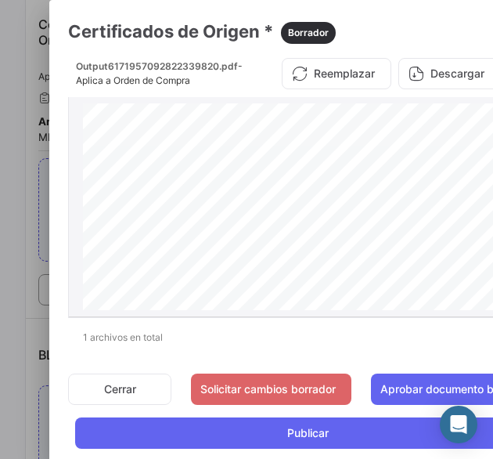
click at [207, 87] on div "Output6171957092822339820.pdf - Aplica a Orden de Compra" at bounding box center [159, 73] width 167 height 28
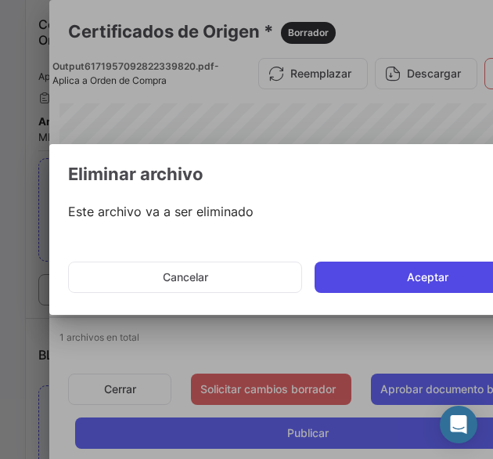
click at [351, 279] on button "Aceptar" at bounding box center [431, 276] width 232 height 31
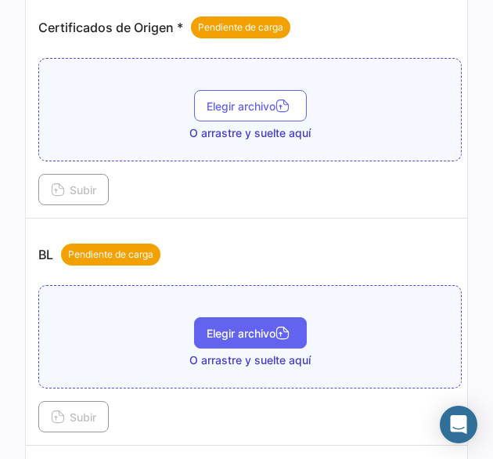
click at [270, 326] on span "Elegir archivo" at bounding box center [251, 332] width 88 height 13
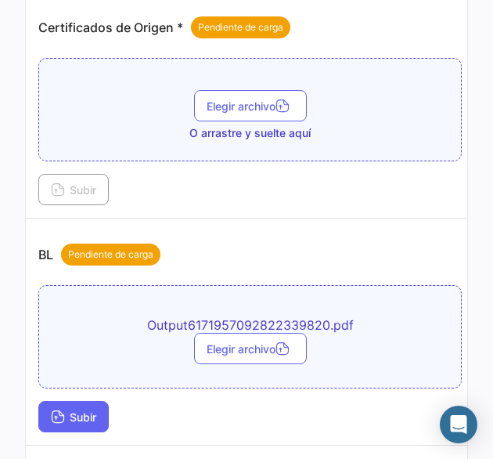
click at [64, 410] on span "Subir" at bounding box center [73, 416] width 45 height 13
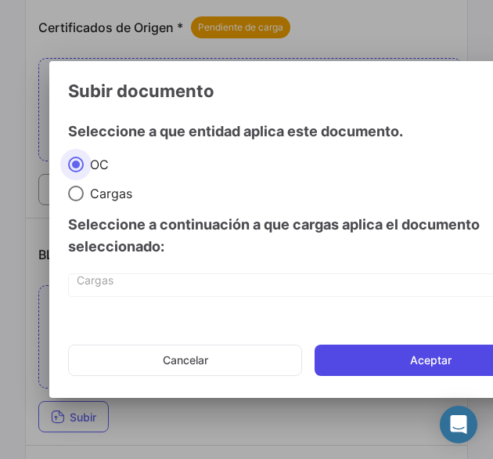
click at [353, 353] on button "Aceptar" at bounding box center [431, 359] width 232 height 31
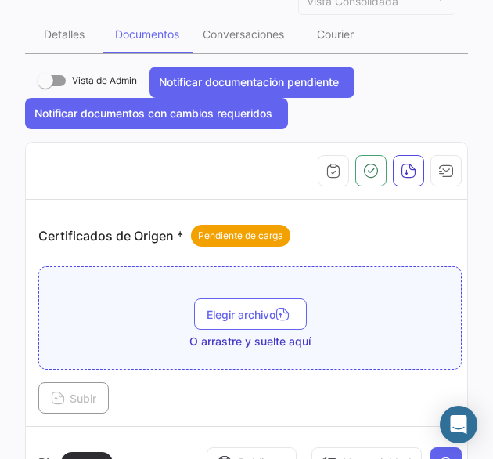
scroll to position [0, 0]
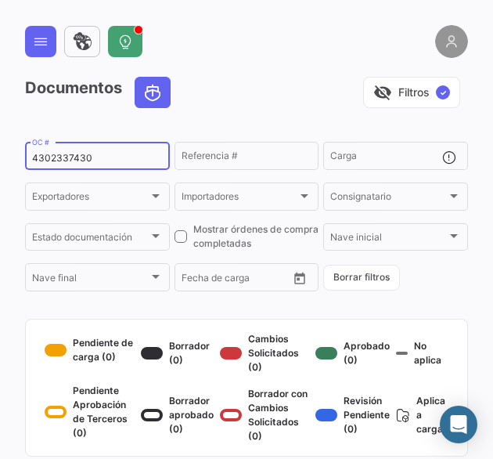
click at [74, 163] on input "4302337430" at bounding box center [97, 158] width 131 height 11
paste input "04"
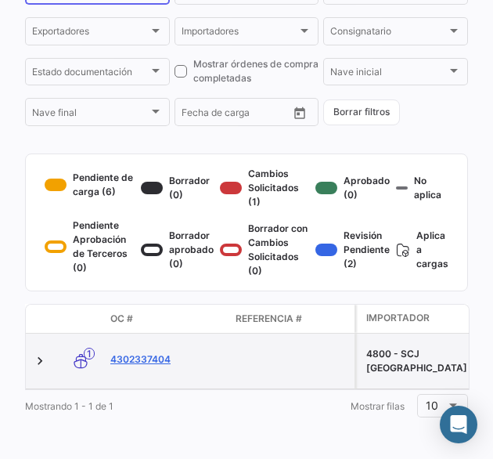
type input "4302337404"
click at [155, 352] on link "4302337404" at bounding box center [166, 359] width 113 height 14
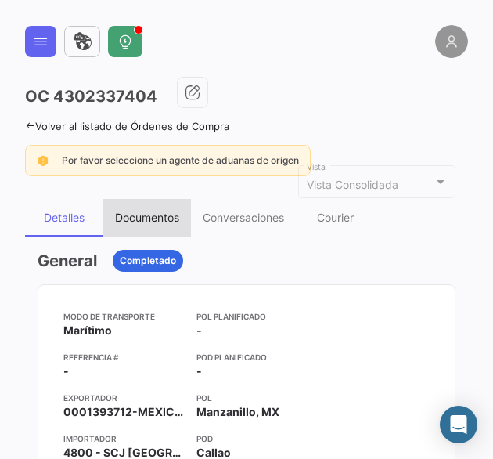
click at [175, 221] on div "Documentos" at bounding box center [147, 217] width 64 height 13
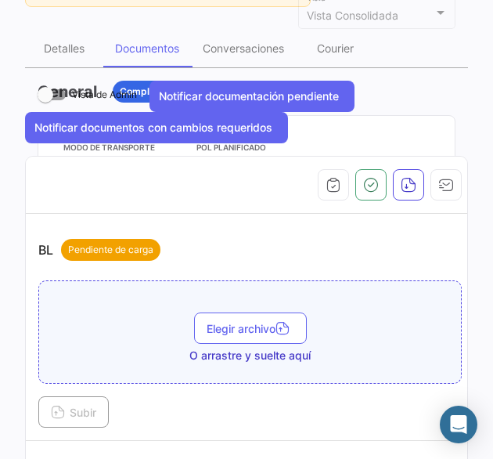
scroll to position [235, 0]
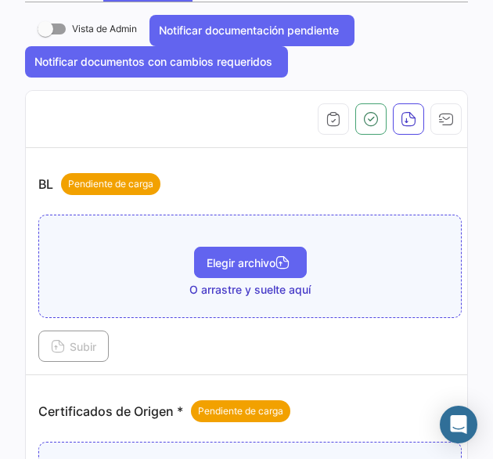
click at [200, 250] on button "Elegir archivo" at bounding box center [250, 262] width 113 height 31
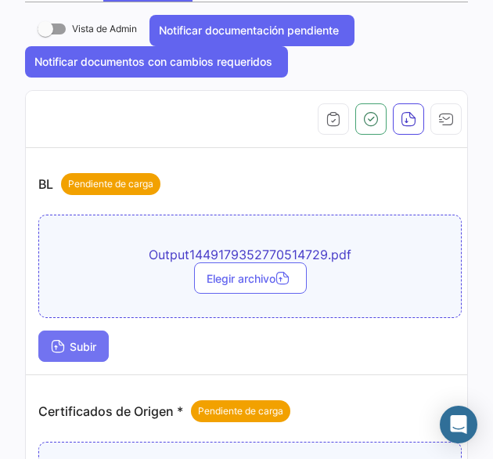
click at [62, 330] on button "Subir" at bounding box center [73, 345] width 70 height 31
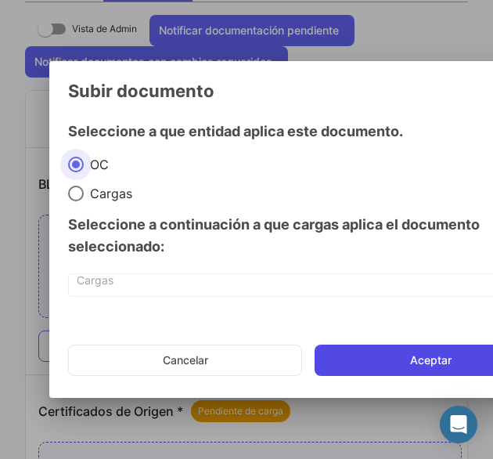
click at [340, 355] on button "Aceptar" at bounding box center [431, 359] width 232 height 31
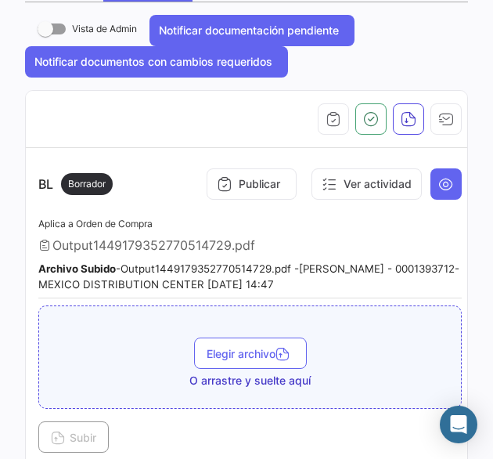
scroll to position [0, 0]
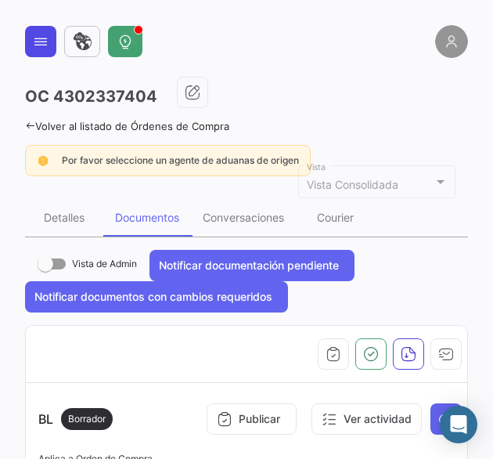
click at [36, 48] on icon at bounding box center [41, 42] width 16 height 16
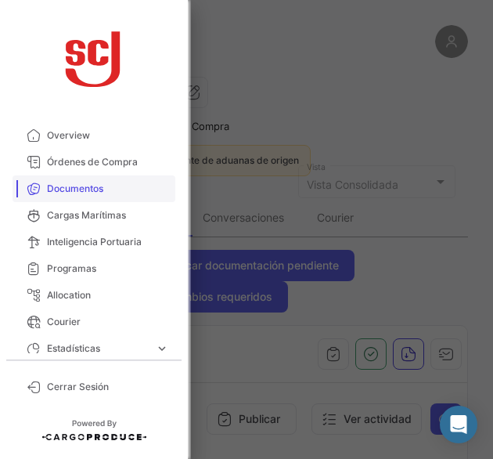
click at [95, 190] on span "Documentos" at bounding box center [108, 189] width 122 height 14
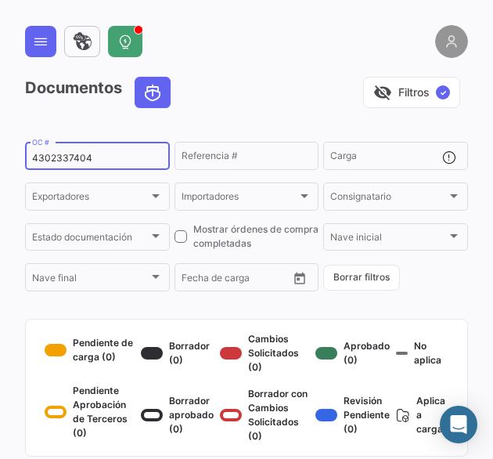
click at [70, 164] on input "4302337404" at bounding box center [97, 158] width 131 height 11
paste input "9"
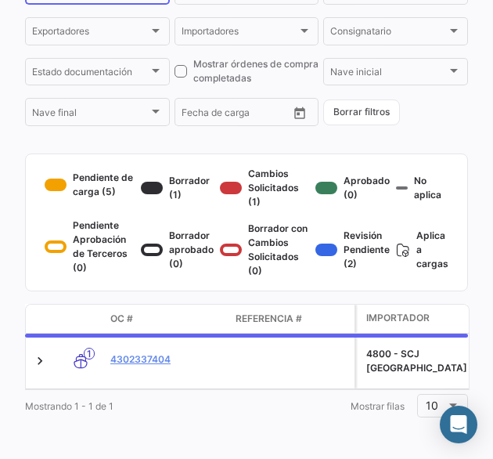
scroll to position [192, 0]
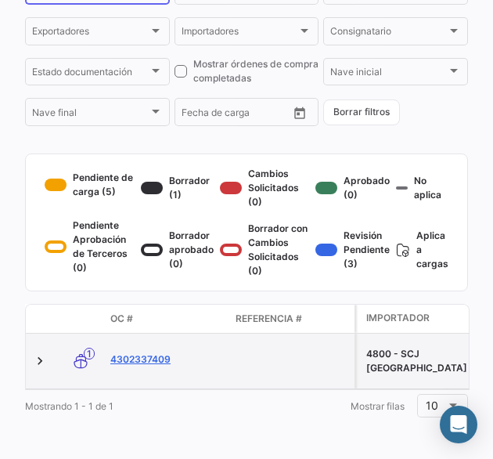
type input "4302337409"
click at [148, 352] on link "4302337409" at bounding box center [166, 359] width 113 height 14
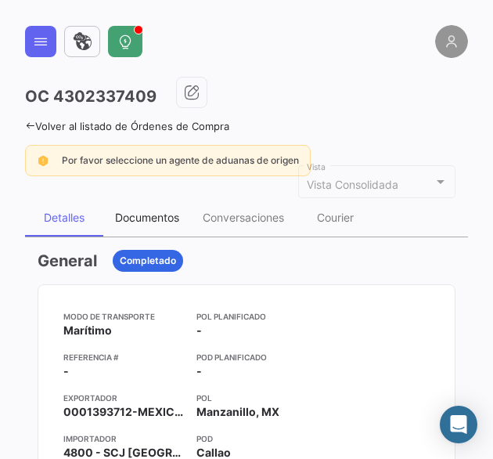
click at [137, 212] on div "Documentos" at bounding box center [147, 217] width 64 height 13
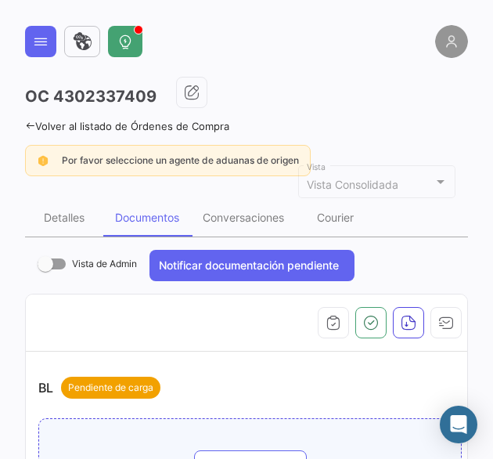
scroll to position [235, 0]
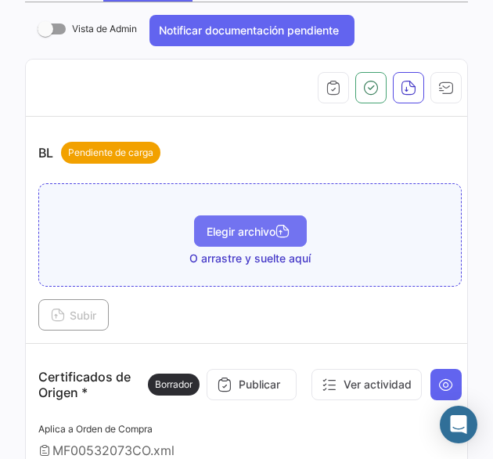
click at [237, 229] on span "Elegir archivo" at bounding box center [251, 231] width 88 height 13
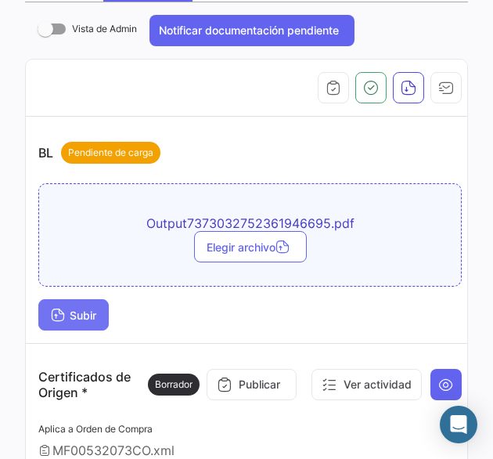
click at [83, 309] on span "Subir" at bounding box center [73, 314] width 45 height 13
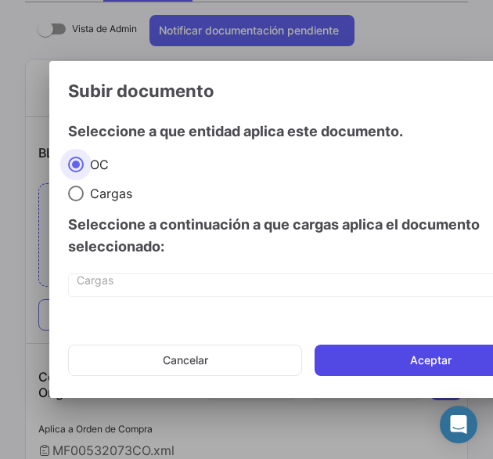
click at [380, 361] on button "Aceptar" at bounding box center [431, 359] width 232 height 31
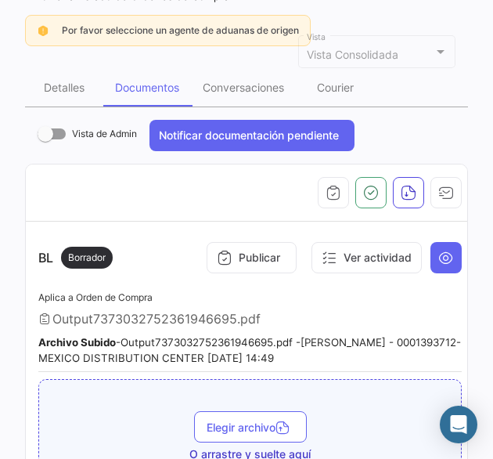
scroll to position [0, 0]
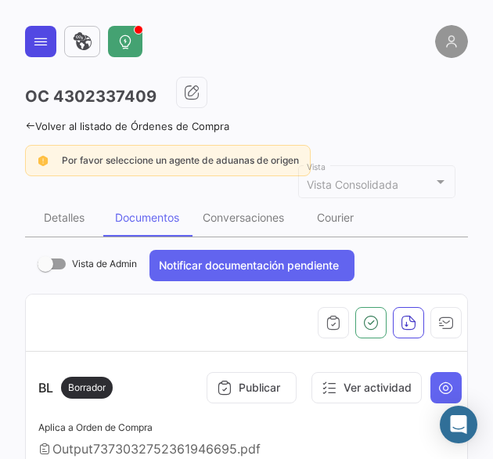
click at [38, 34] on icon at bounding box center [41, 42] width 16 height 16
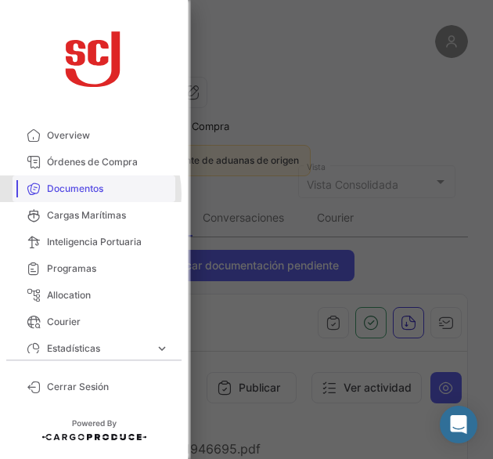
click at [88, 193] on span "Documentos" at bounding box center [108, 189] width 122 height 14
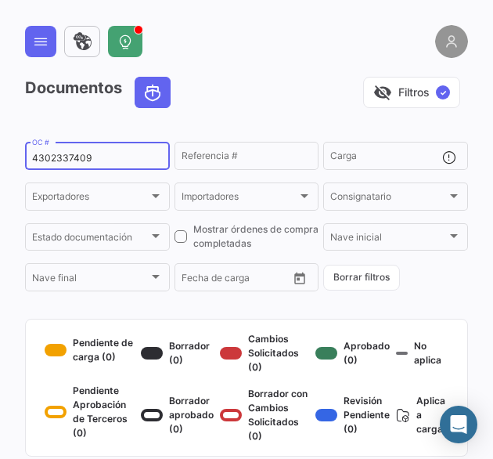
click at [77, 164] on div "4302337409 OC #" at bounding box center [97, 154] width 131 height 31
click at [69, 164] on div "4302337409 OC #" at bounding box center [97, 154] width 131 height 31
click at [72, 159] on input "4302337409" at bounding box center [97, 158] width 131 height 11
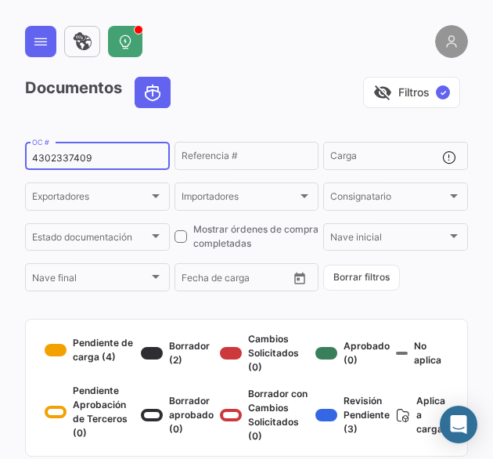
click at [72, 160] on input "4302337409" at bounding box center [97, 158] width 131 height 11
paste input "998"
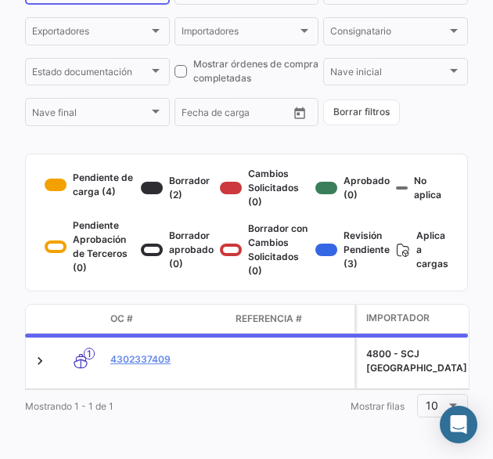
scroll to position [192, 0]
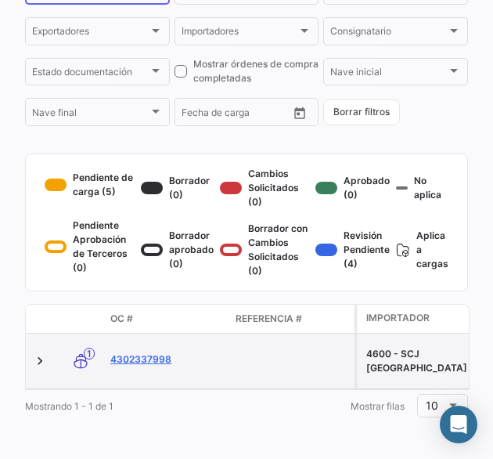
type input "4302337998"
click at [160, 352] on link "4302337998" at bounding box center [166, 359] width 113 height 14
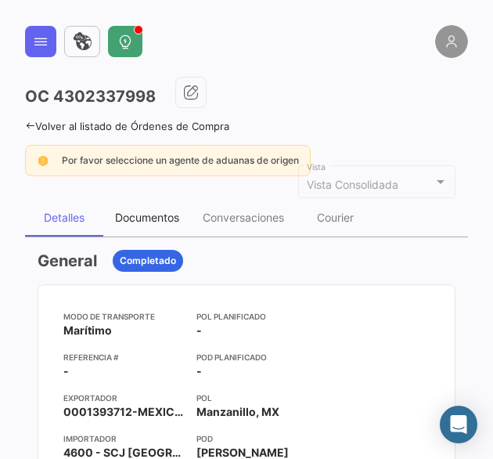
click at [134, 231] on div "Documentos" at bounding box center [147, 218] width 88 height 38
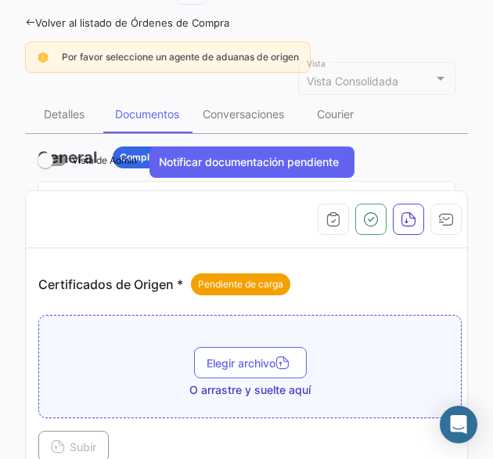
scroll to position [313, 0]
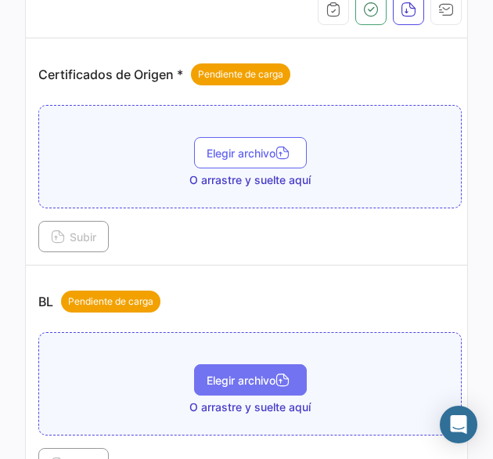
click at [244, 373] on span "Elegir archivo" at bounding box center [251, 379] width 88 height 13
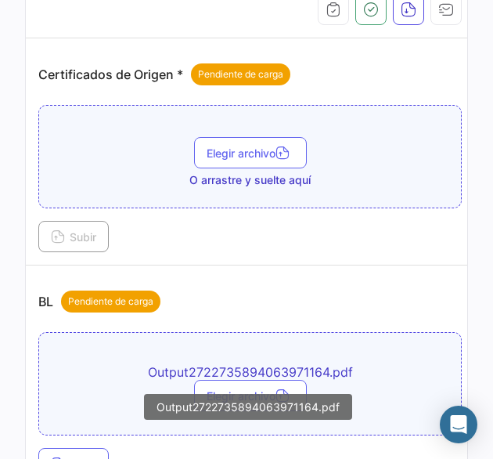
click at [256, 384] on mat-tooltip-component "Output2722735894063971164.pdf" at bounding box center [248, 406] width 246 height 63
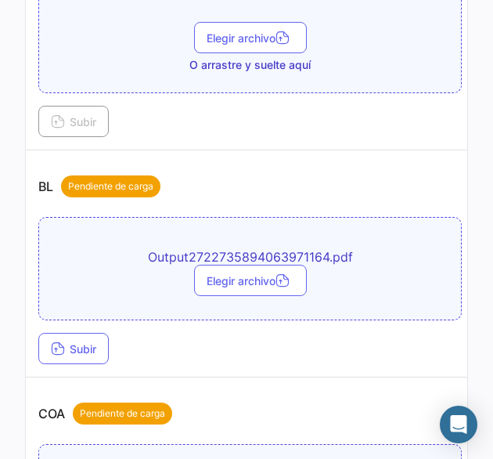
scroll to position [548, 0]
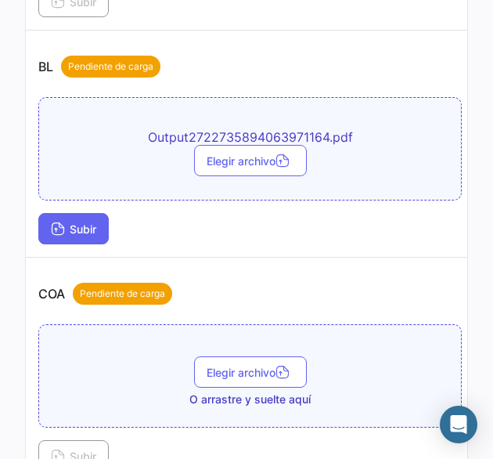
click at [61, 213] on button "Subir" at bounding box center [73, 228] width 70 height 31
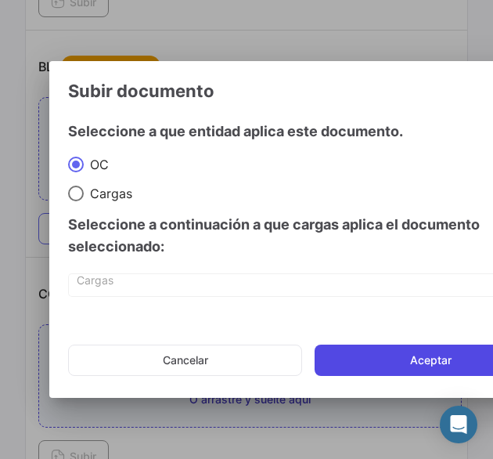
click at [388, 357] on button "Aceptar" at bounding box center [431, 359] width 232 height 31
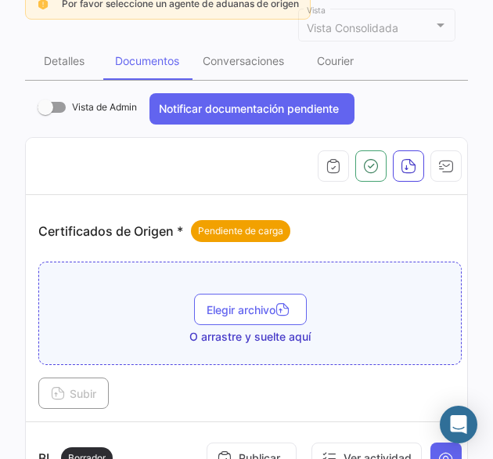
scroll to position [0, 0]
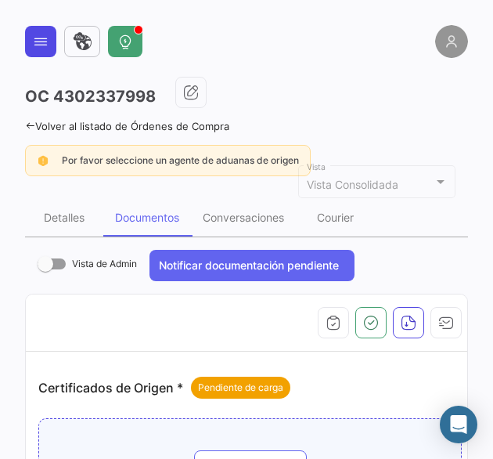
click at [31, 34] on button at bounding box center [40, 41] width 31 height 31
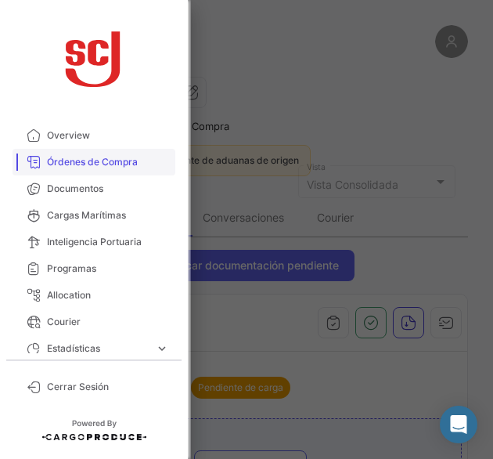
drag, startPoint x: 97, startPoint y: 189, endPoint x: 111, endPoint y: 173, distance: 21.1
click at [97, 189] on span "Documentos" at bounding box center [108, 189] width 122 height 14
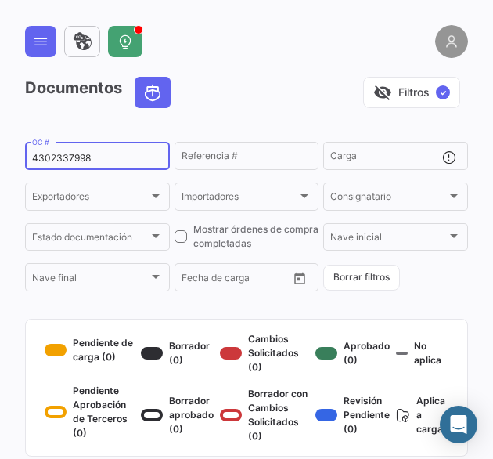
click at [84, 156] on input "4302337998" at bounding box center [97, 158] width 131 height 11
paste input "31"
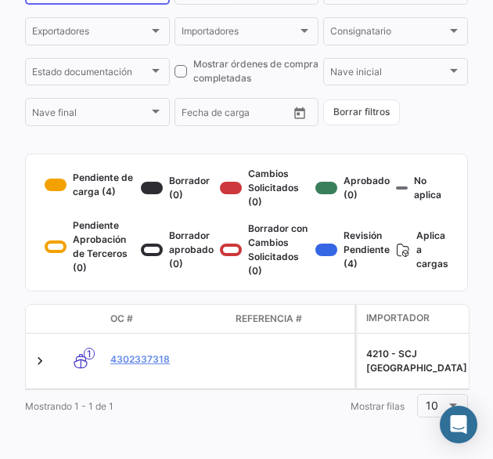
scroll to position [192, 0]
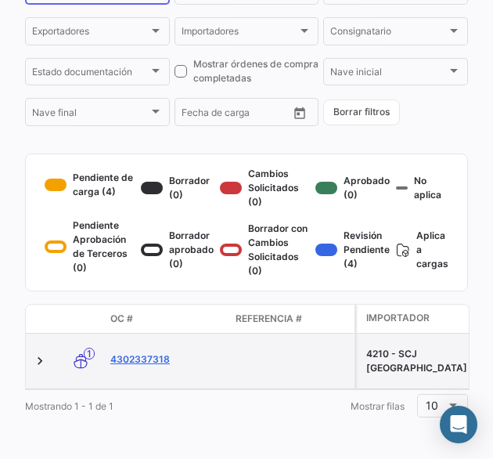
type input "4302337318"
click at [128, 352] on link "4302337318" at bounding box center [166, 359] width 113 height 14
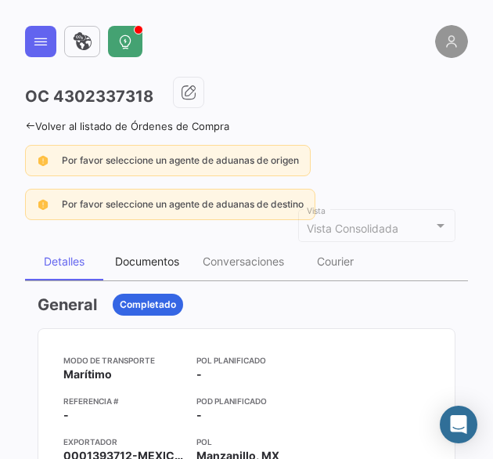
click at [185, 257] on div "Documentos" at bounding box center [147, 262] width 88 height 38
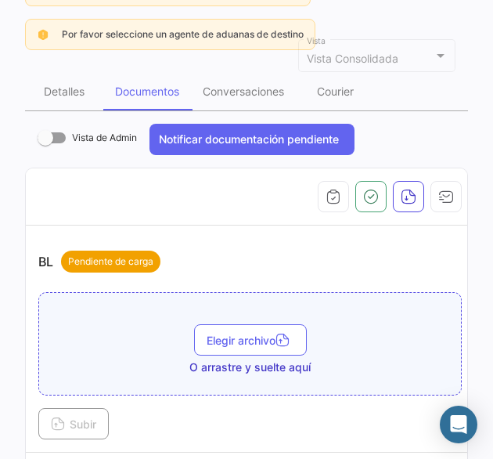
scroll to position [235, 0]
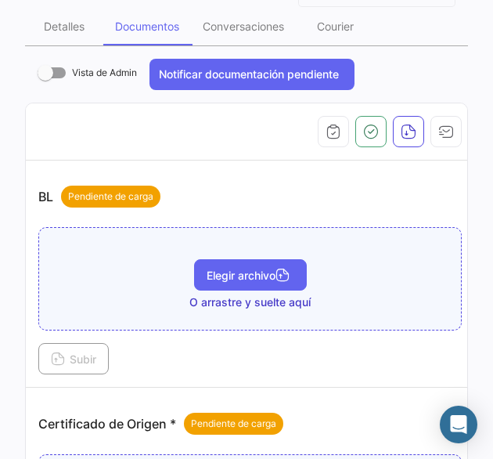
click at [238, 277] on span "Elegir archivo" at bounding box center [251, 274] width 88 height 13
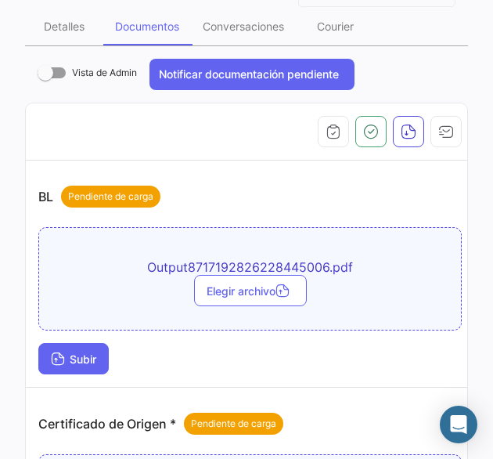
click at [69, 358] on span "Subir" at bounding box center [73, 358] width 45 height 13
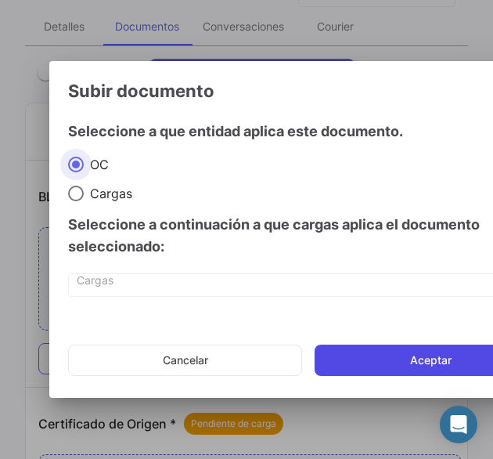
click at [392, 348] on button "Aceptar" at bounding box center [431, 359] width 232 height 31
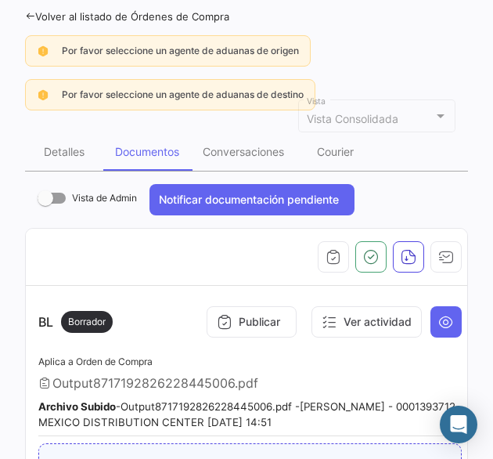
scroll to position [0, 0]
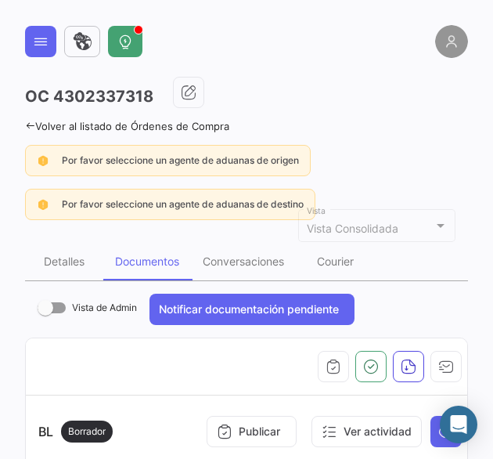
drag, startPoint x: 45, startPoint y: 40, endPoint x: 38, endPoint y: 59, distance: 20.1
click at [46, 39] on icon at bounding box center [41, 42] width 16 height 16
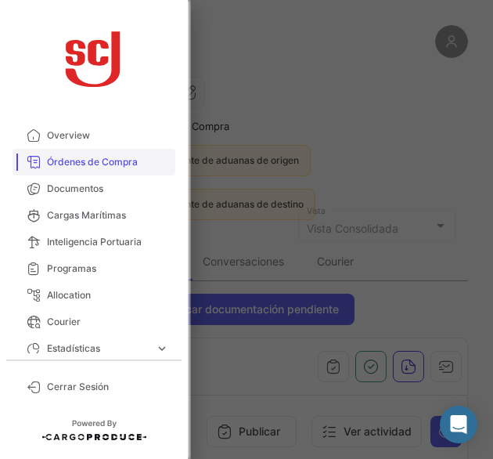
drag, startPoint x: 86, startPoint y: 190, endPoint x: 122, endPoint y: 172, distance: 40.3
click at [86, 190] on span "Documentos" at bounding box center [108, 189] width 122 height 14
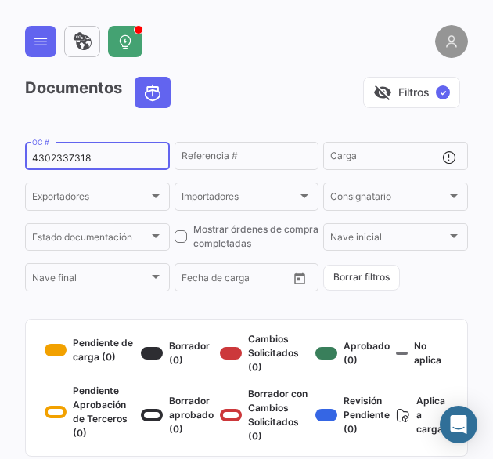
click at [56, 157] on input "4302337318" at bounding box center [97, 158] width 131 height 11
paste input "4725"
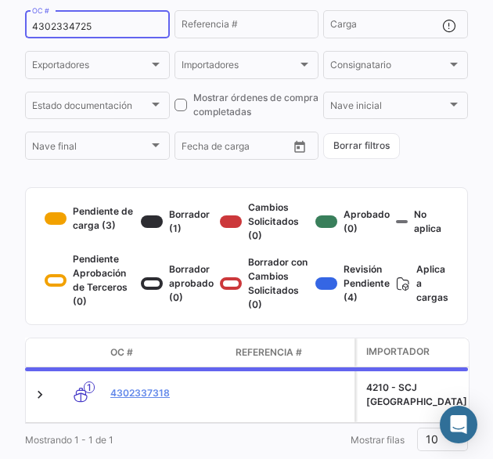
scroll to position [192, 0]
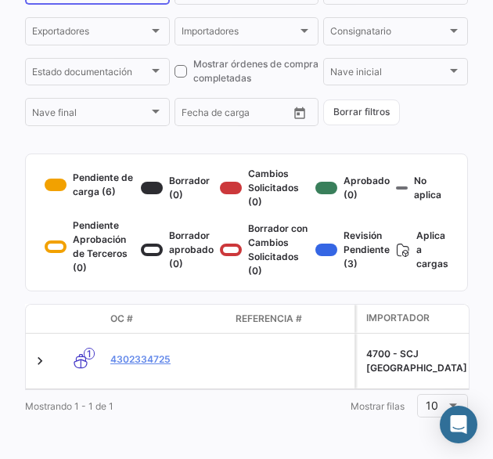
type input "4302334725"
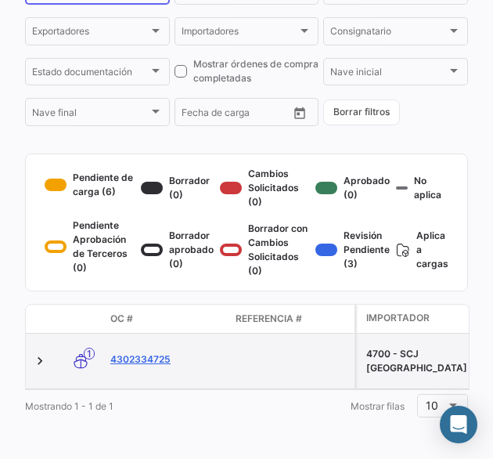
click at [160, 352] on link "4302334725" at bounding box center [166, 359] width 113 height 14
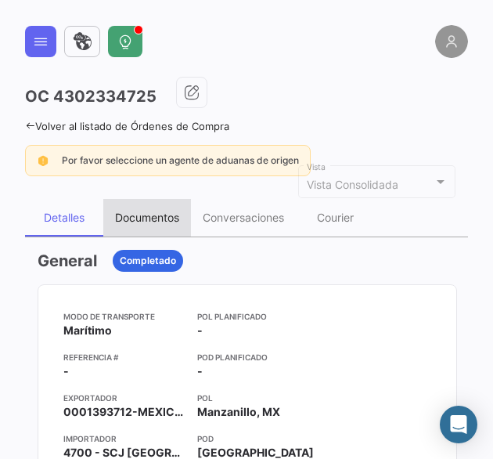
click at [158, 220] on div "Documentos" at bounding box center [147, 217] width 64 height 13
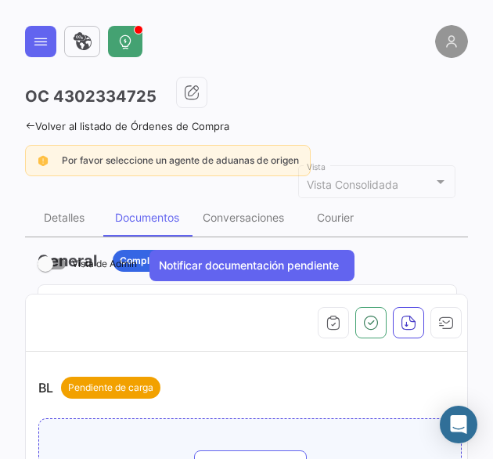
scroll to position [157, 0]
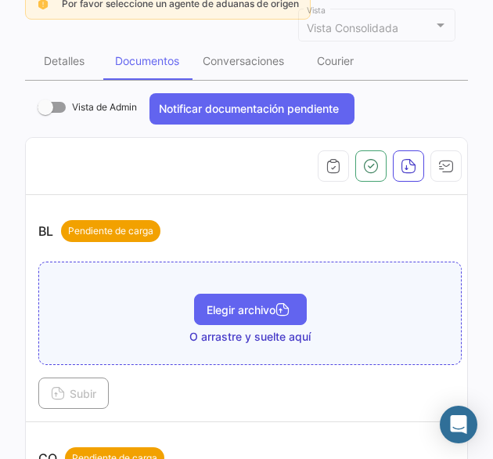
click at [218, 297] on button "Elegir archivo" at bounding box center [250, 308] width 113 height 31
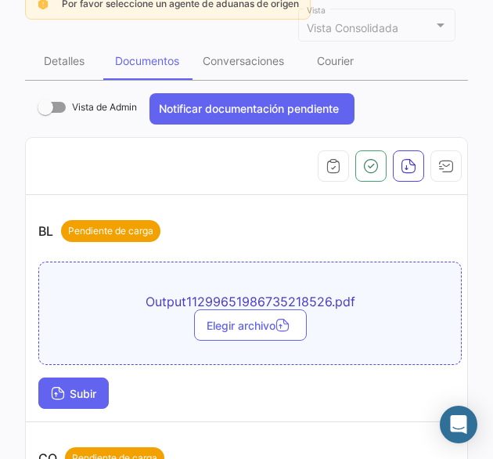
click at [70, 387] on span "Subir" at bounding box center [73, 393] width 45 height 13
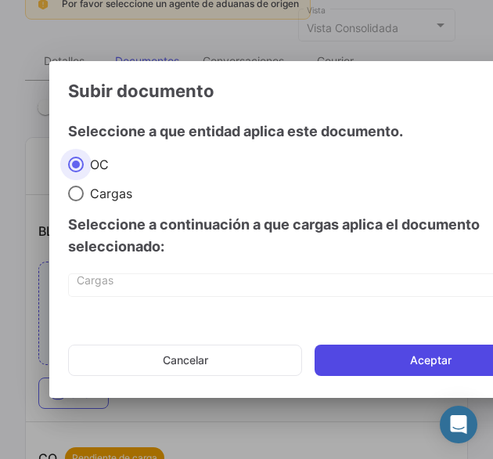
click at [355, 345] on button "Aceptar" at bounding box center [431, 359] width 232 height 31
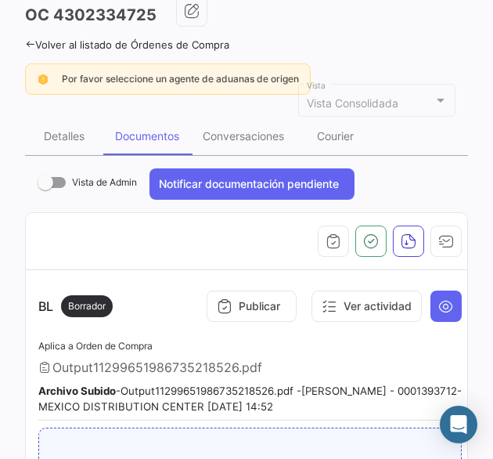
scroll to position [0, 0]
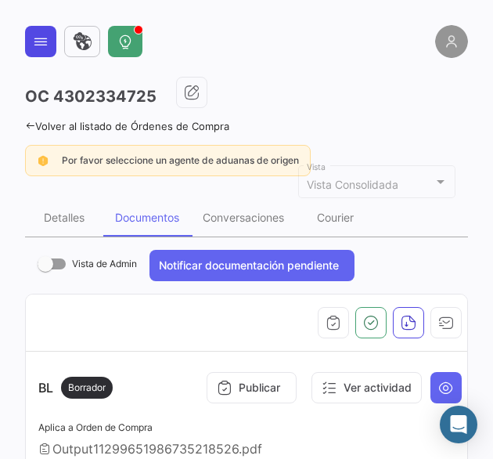
click at [49, 40] on button at bounding box center [40, 41] width 31 height 31
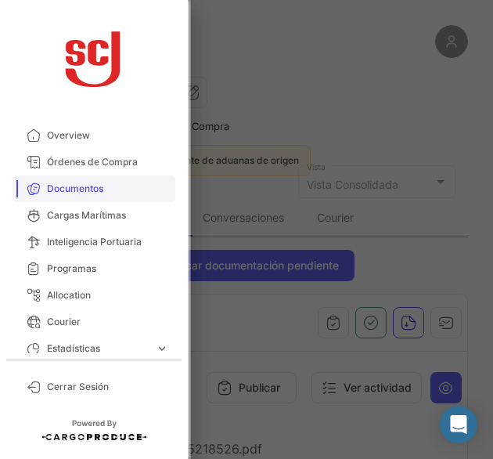
click at [83, 193] on span "Documentos" at bounding box center [108, 189] width 122 height 14
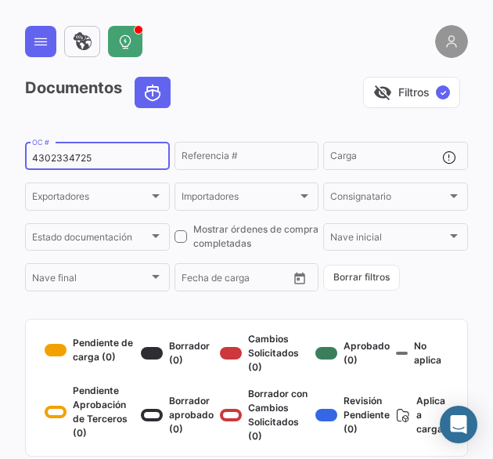
click at [70, 160] on input "4302334725" at bounding box center [97, 158] width 131 height 11
click at [70, 159] on input "4302334725" at bounding box center [97, 158] width 131 height 11
paste input "7412"
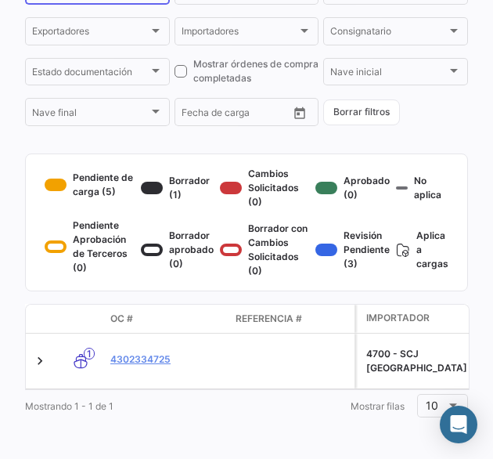
scroll to position [192, 0]
type input "4302337412"
click at [154, 352] on link "4302337412" at bounding box center [166, 359] width 113 height 14
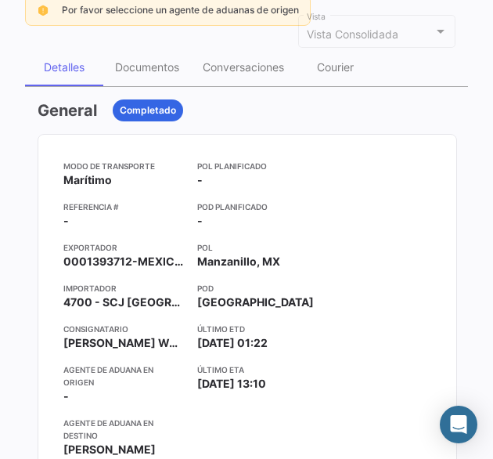
scroll to position [157, 0]
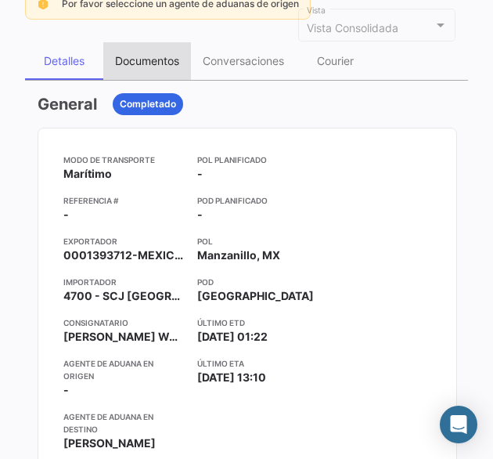
click at [157, 63] on div "Documentos" at bounding box center [147, 60] width 64 height 13
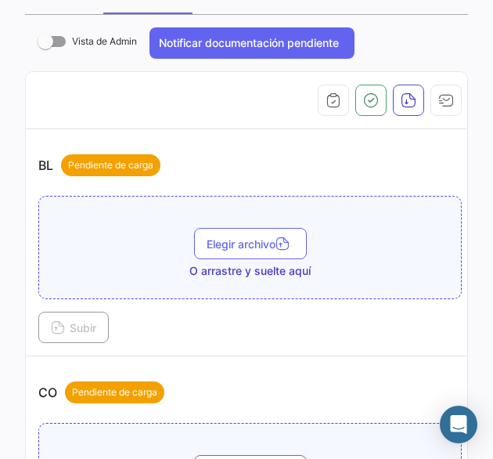
scroll to position [313, 0]
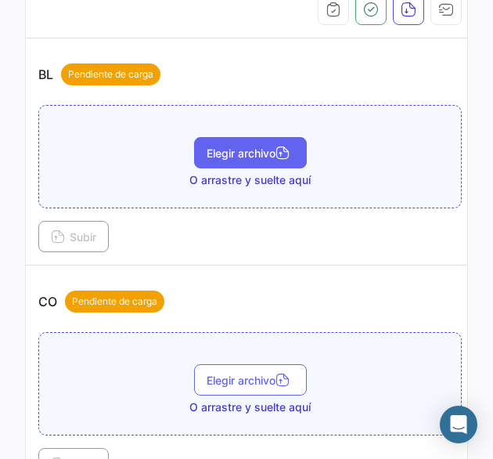
click at [225, 153] on span "Elegir archivo" at bounding box center [251, 152] width 88 height 13
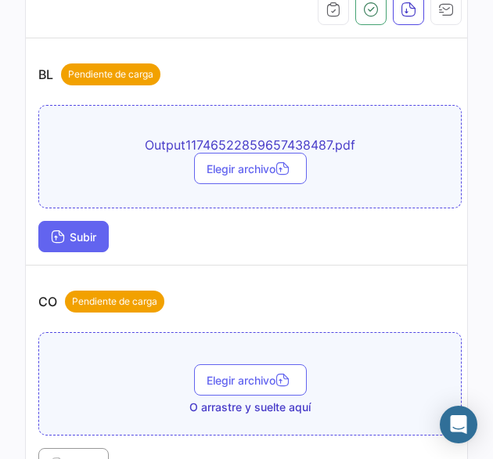
click at [74, 233] on span "Subir" at bounding box center [73, 236] width 45 height 13
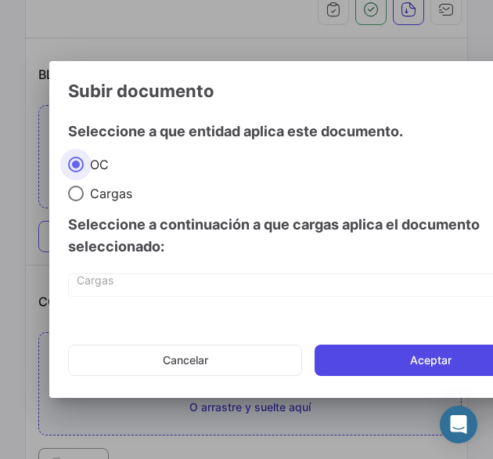
click at [370, 358] on button "Aceptar" at bounding box center [431, 359] width 232 height 31
